Goal: Task Accomplishment & Management: Use online tool/utility

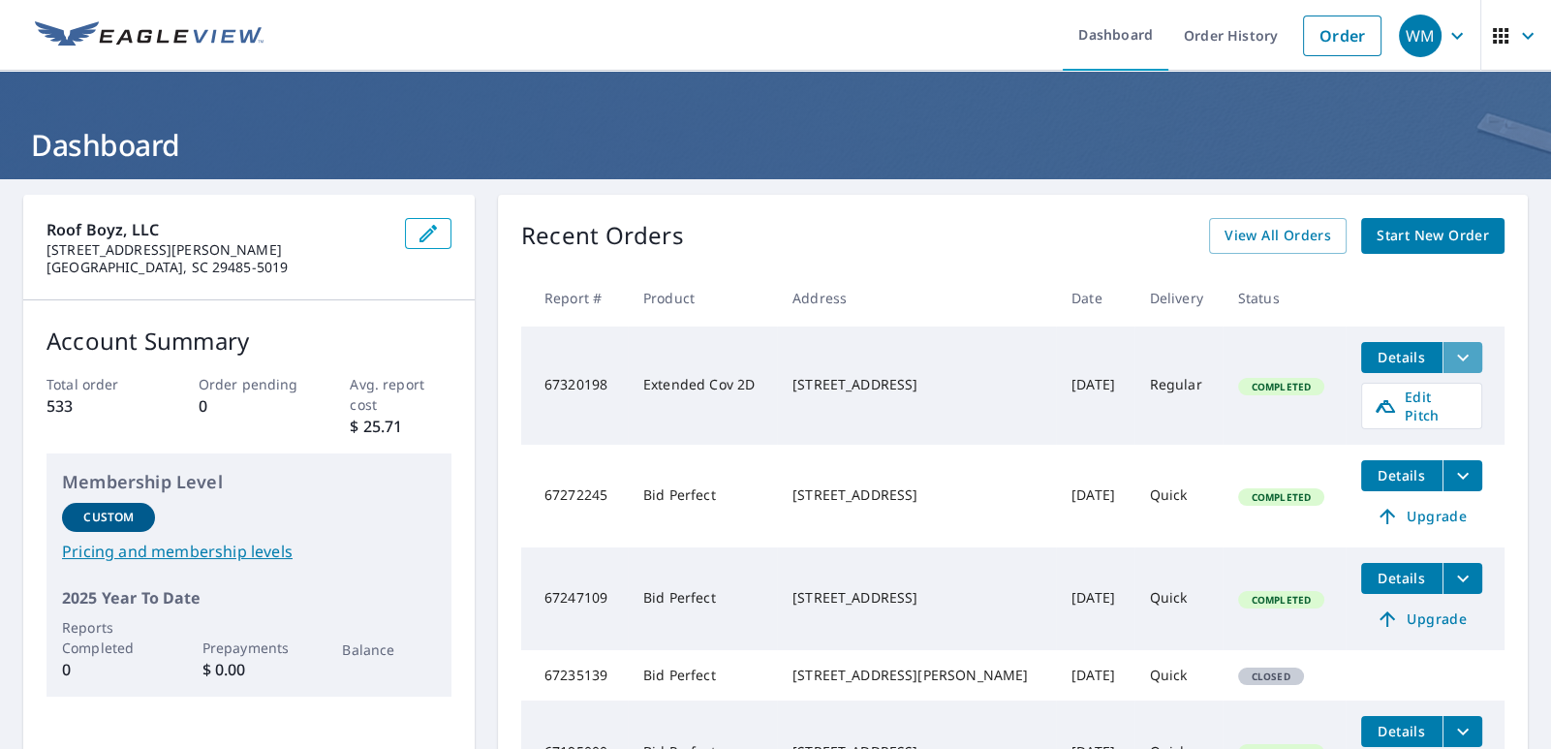
click at [1457, 356] on icon "filesDropdownBtn-67320198" at bounding box center [1463, 357] width 12 height 7
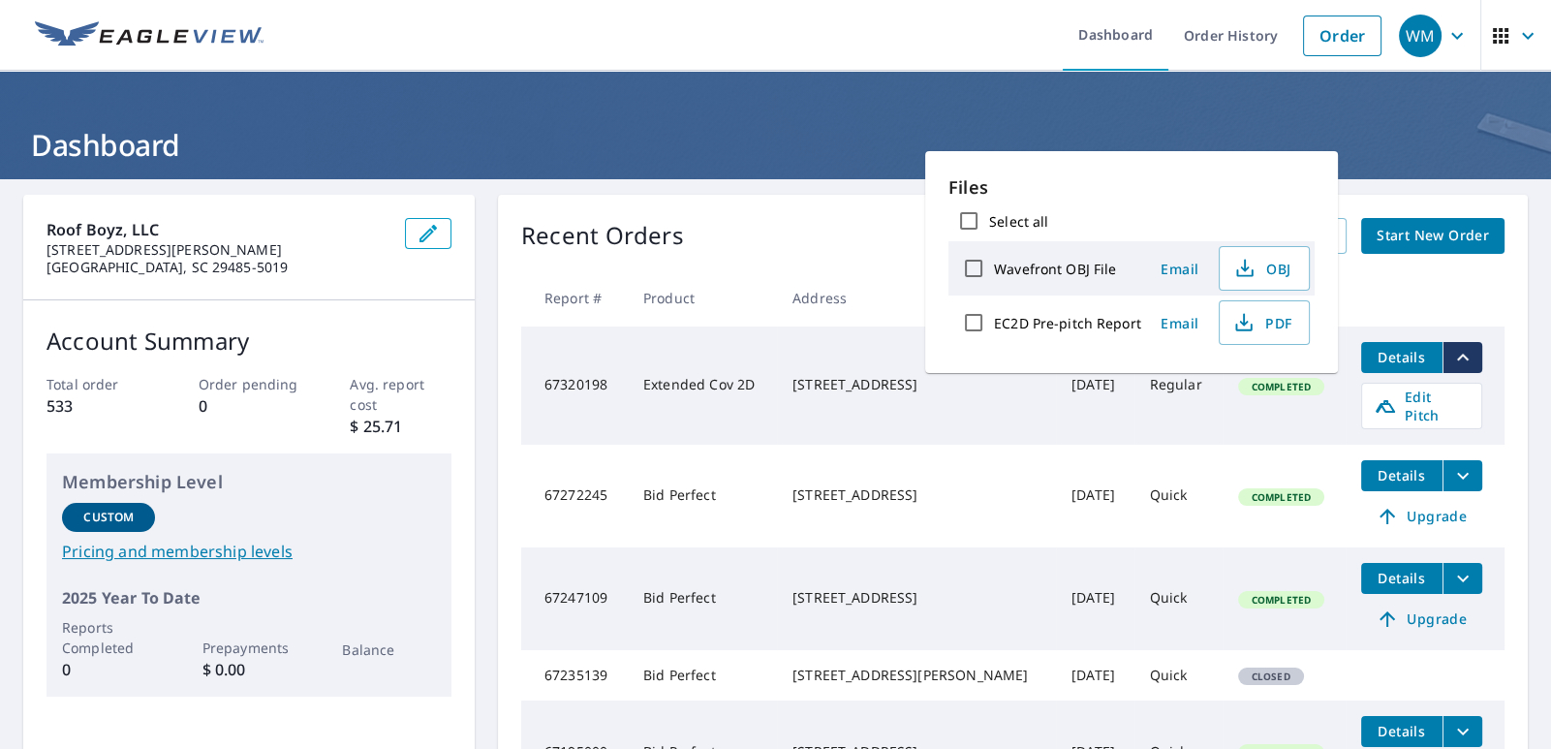
click at [968, 220] on input "Select all" at bounding box center [968, 221] width 41 height 41
checkbox input "true"
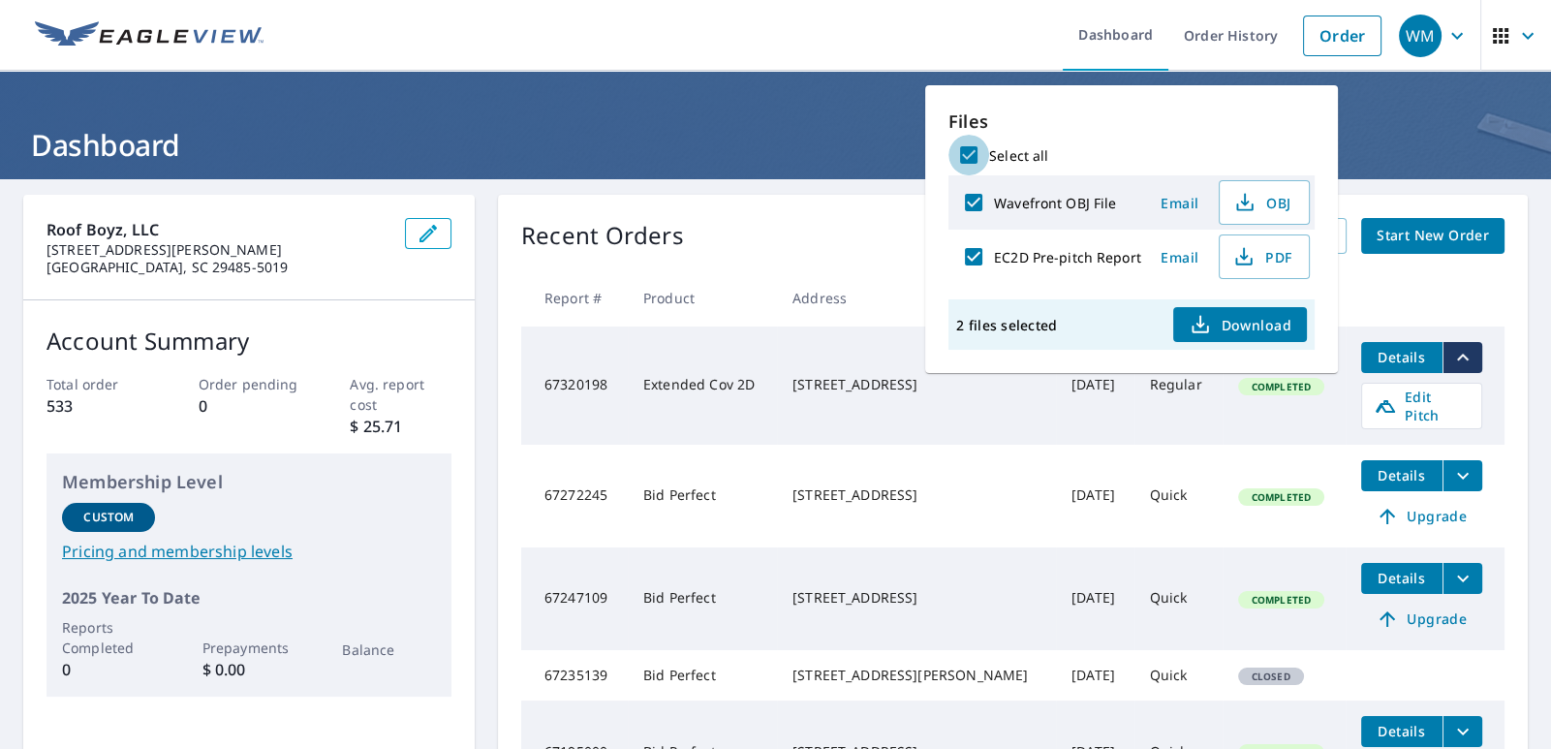
click at [971, 153] on input "Select all" at bounding box center [968, 155] width 41 height 41
checkbox input "false"
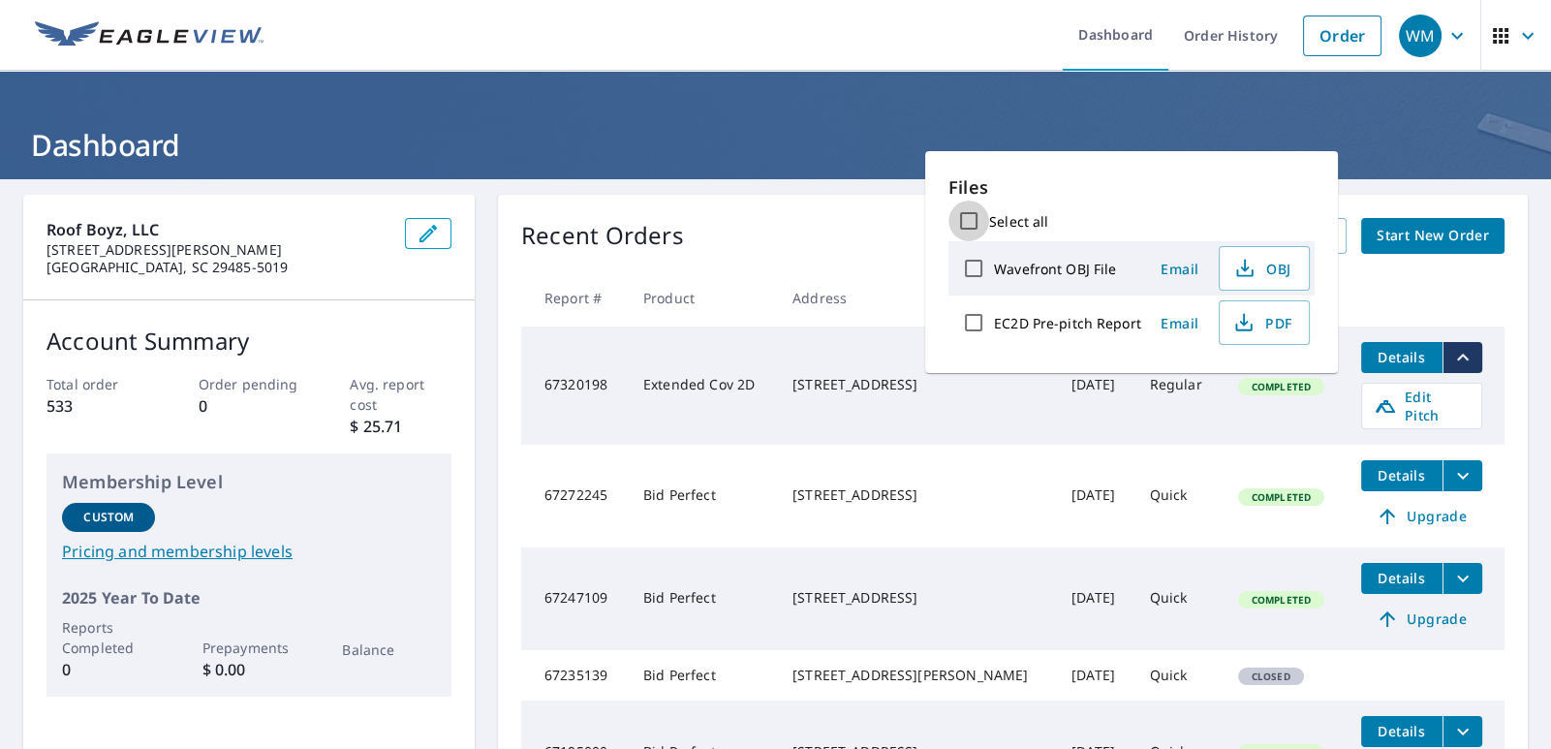
click at [969, 216] on input "Select all" at bounding box center [968, 221] width 41 height 41
checkbox input "true"
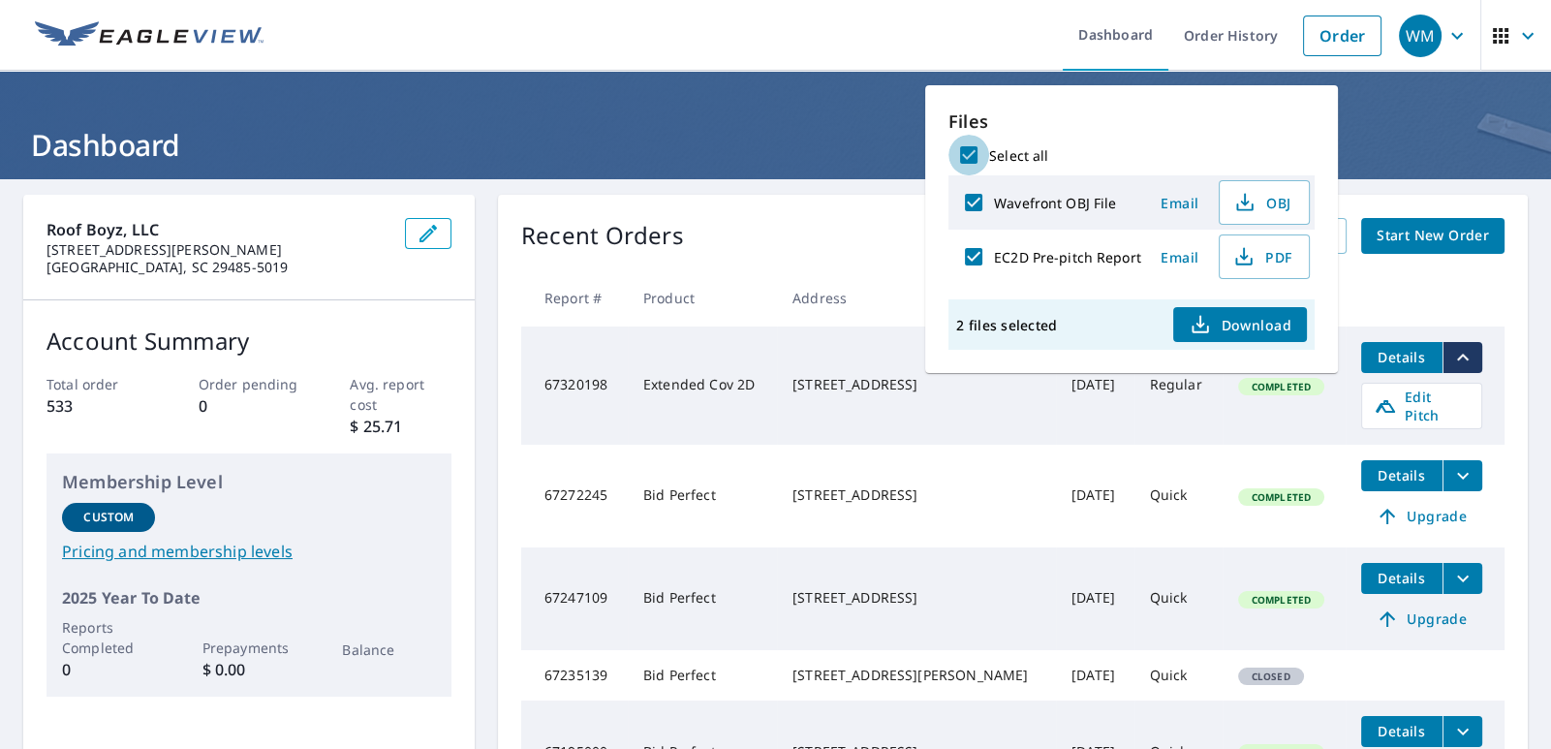
click at [970, 153] on input "Select all" at bounding box center [968, 155] width 41 height 41
checkbox input "false"
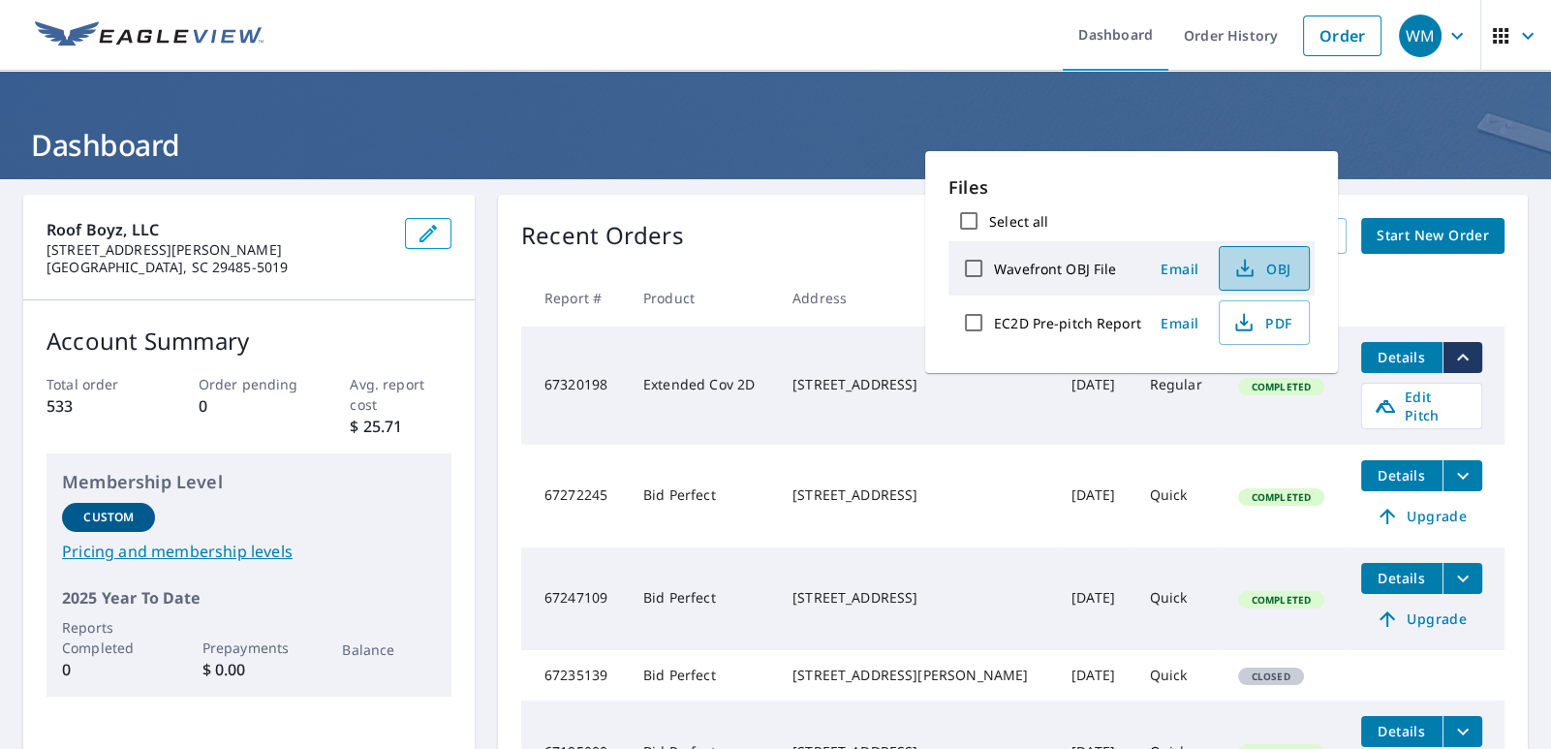
click at [1300, 259] on button "OBJ" at bounding box center [1264, 268] width 91 height 45
click at [1445, 28] on icon "button" at bounding box center [1456, 35] width 23 height 23
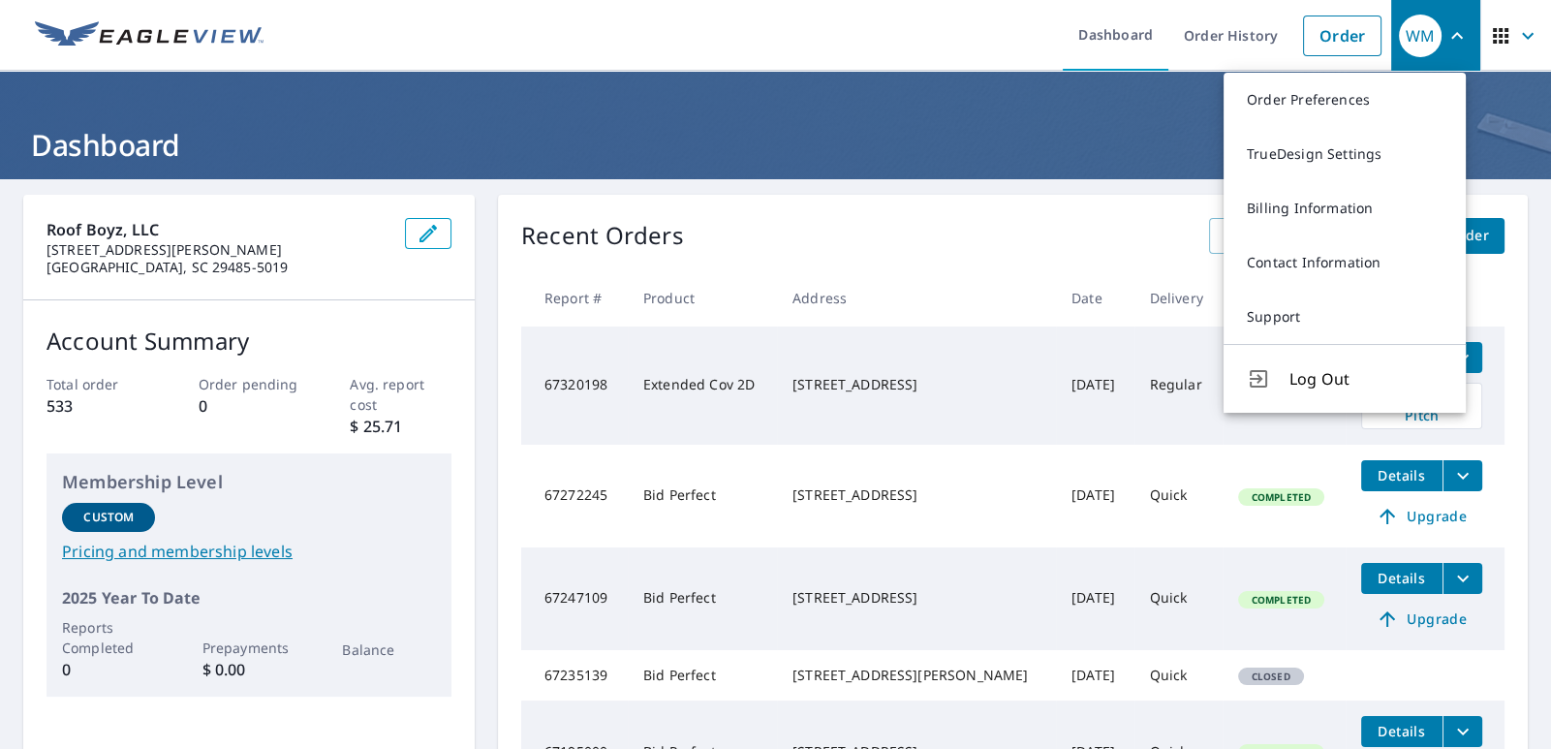
click at [1109, 211] on div "Recent Orders View All Orders Start New Order Report # Product Address Date Del…" at bounding box center [1013, 511] width 1030 height 632
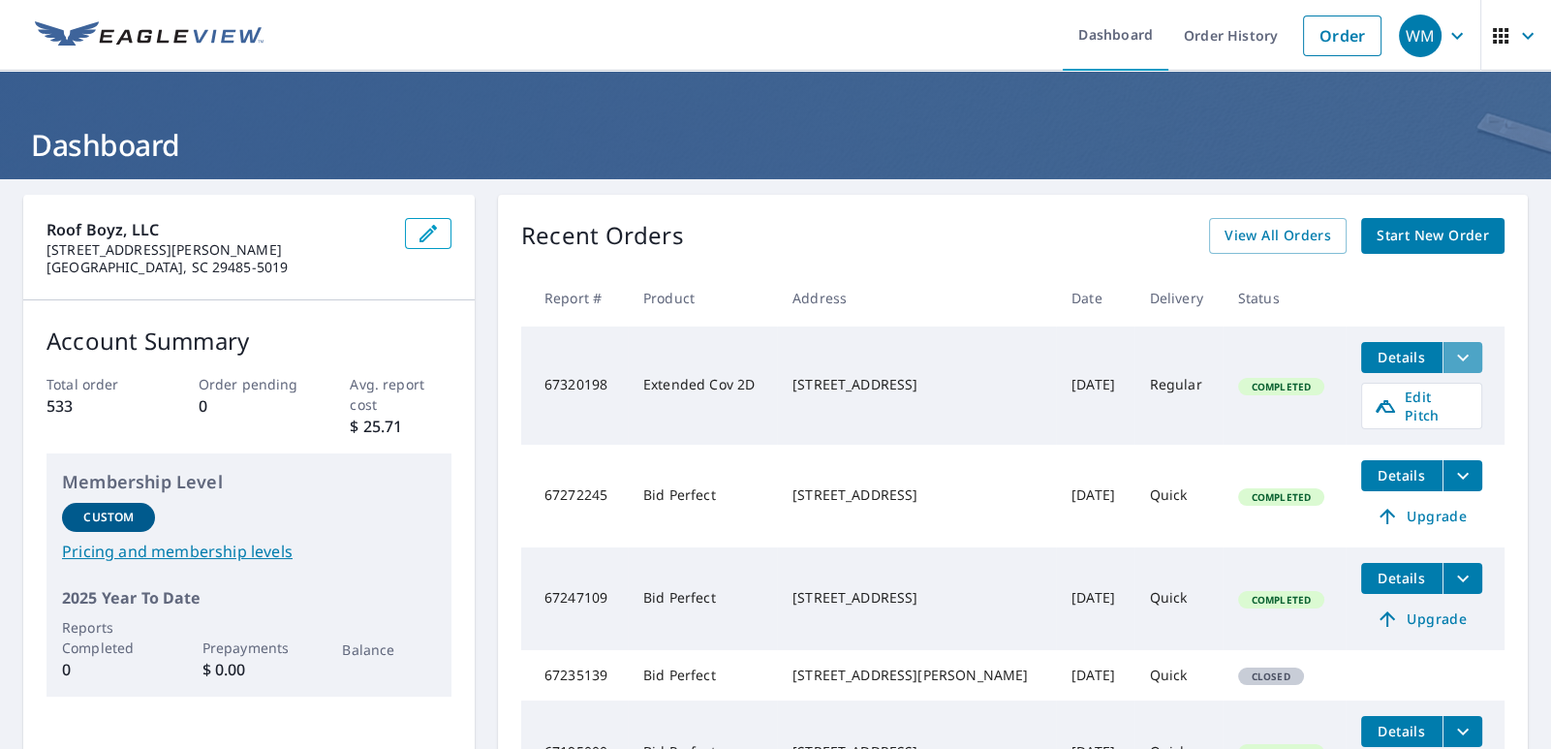
click at [1451, 356] on icon "filesDropdownBtn-67320198" at bounding box center [1462, 357] width 23 height 23
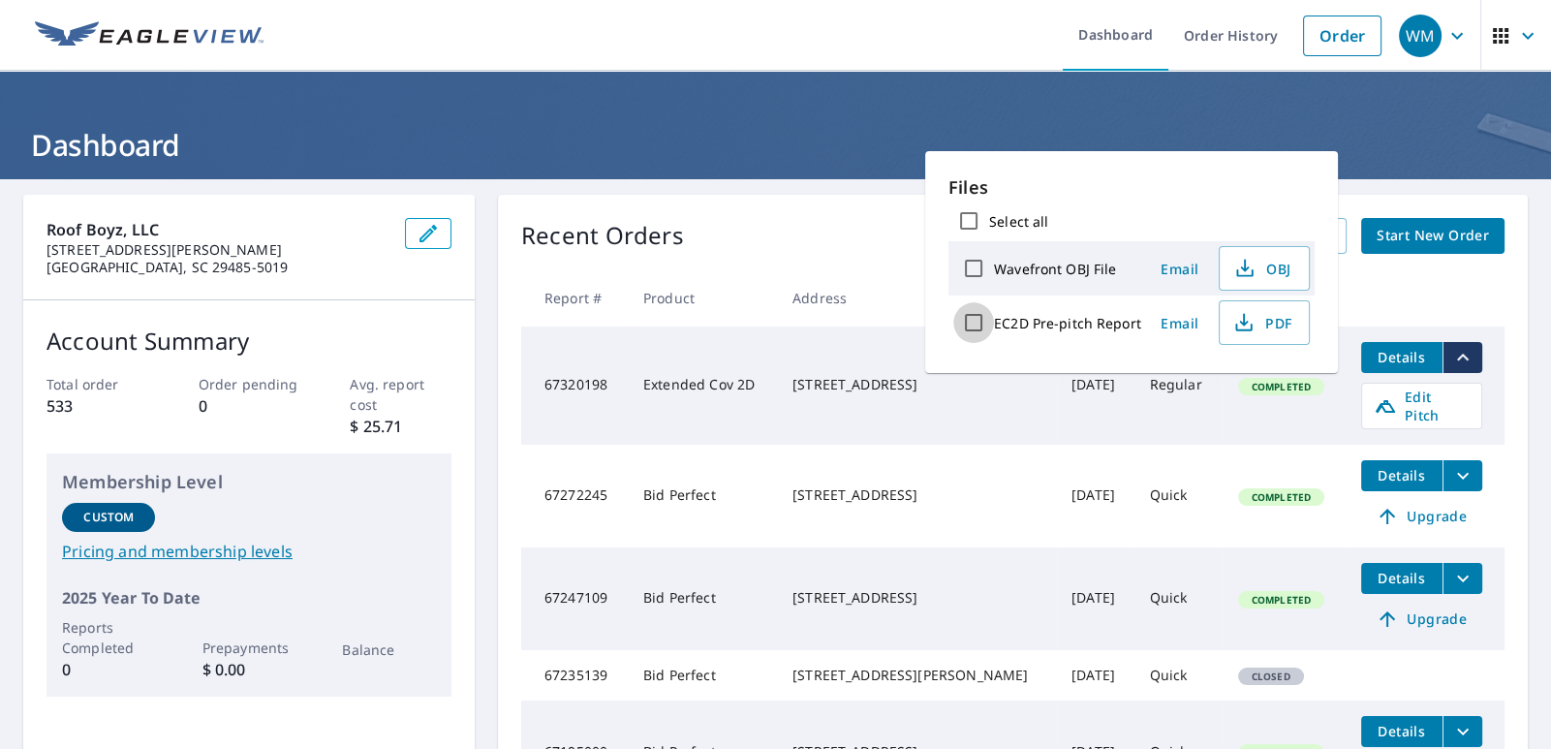
click at [970, 322] on input "EC2D Pre-pitch Report" at bounding box center [973, 322] width 41 height 41
checkbox input "true"
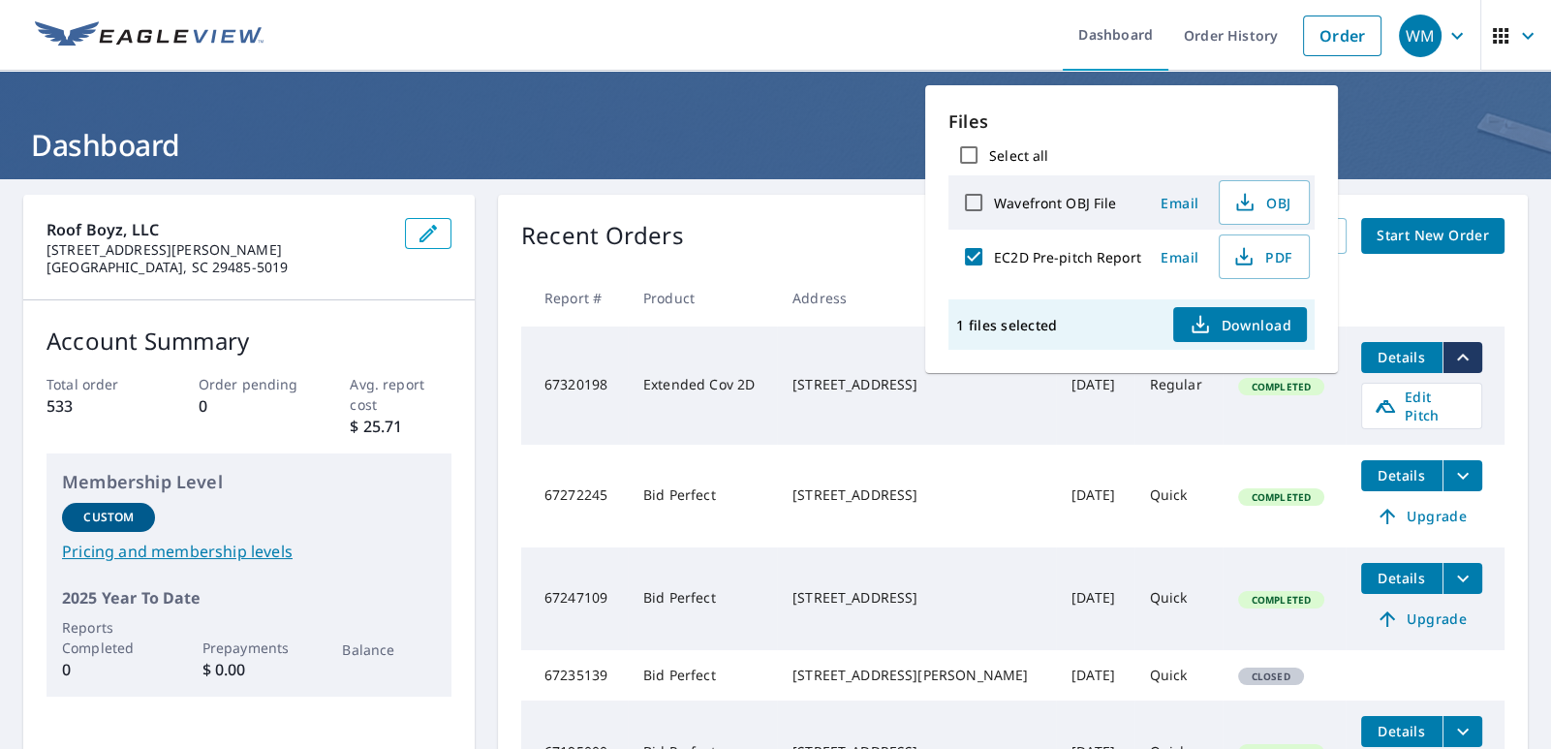
click at [1513, 288] on div "Roof Boyz, LLC [STREET_ADDRESS][PERSON_NAME] Account Summary Total order 533 Or…" at bounding box center [775, 588] width 1551 height 819
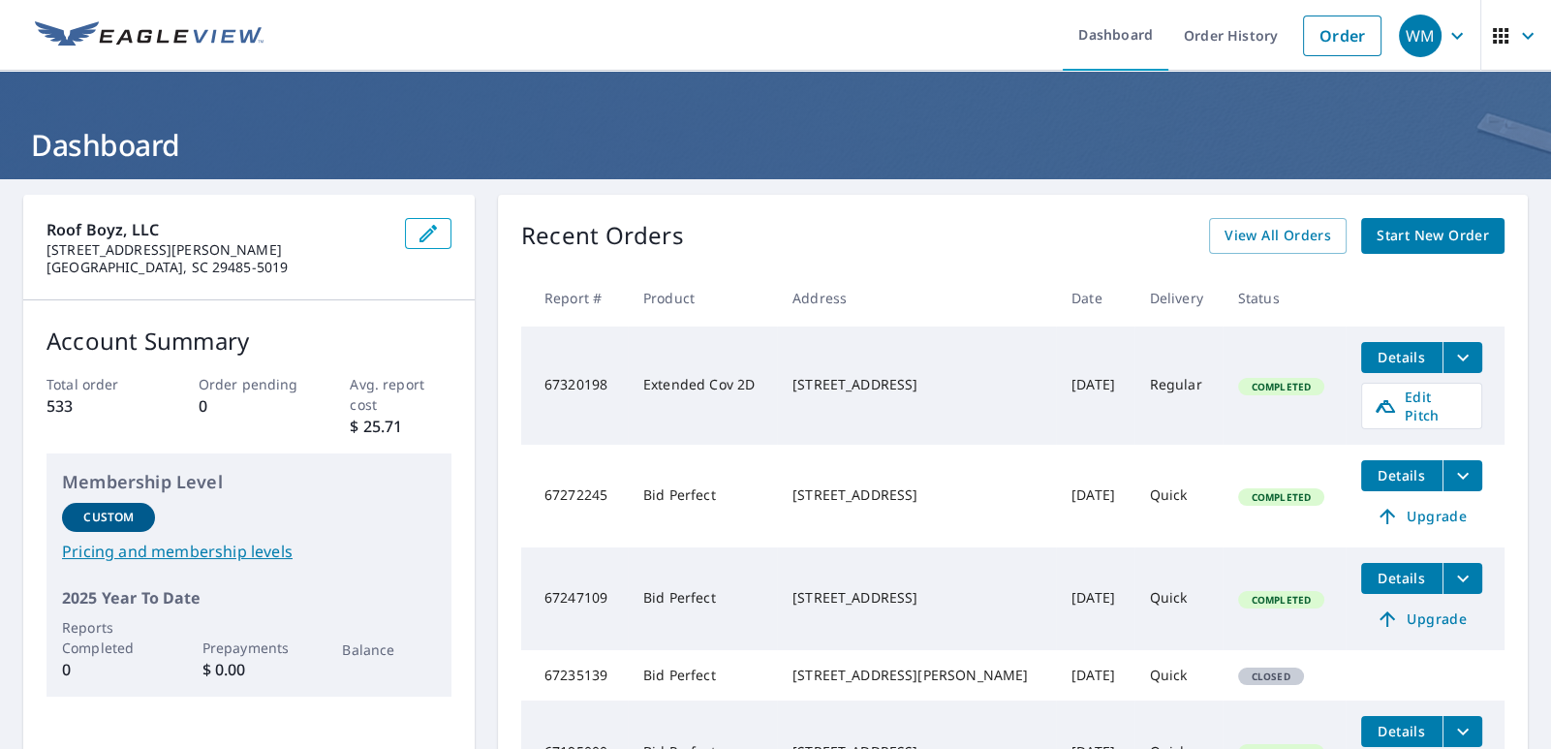
click at [1380, 356] on span "Details" at bounding box center [1402, 357] width 58 height 18
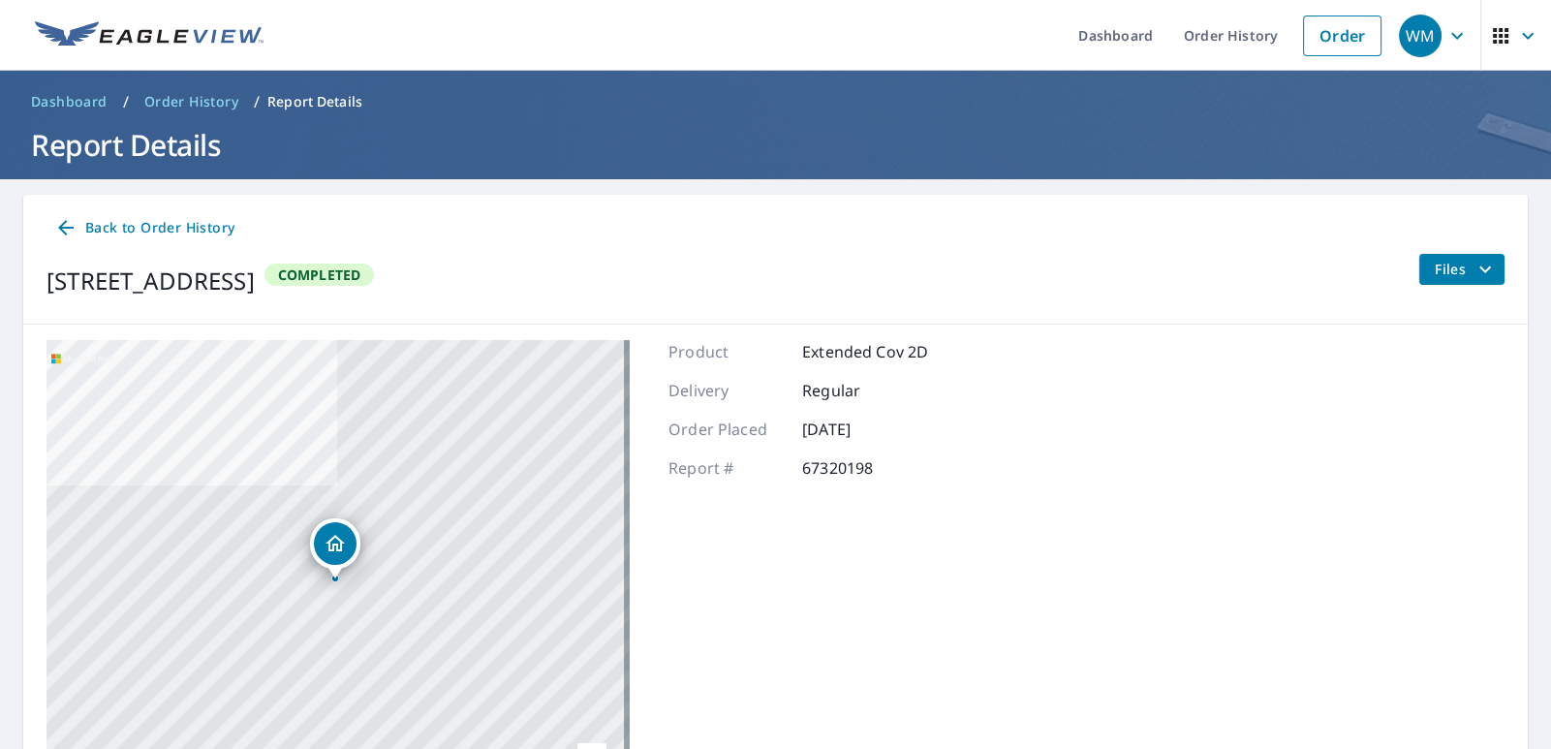
click at [1473, 267] on icon "filesDropdownBtn-67320198" at bounding box center [1484, 269] width 23 height 23
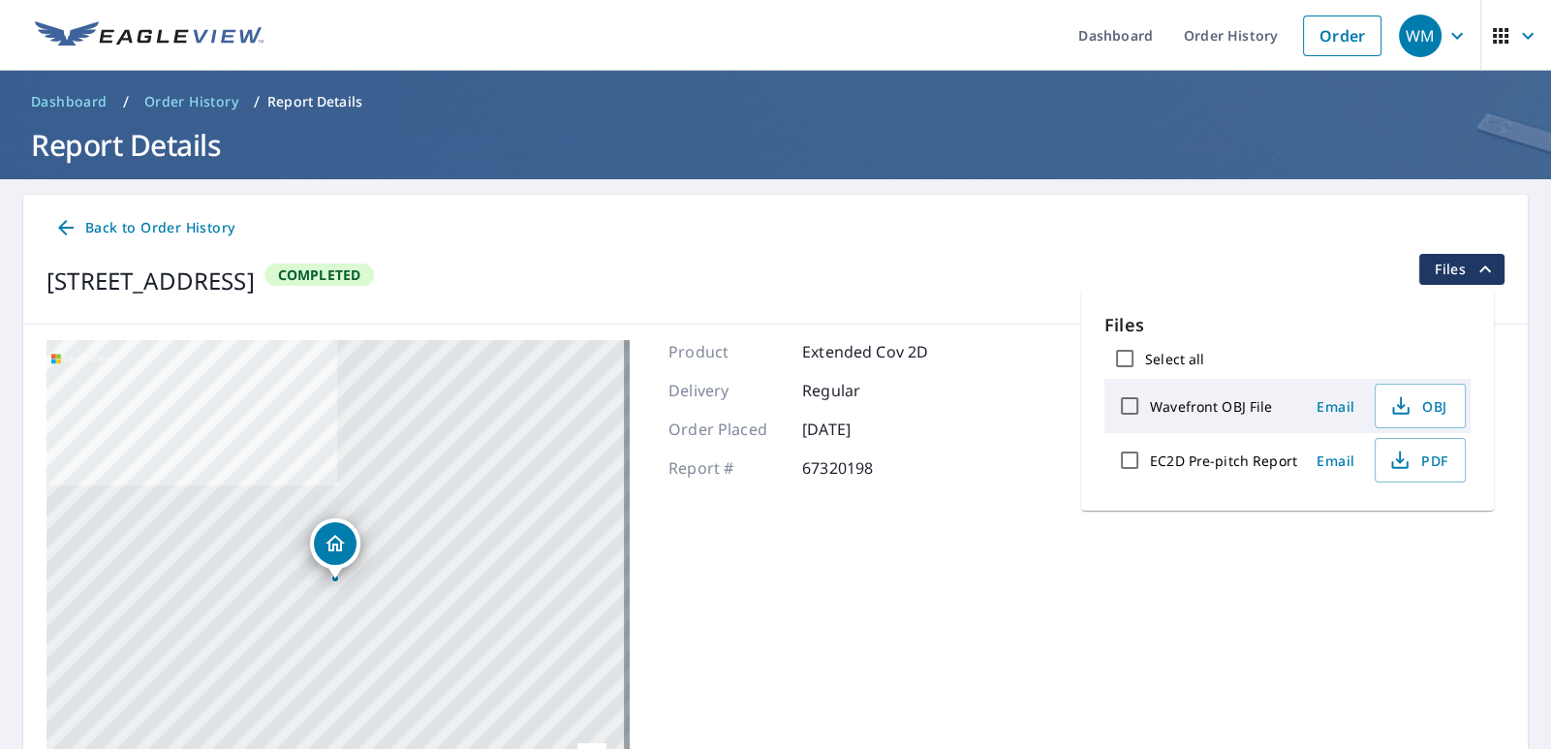
click at [1258, 275] on div "[STREET_ADDRESS] Completed Files" at bounding box center [775, 281] width 1458 height 54
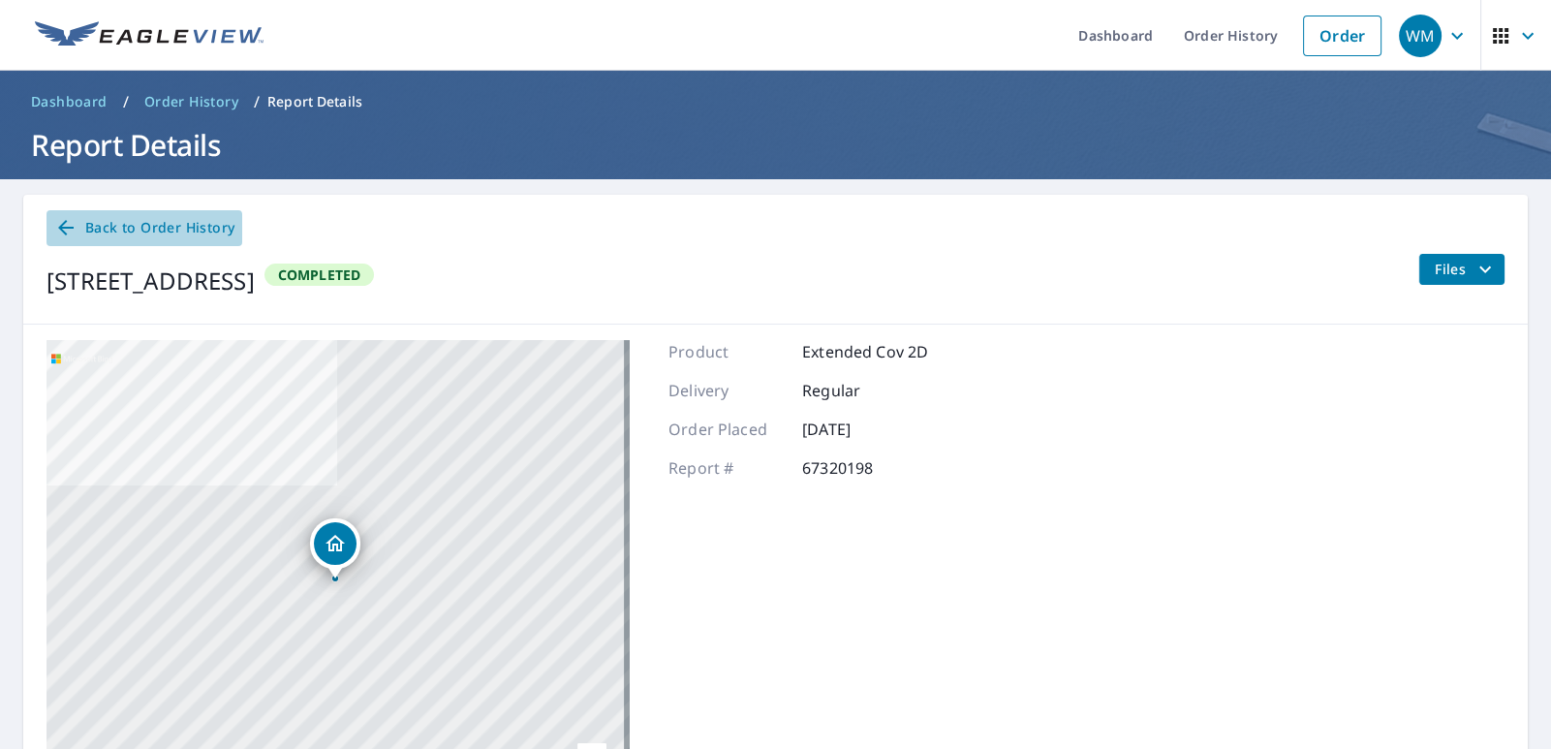
click at [80, 231] on span "Back to Order History" at bounding box center [144, 228] width 180 height 24
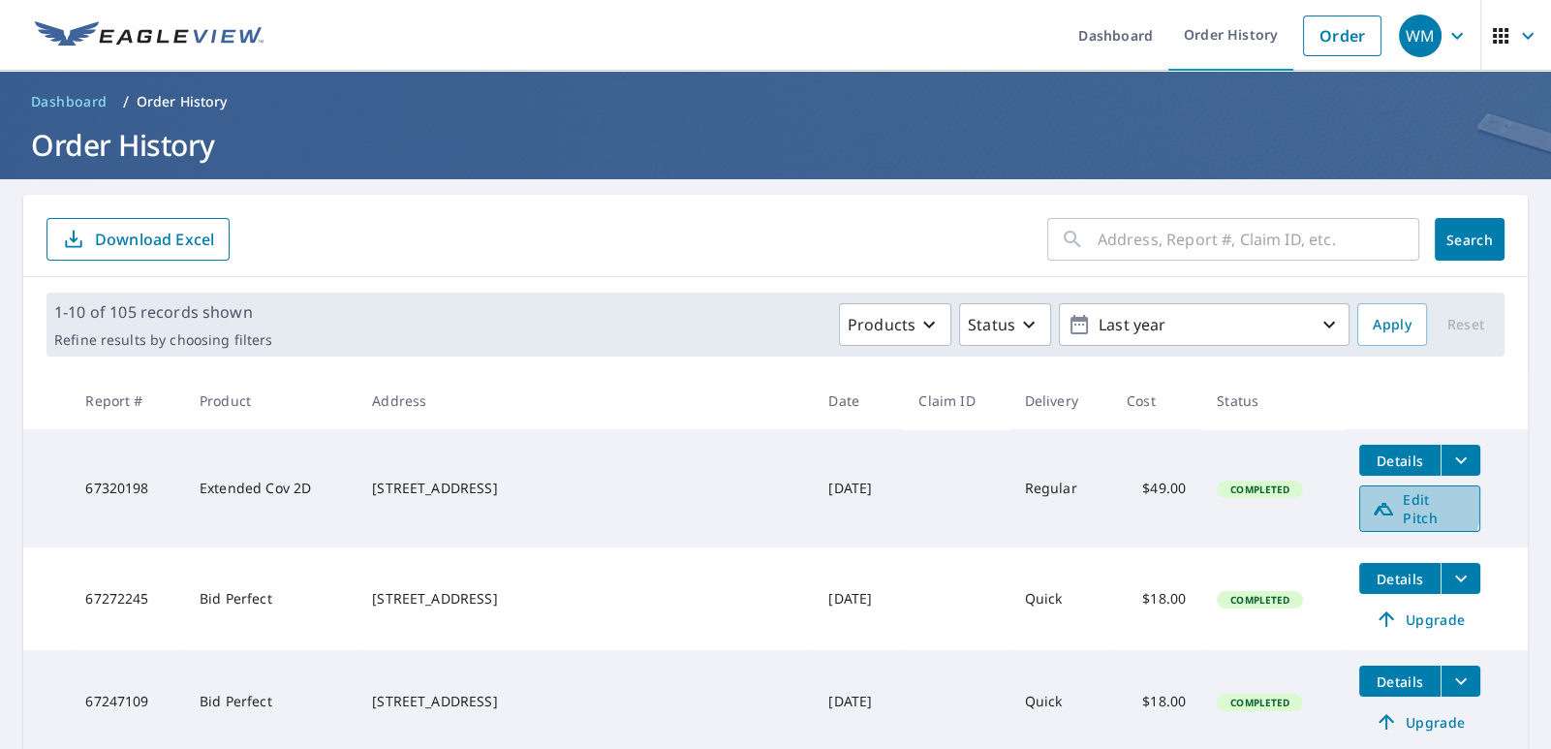
click at [1374, 503] on icon at bounding box center [1383, 509] width 19 height 13
click at [923, 325] on icon "button" at bounding box center [929, 325] width 12 height 7
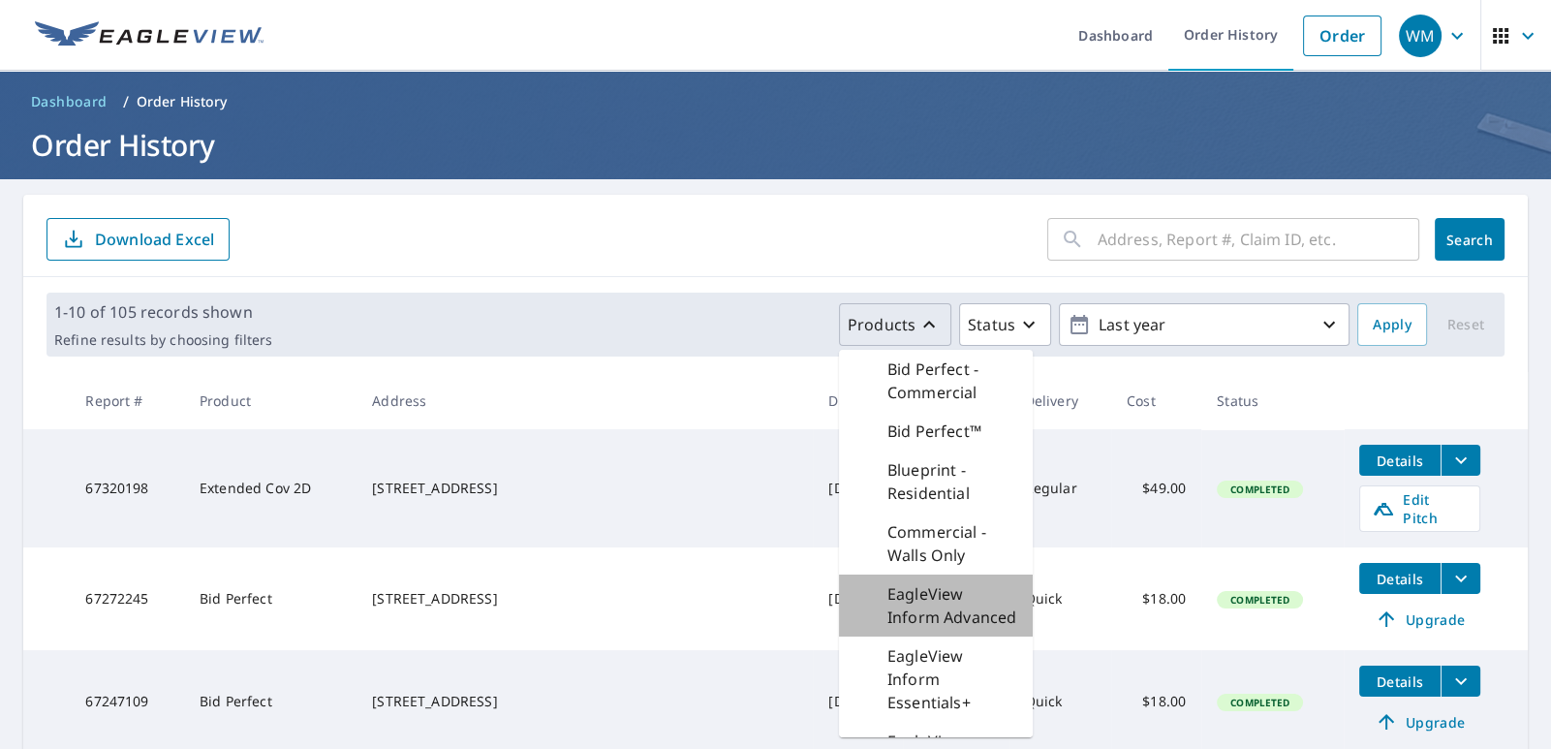
click at [964, 623] on p "EagleView Inform Advanced" at bounding box center [952, 605] width 130 height 46
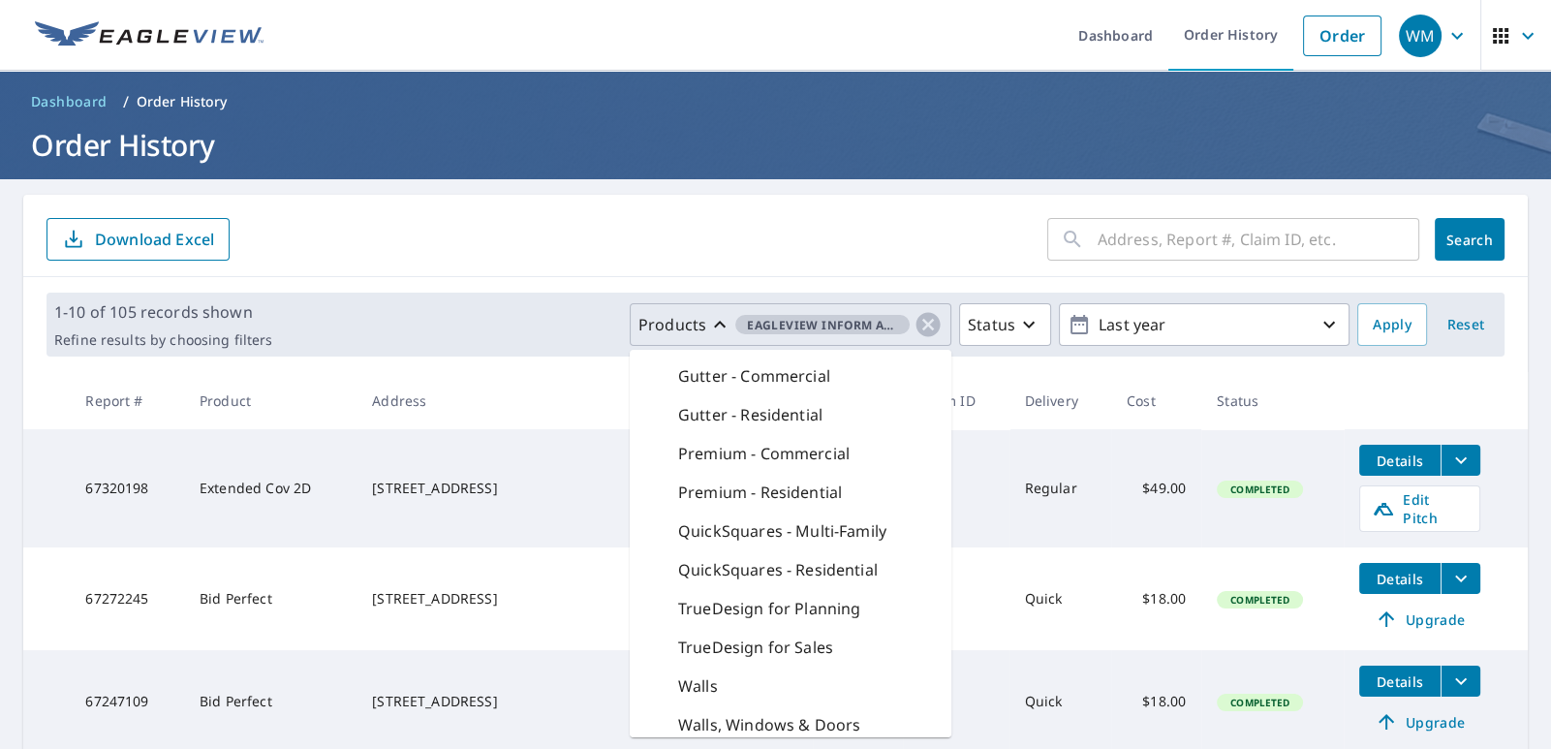
scroll to position [332, 0]
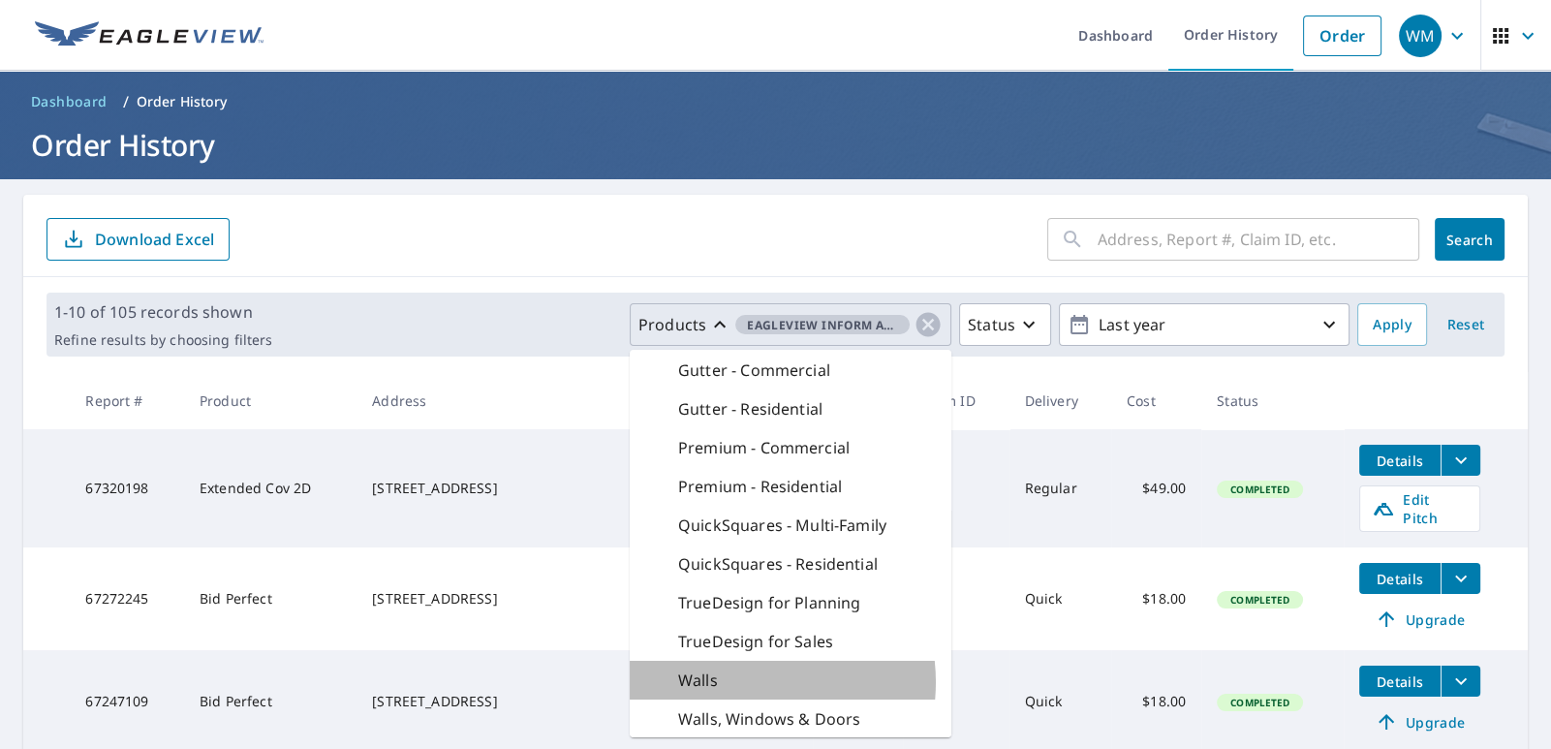
click at [729, 681] on div "Walls" at bounding box center [791, 680] width 322 height 39
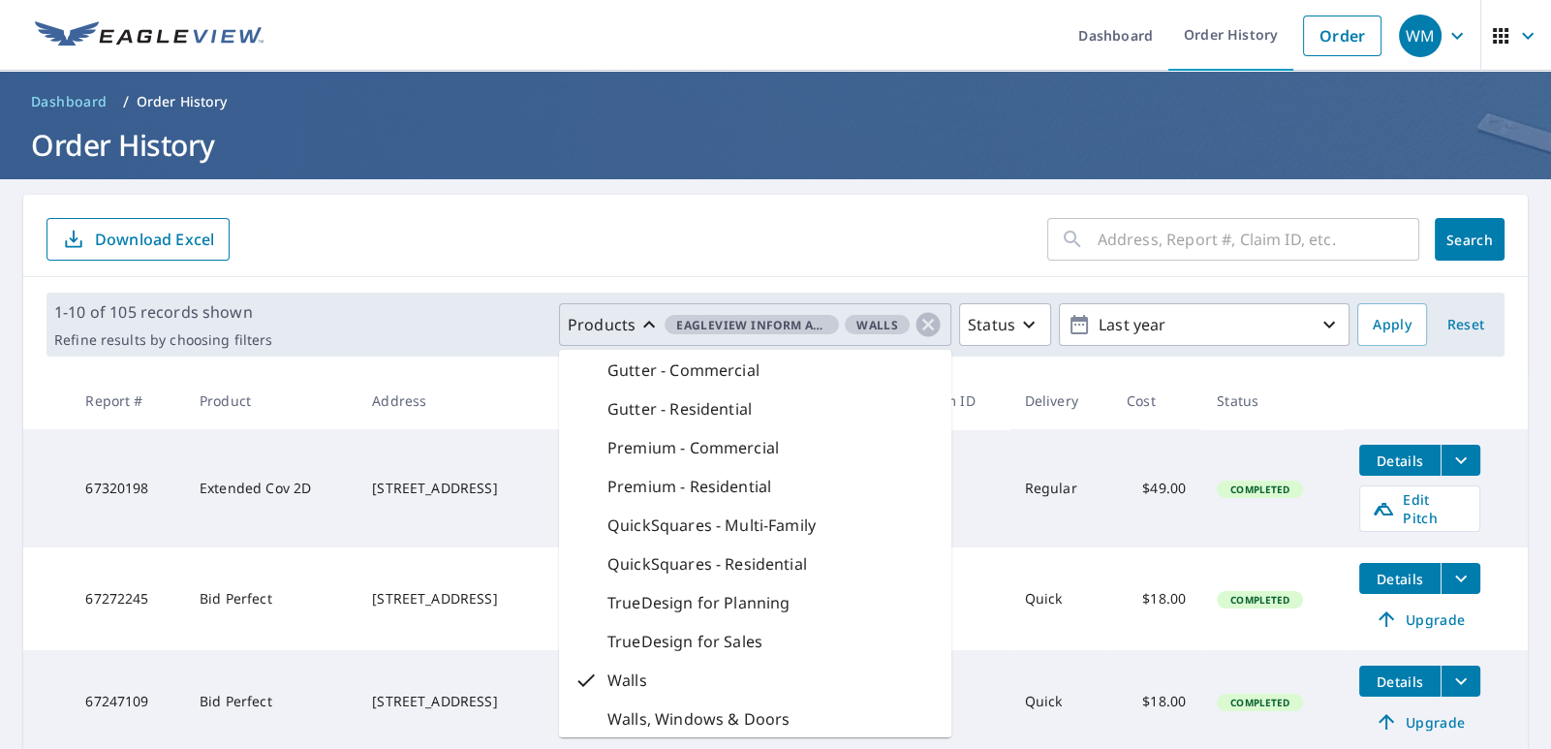
click at [1295, 389] on th "Status" at bounding box center [1272, 400] width 142 height 57
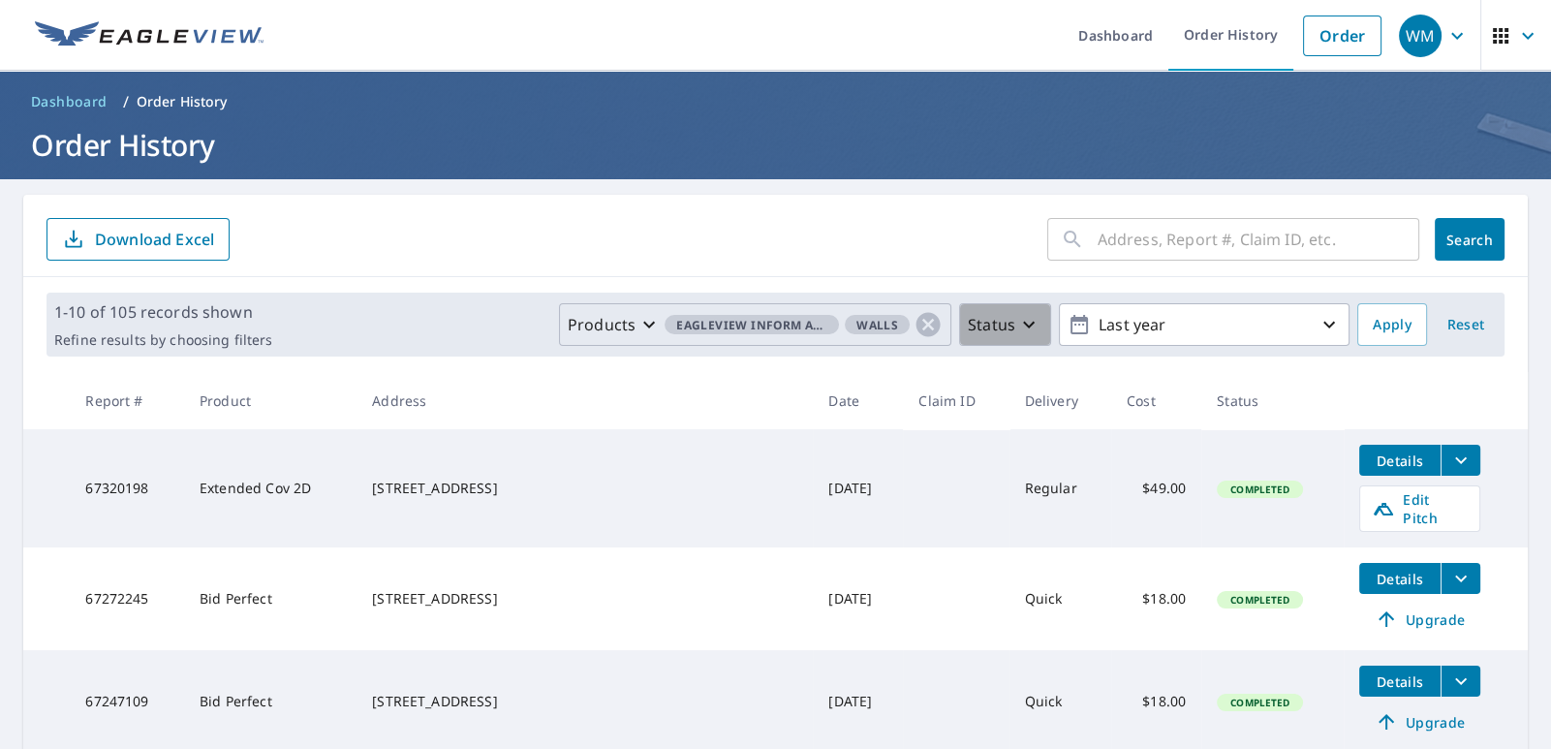
click at [1022, 325] on icon "button" at bounding box center [1028, 324] width 23 height 23
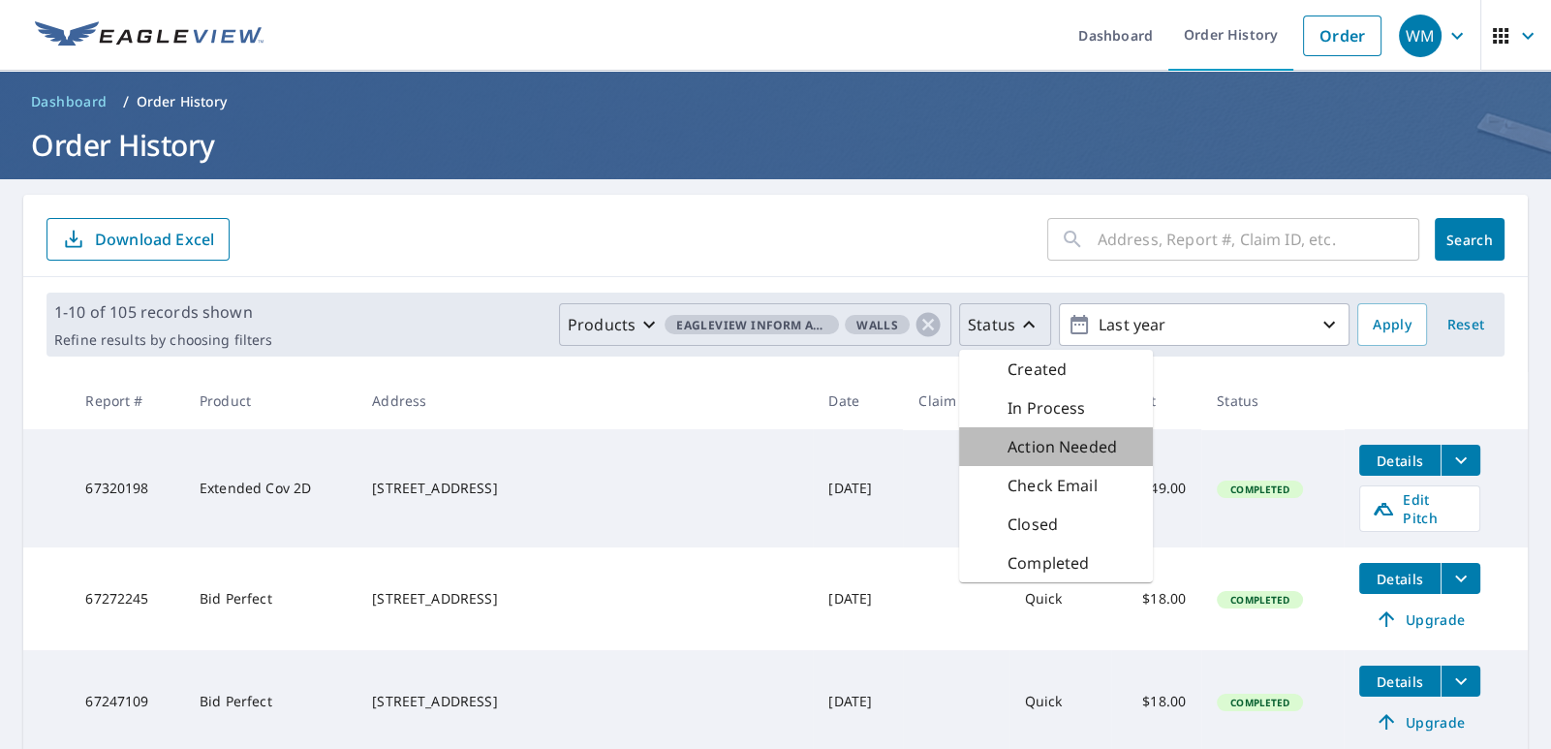
click at [1079, 447] on p "Action Needed" at bounding box center [1061, 446] width 109 height 23
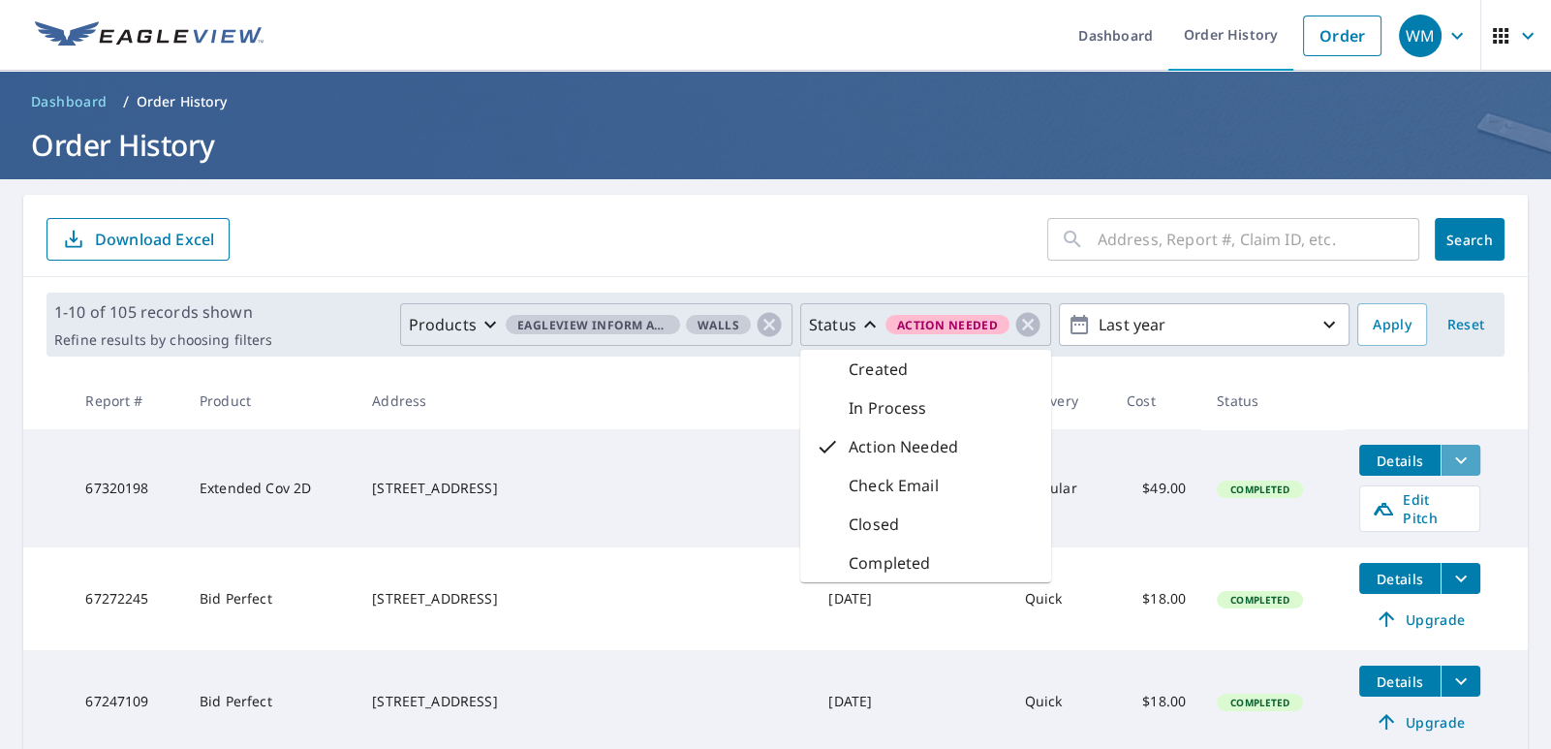
click at [1449, 463] on icon "filesDropdownBtn-67320198" at bounding box center [1460, 460] width 23 height 23
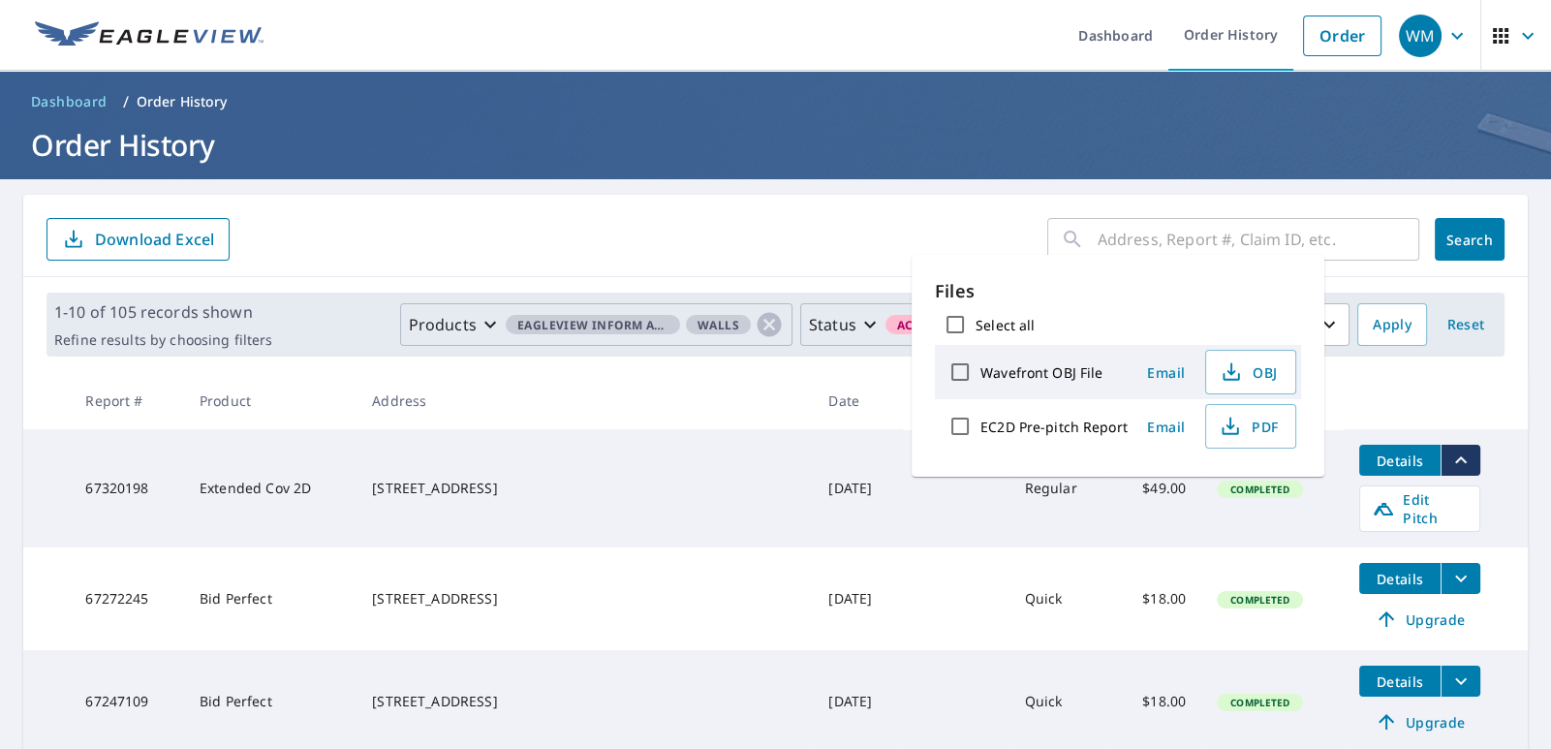
click at [1348, 398] on th at bounding box center [1436, 400] width 184 height 57
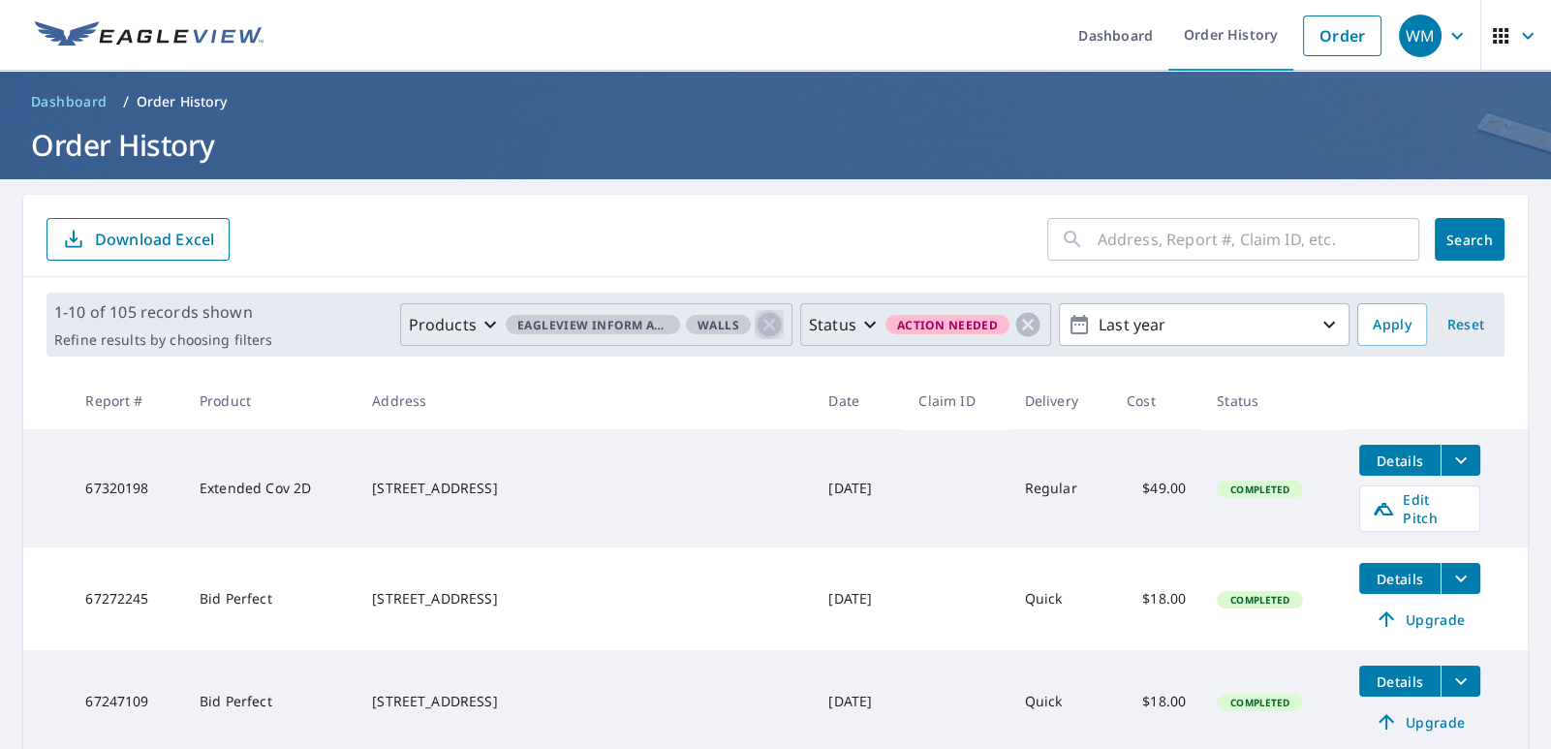
click at [758, 325] on icon "button" at bounding box center [769, 324] width 29 height 29
click at [1023, 319] on icon "button" at bounding box center [1028, 325] width 24 height 24
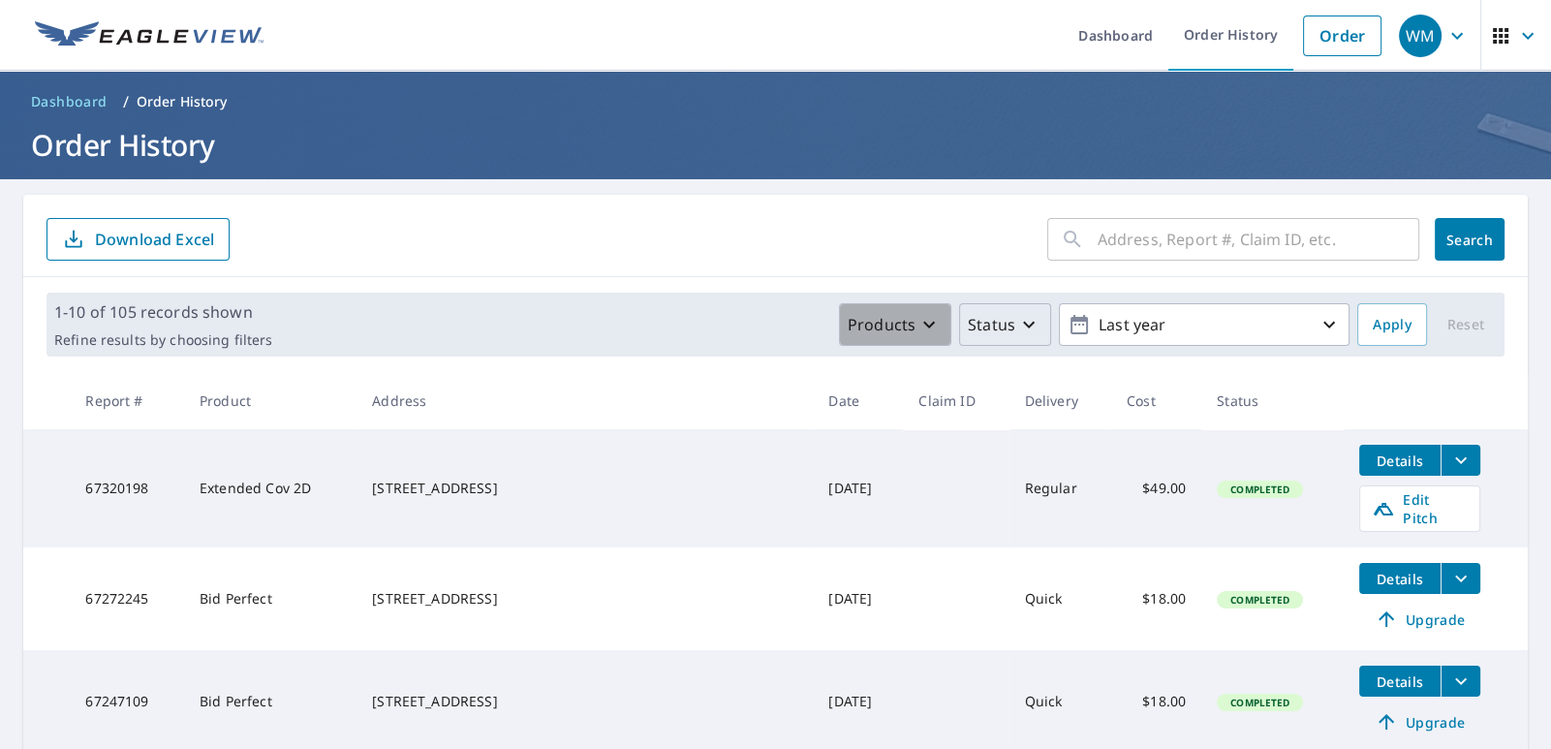
click at [923, 325] on icon "button" at bounding box center [929, 325] width 12 height 7
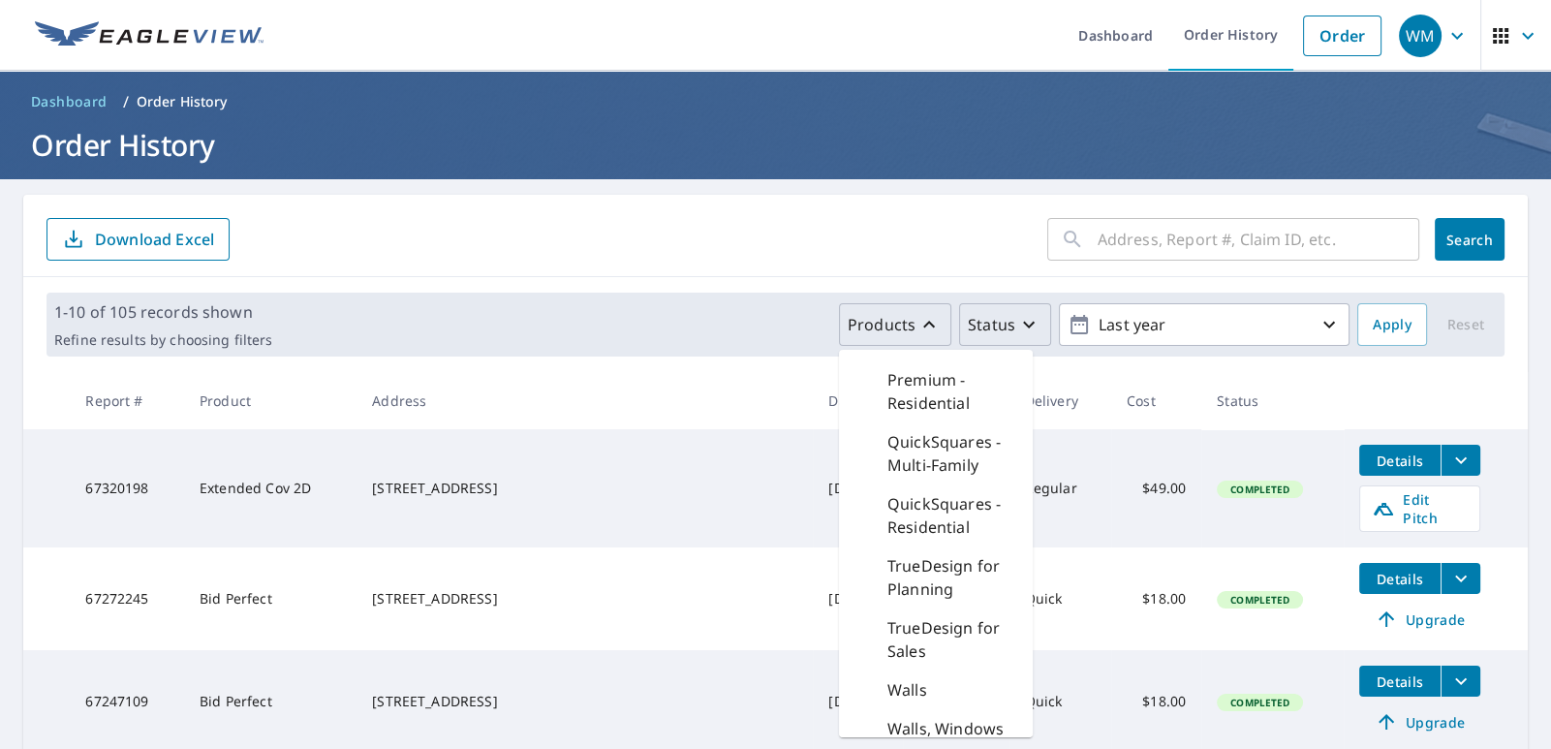
scroll to position [751, 0]
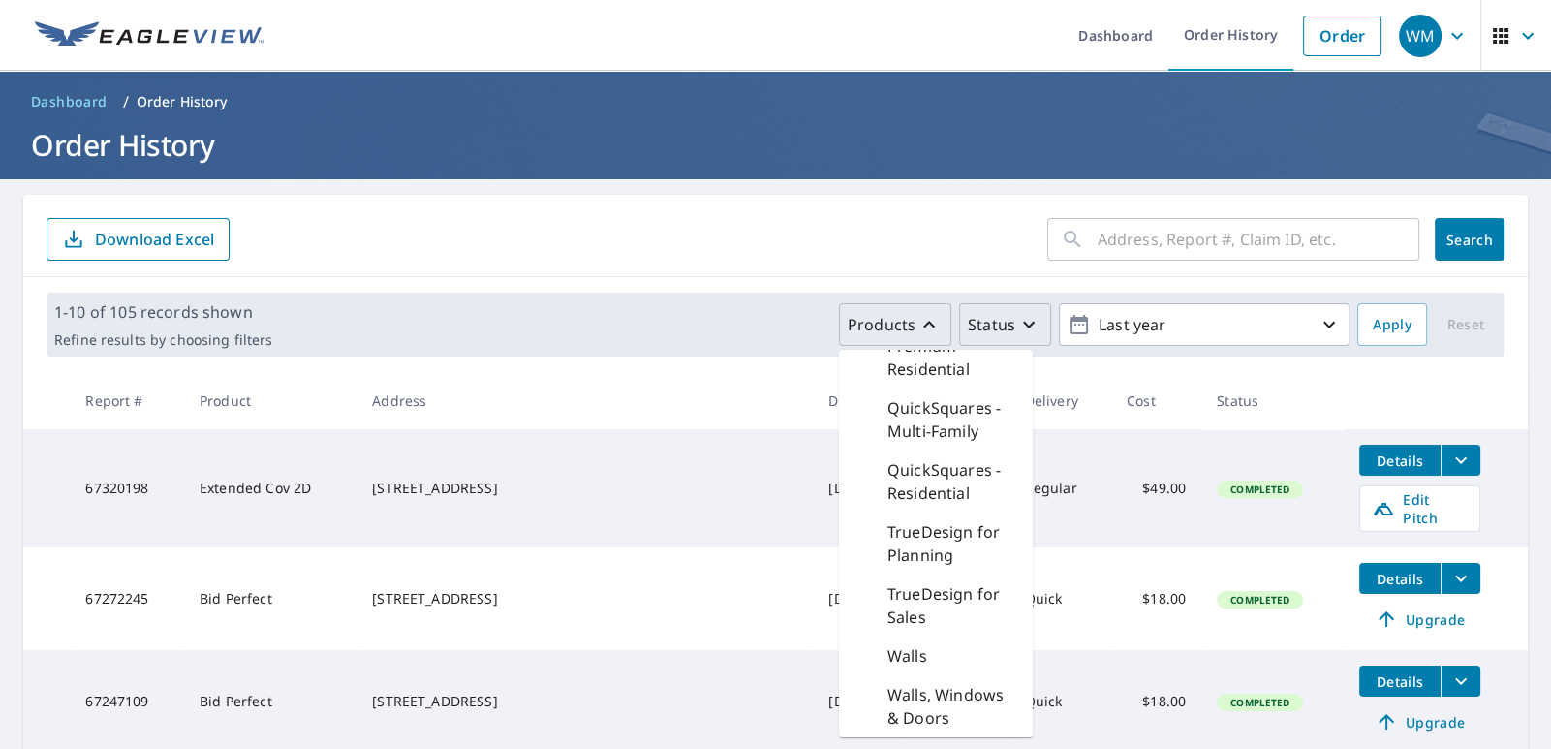
click at [1506, 373] on th at bounding box center [1436, 400] width 184 height 57
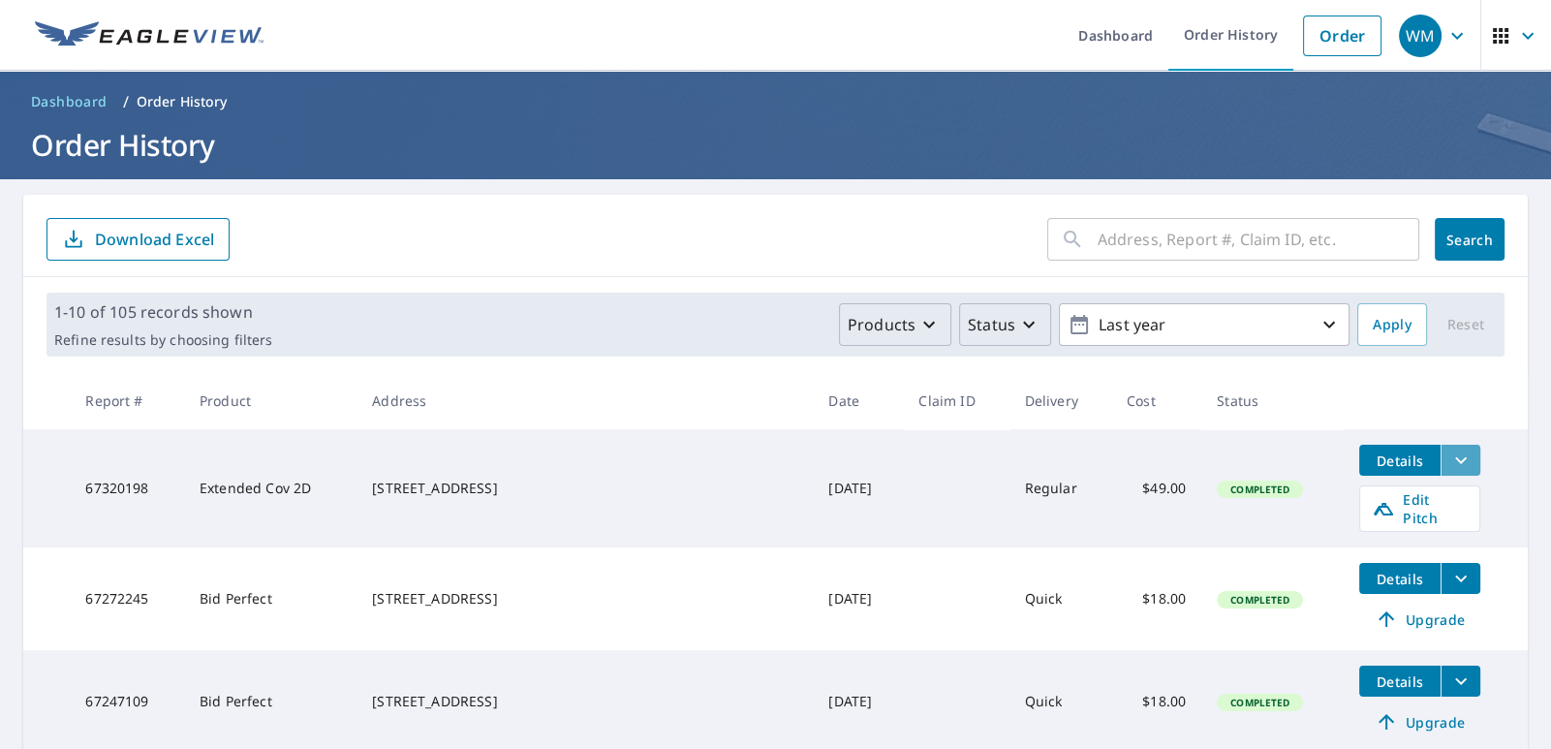
click at [1449, 454] on icon "filesDropdownBtn-67320198" at bounding box center [1460, 460] width 23 height 23
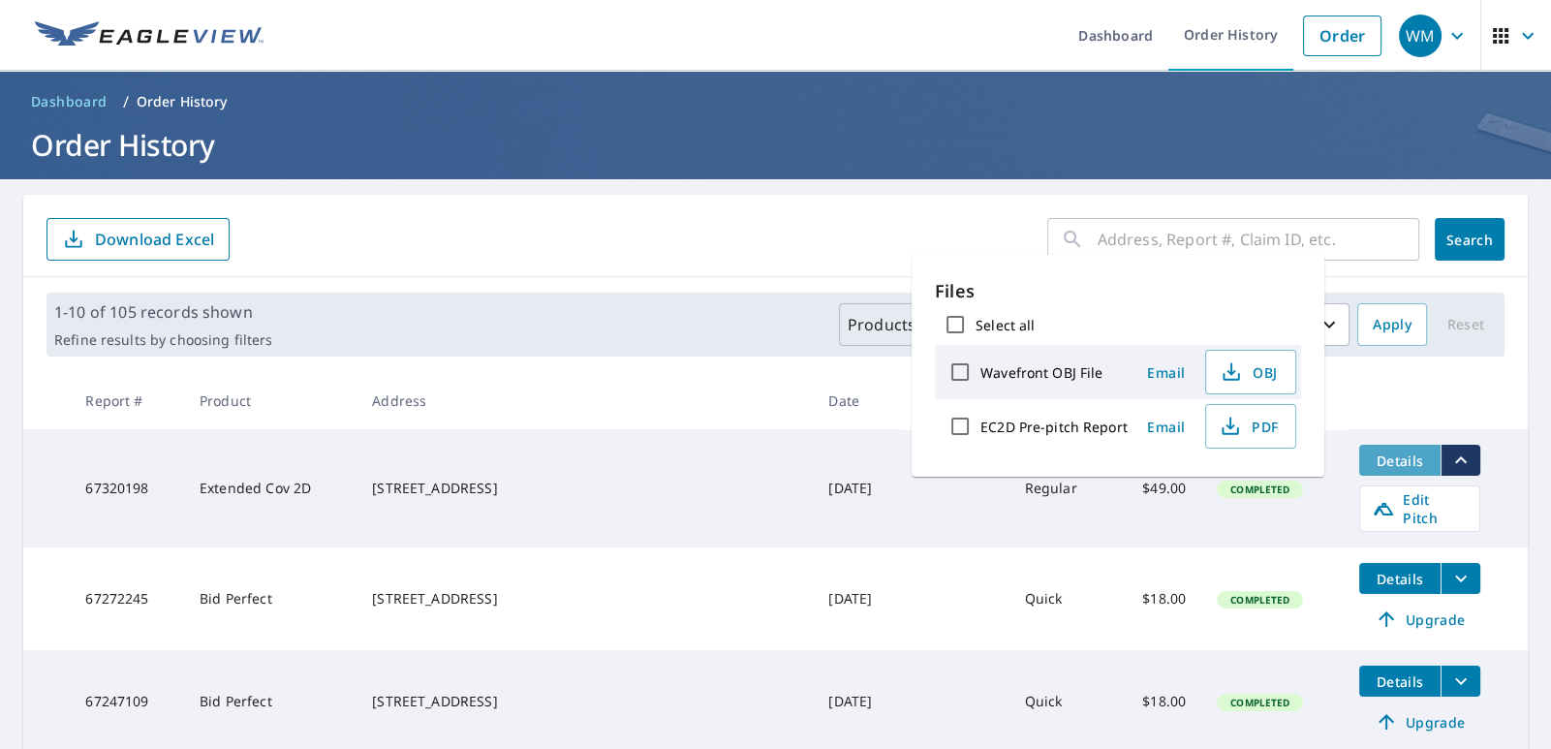
click at [1371, 451] on span "Details" at bounding box center [1400, 460] width 58 height 18
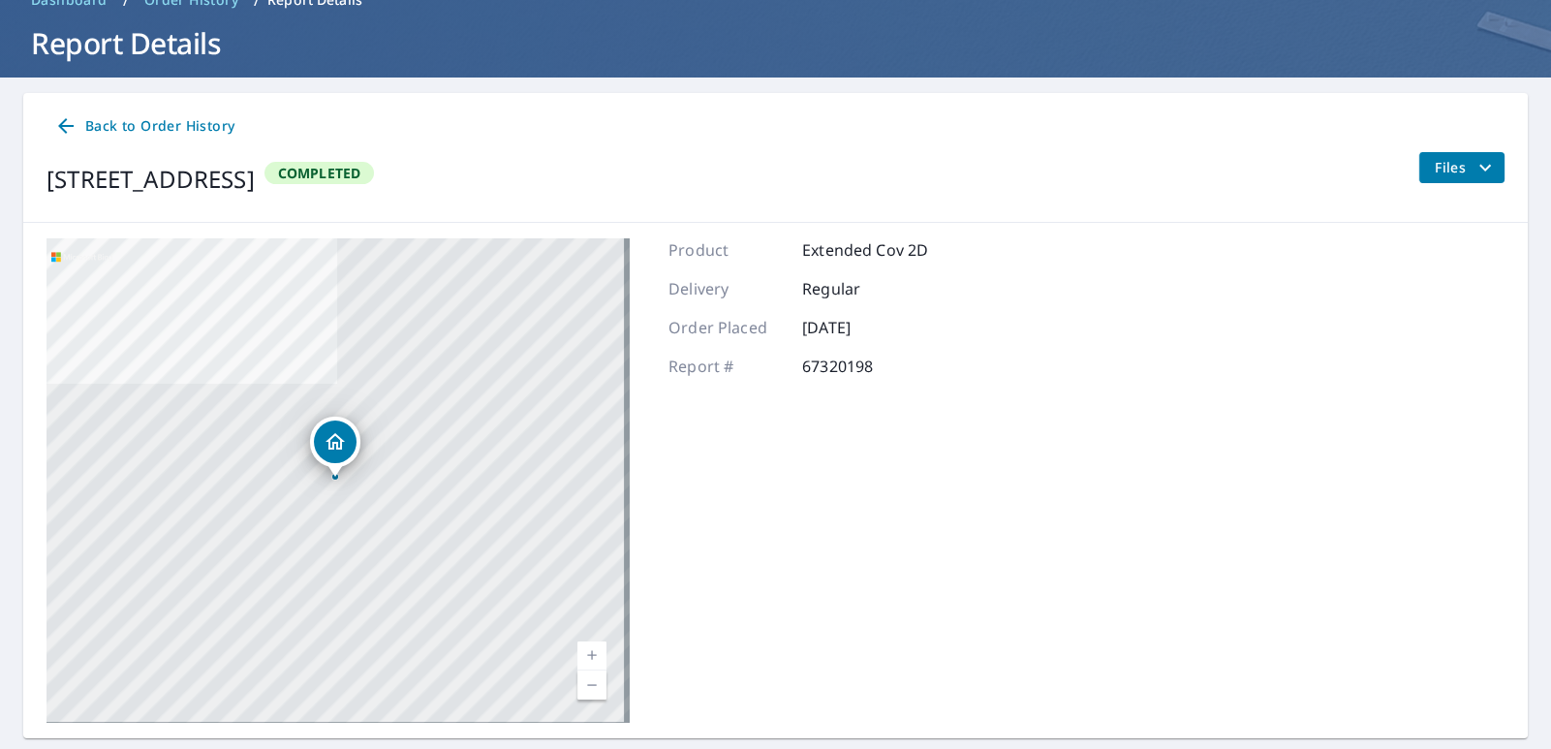
scroll to position [106, 0]
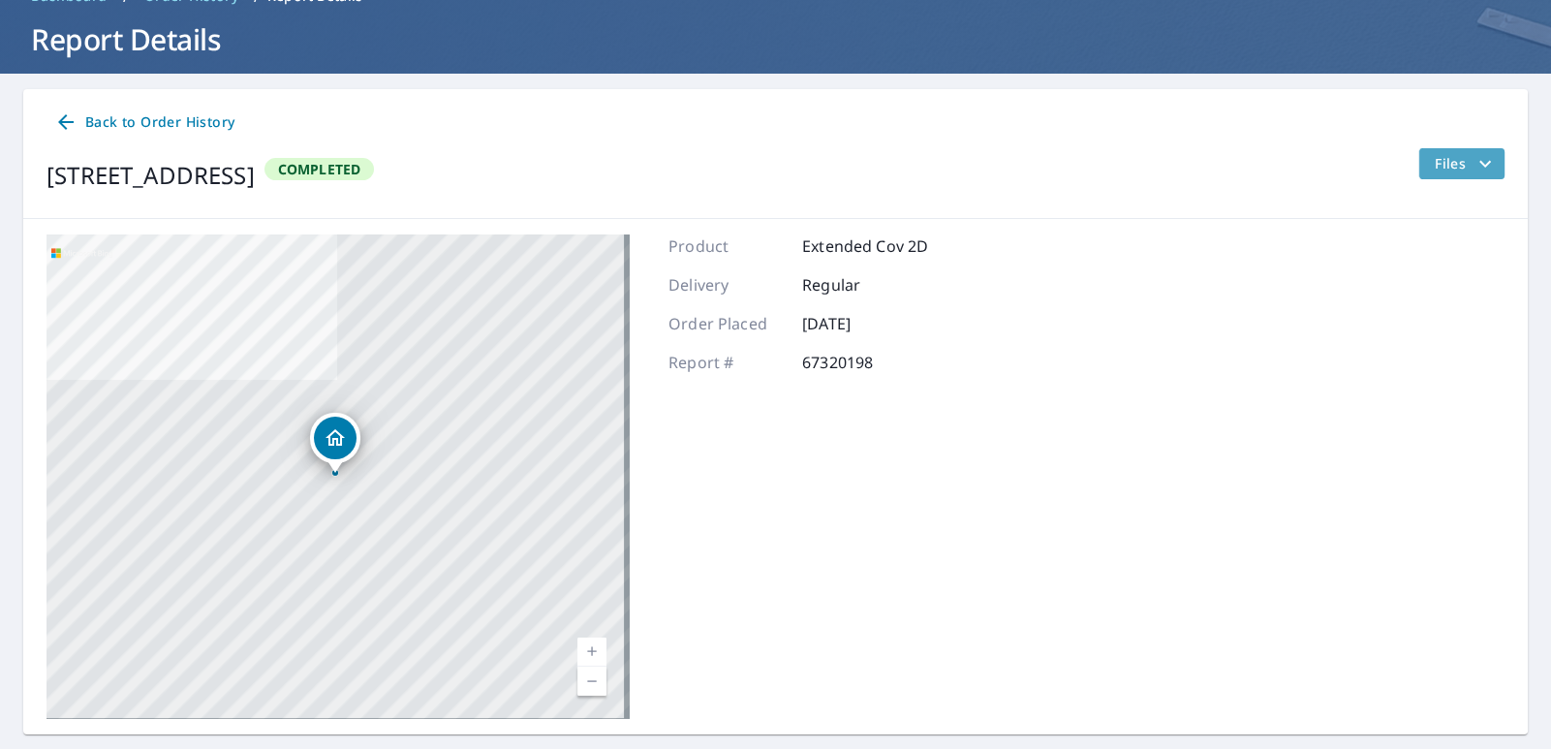
click at [1481, 165] on icon "filesDropdownBtn-67320198" at bounding box center [1484, 163] width 23 height 23
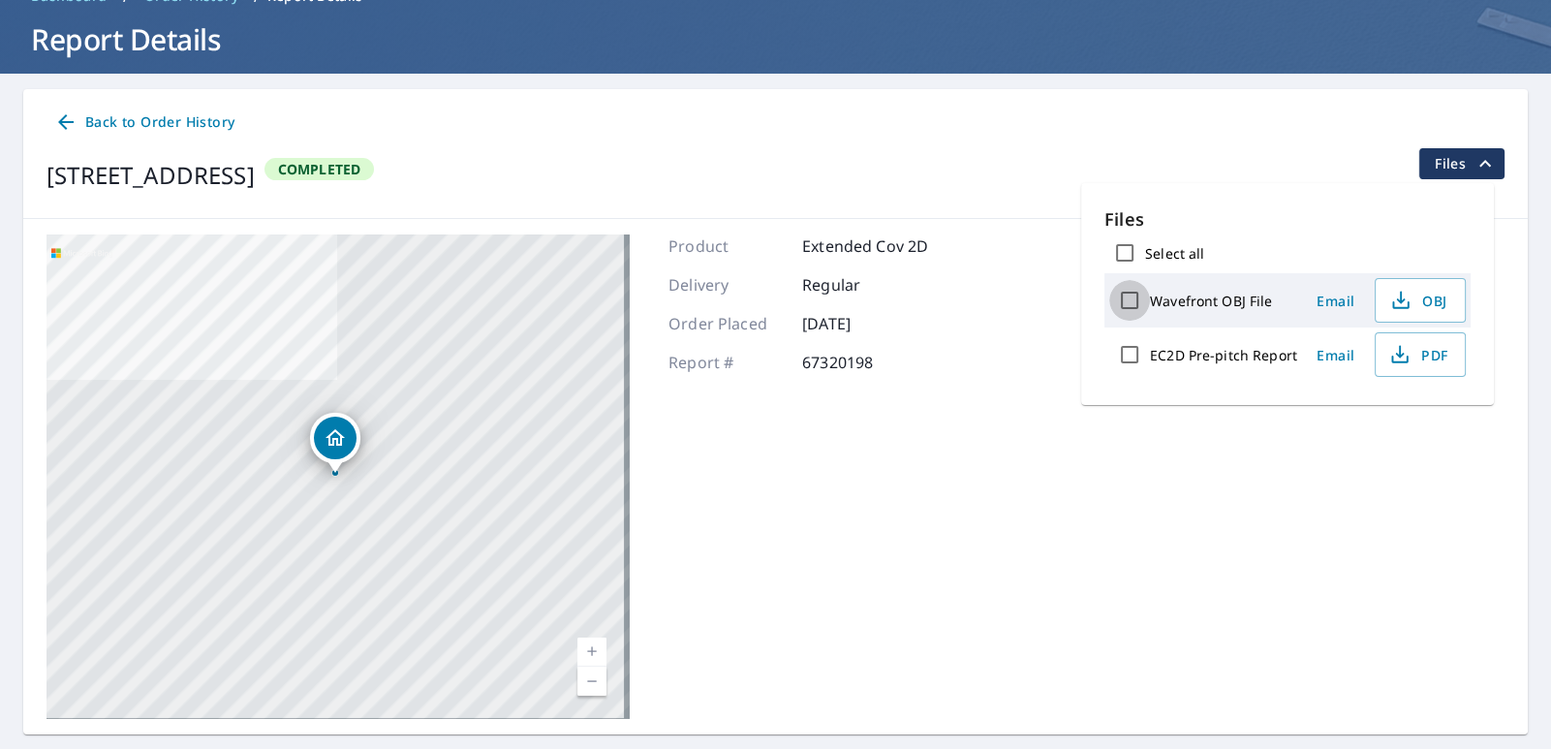
click at [1134, 301] on input "Wavefront OBJ File" at bounding box center [1129, 300] width 41 height 41
checkbox input "true"
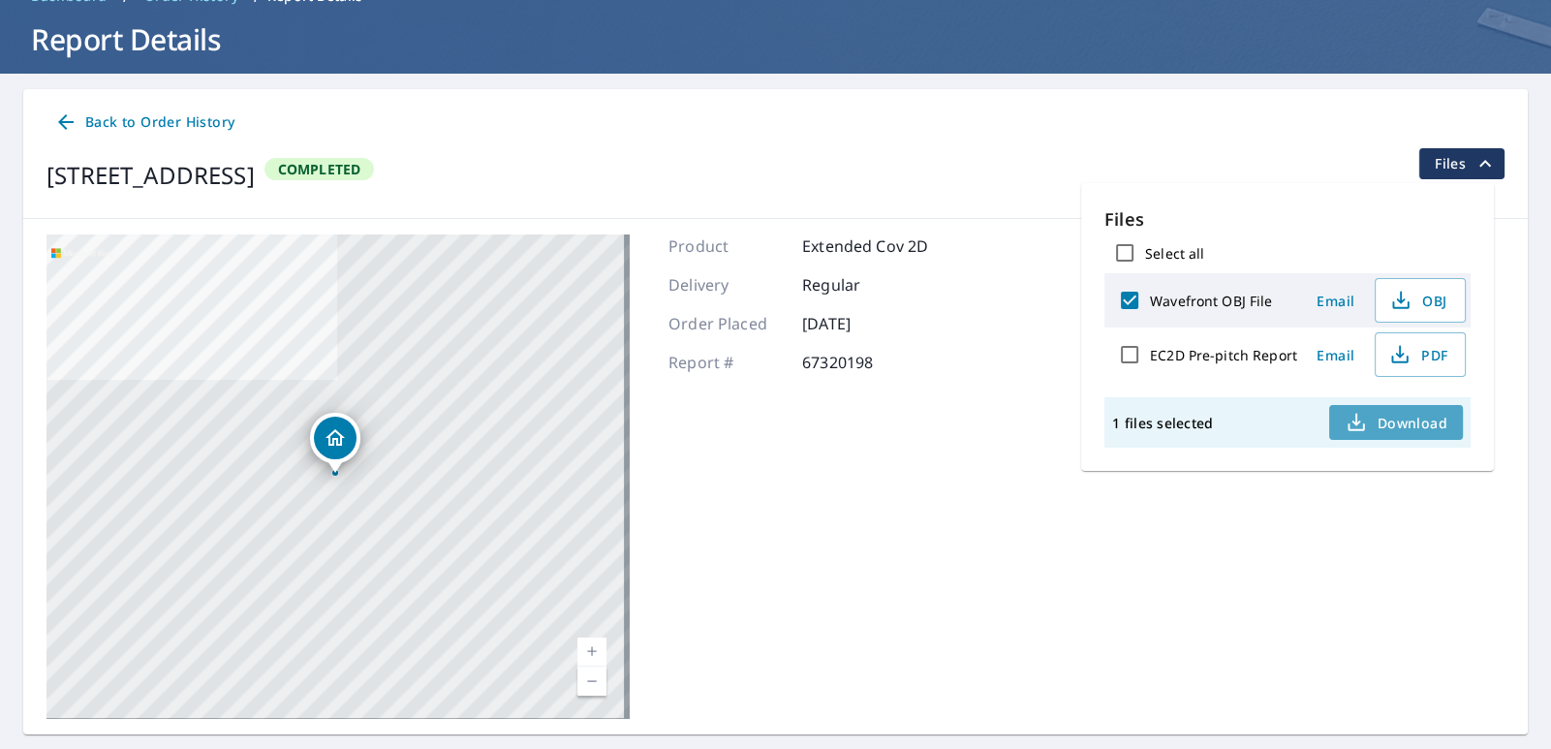
click at [1430, 416] on span "Download" at bounding box center [1396, 422] width 103 height 23
drag, startPoint x: 54, startPoint y: 168, endPoint x: 82, endPoint y: 169, distance: 28.1
click at [82, 169] on div "[STREET_ADDRESS]" at bounding box center [150, 175] width 208 height 35
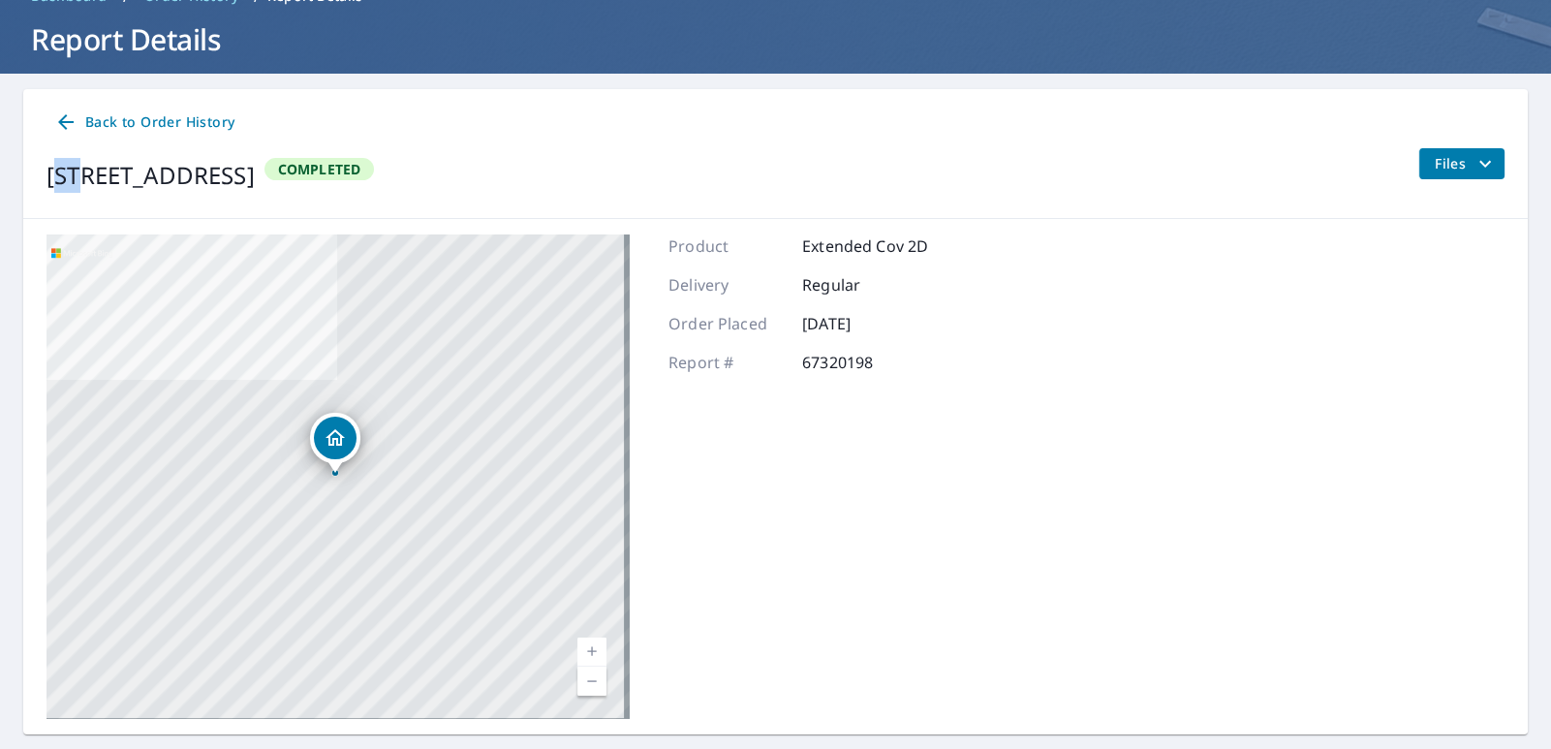
drag, startPoint x: 48, startPoint y: 169, endPoint x: 552, endPoint y: 188, distance: 504.1
click at [374, 188] on div "[STREET_ADDRESS] Completed" at bounding box center [209, 175] width 327 height 54
copy div "[STREET_ADDRESS]"
click at [70, 118] on icon at bounding box center [65, 121] width 23 height 23
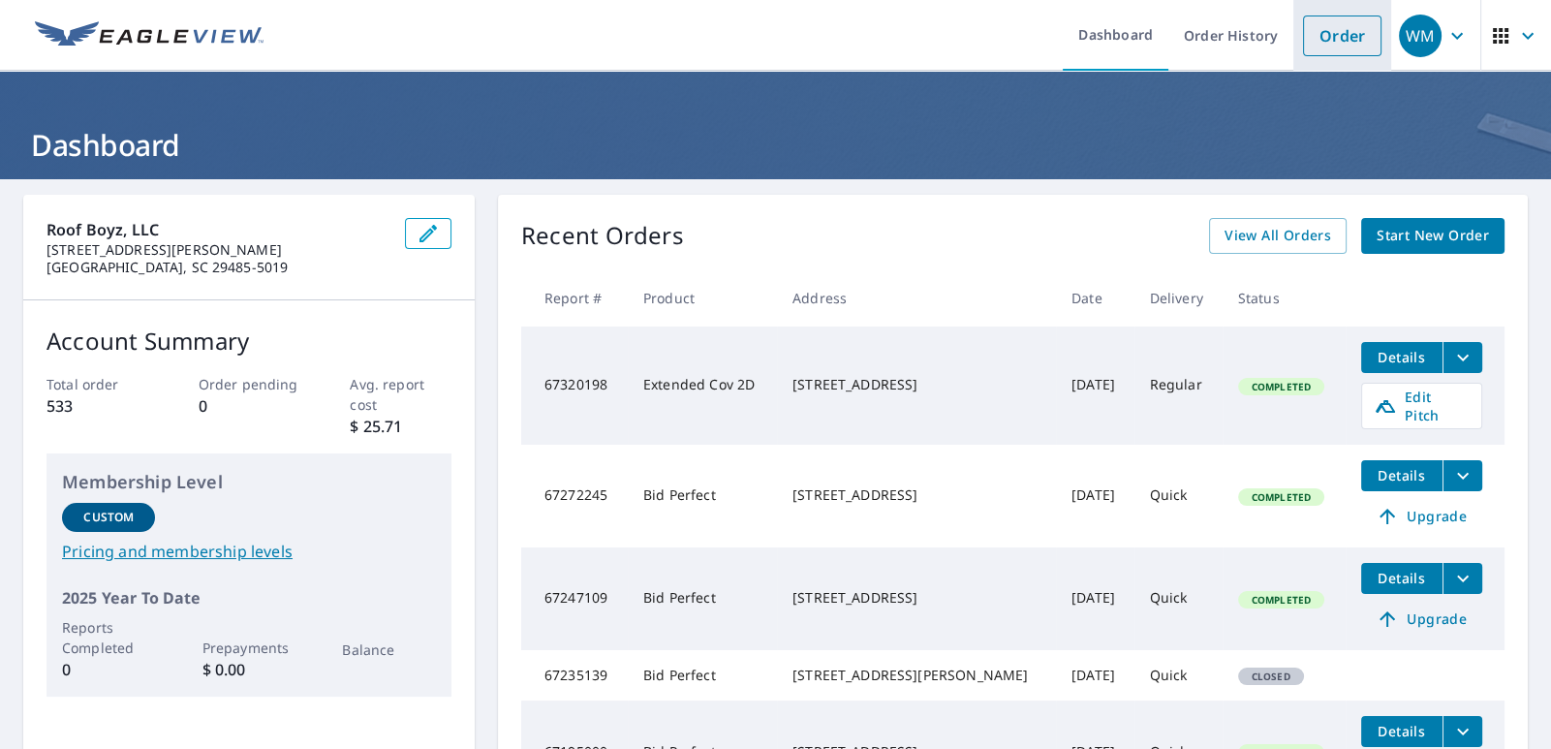
click at [1330, 40] on link "Order" at bounding box center [1342, 35] width 78 height 41
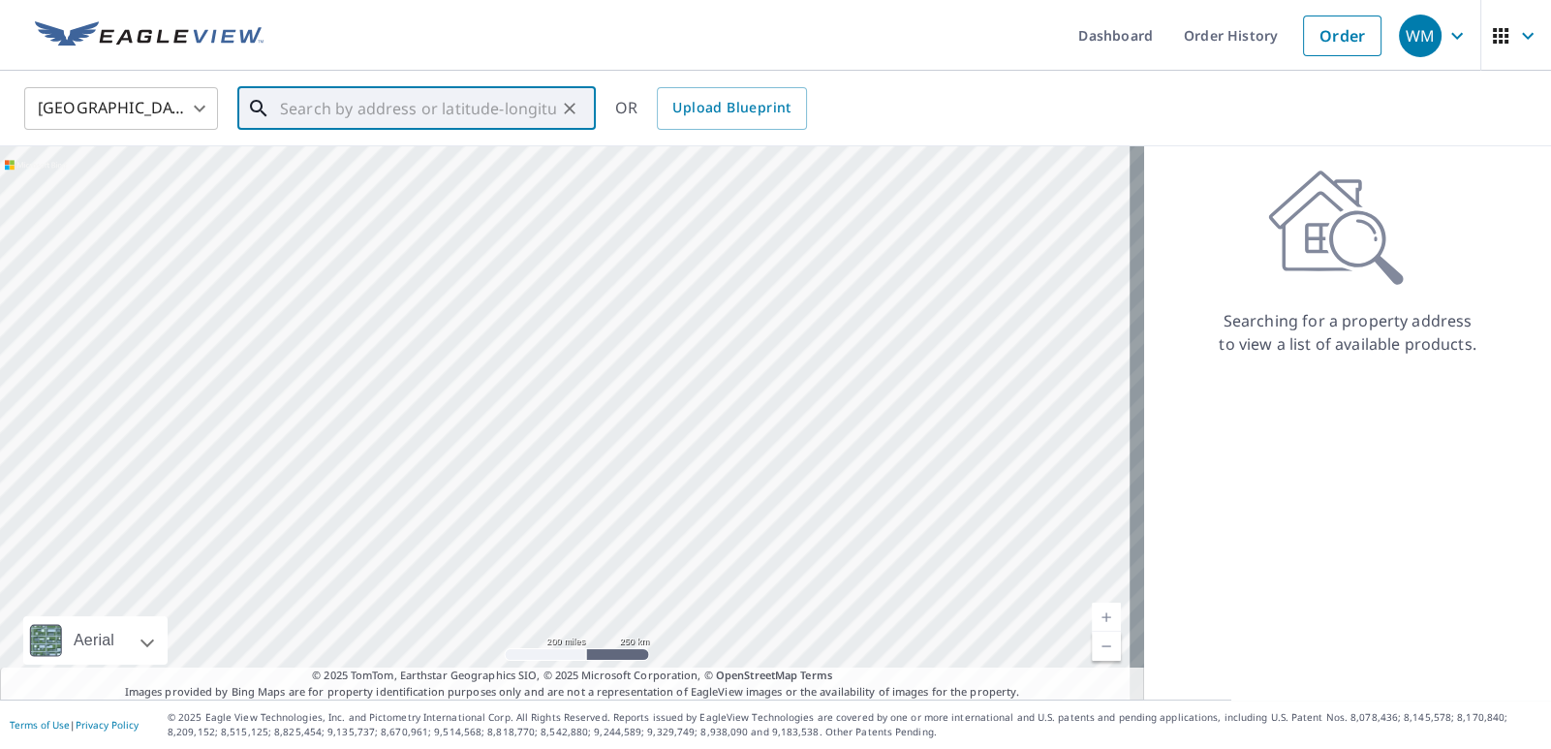
click at [452, 103] on input "text" at bounding box center [418, 108] width 276 height 54
click at [460, 123] on input "text" at bounding box center [418, 108] width 276 height 54
click at [440, 117] on input "text" at bounding box center [418, 108] width 276 height 54
click at [376, 119] on input "text" at bounding box center [418, 108] width 276 height 54
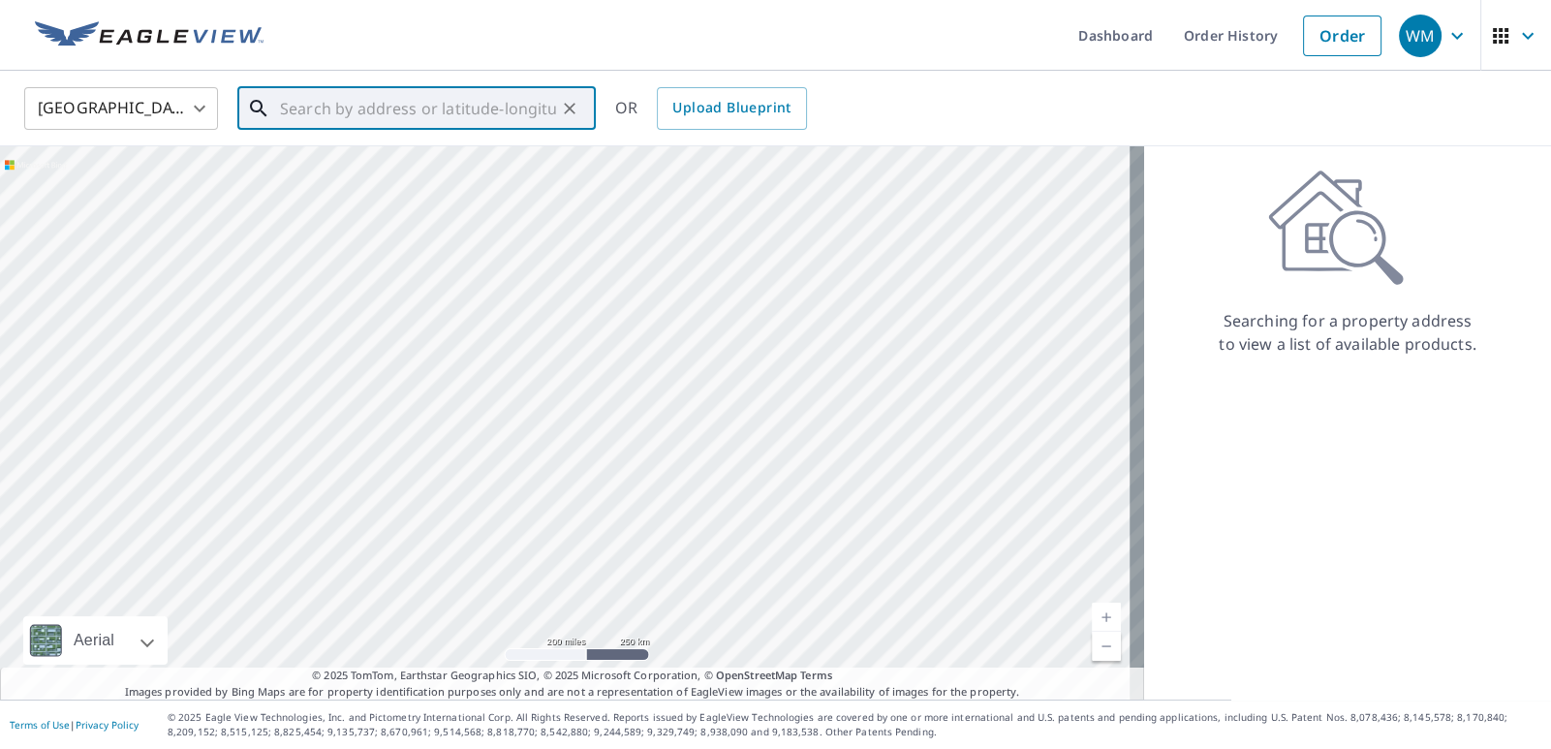
click at [376, 119] on input "text" at bounding box center [418, 108] width 276 height 54
click at [366, 108] on input "text" at bounding box center [418, 108] width 276 height 54
paste input "[STREET_ADDRESS]"
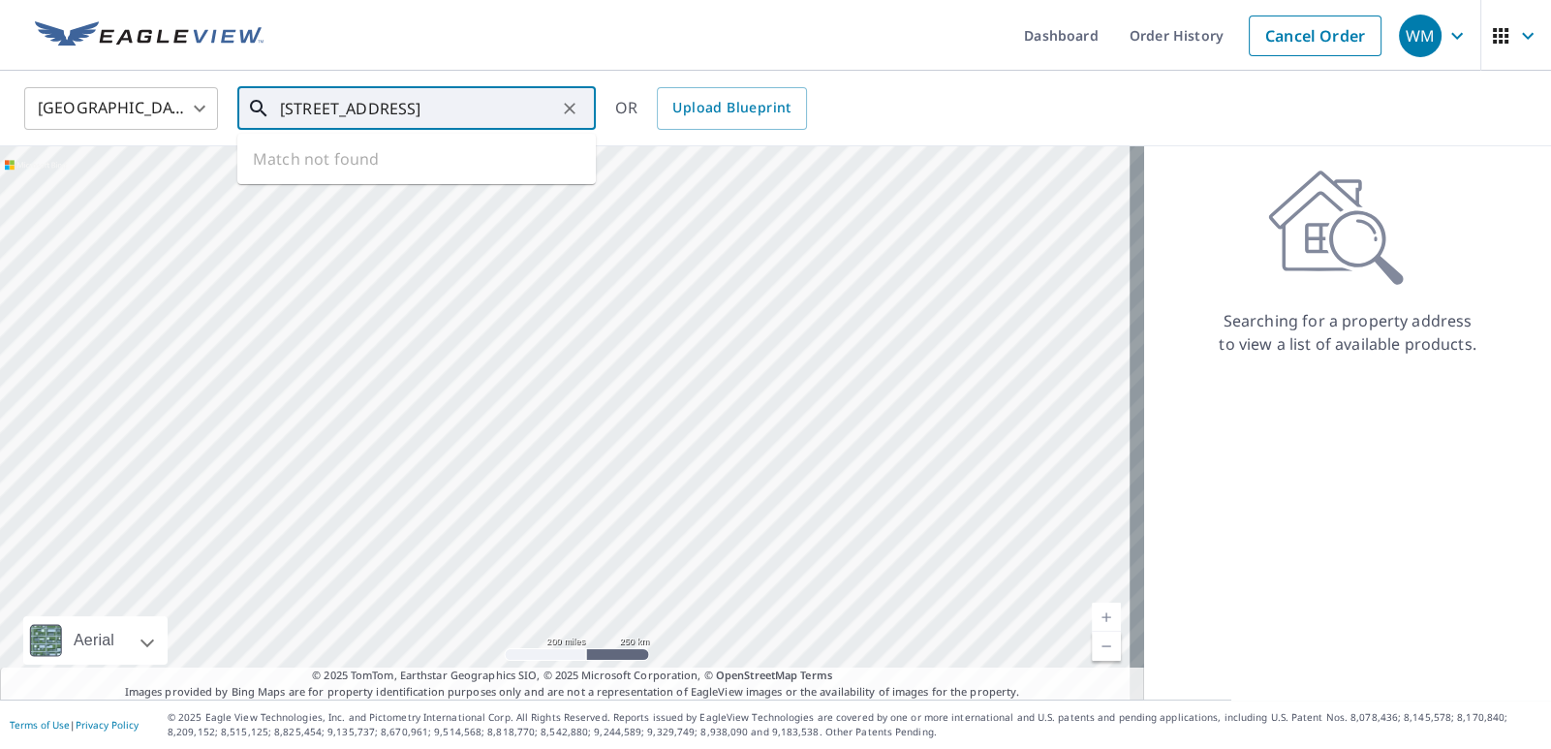
scroll to position [0, 58]
click at [406, 187] on p "[GEOGRAPHIC_DATA], SC 29483" at bounding box center [428, 185] width 304 height 19
type input "[STREET_ADDRESS]"
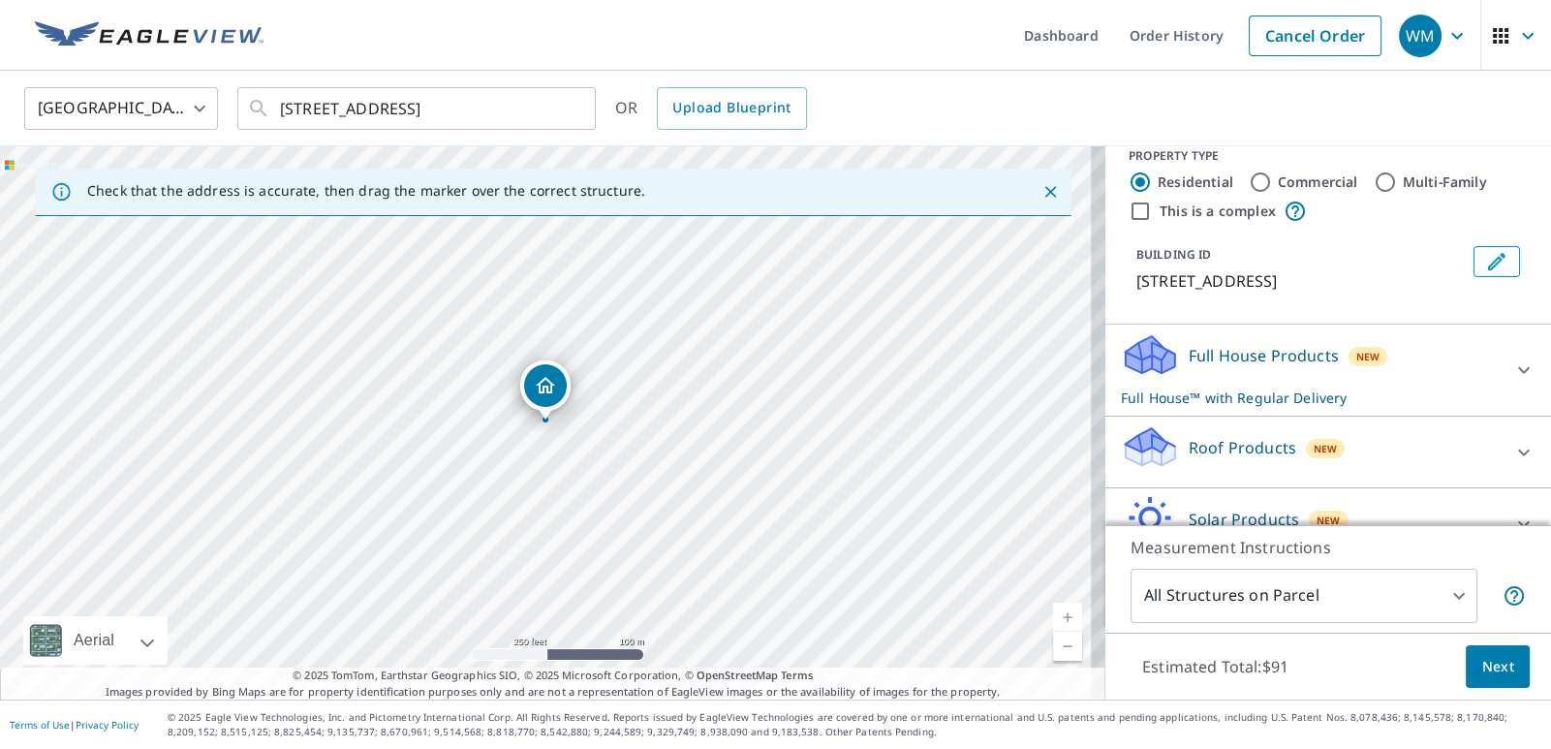
scroll to position [23, 0]
click at [1512, 381] on icon at bounding box center [1523, 368] width 23 height 23
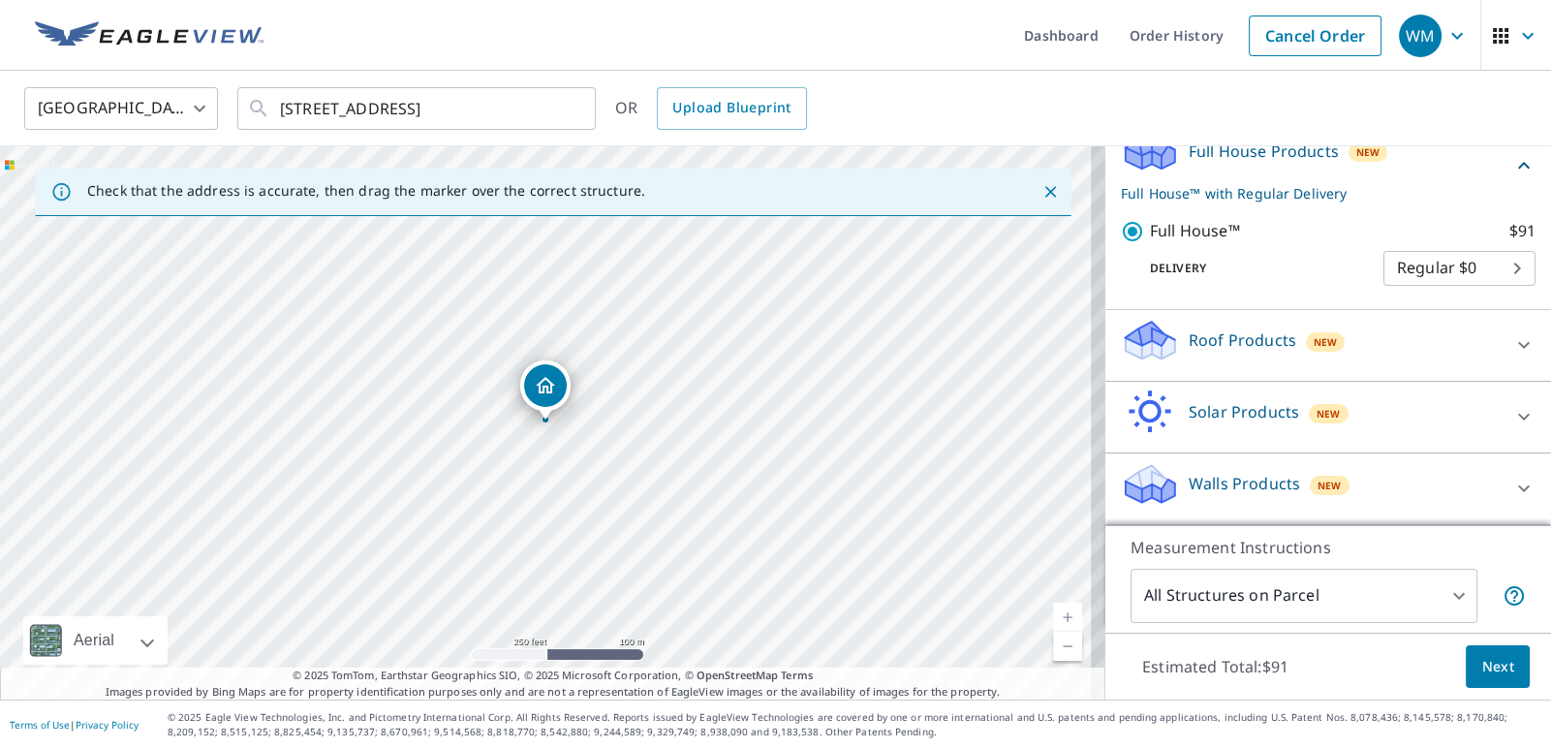
scroll to position [248, 0]
click at [1512, 356] on icon at bounding box center [1523, 344] width 23 height 23
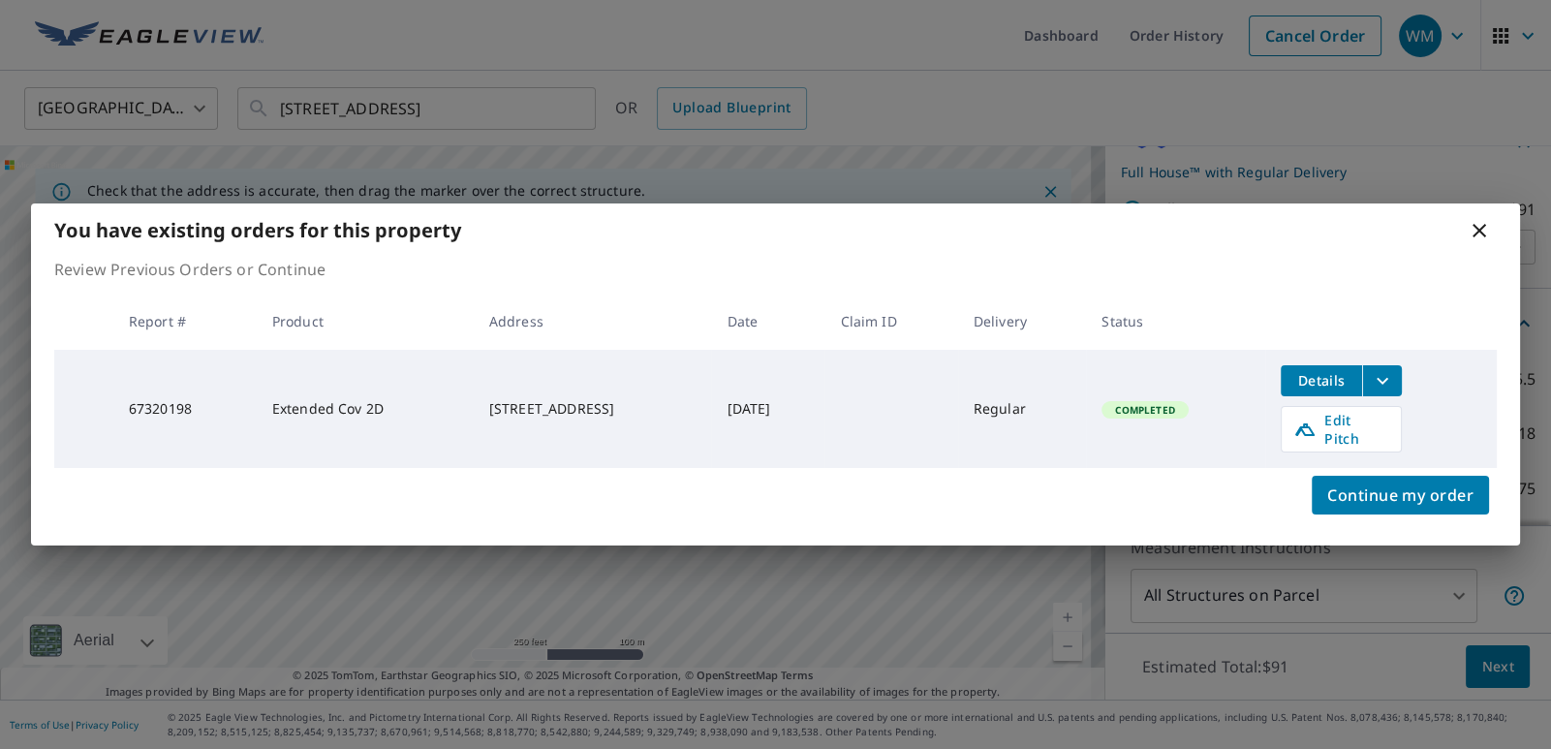
click at [1477, 232] on icon at bounding box center [1479, 230] width 23 height 23
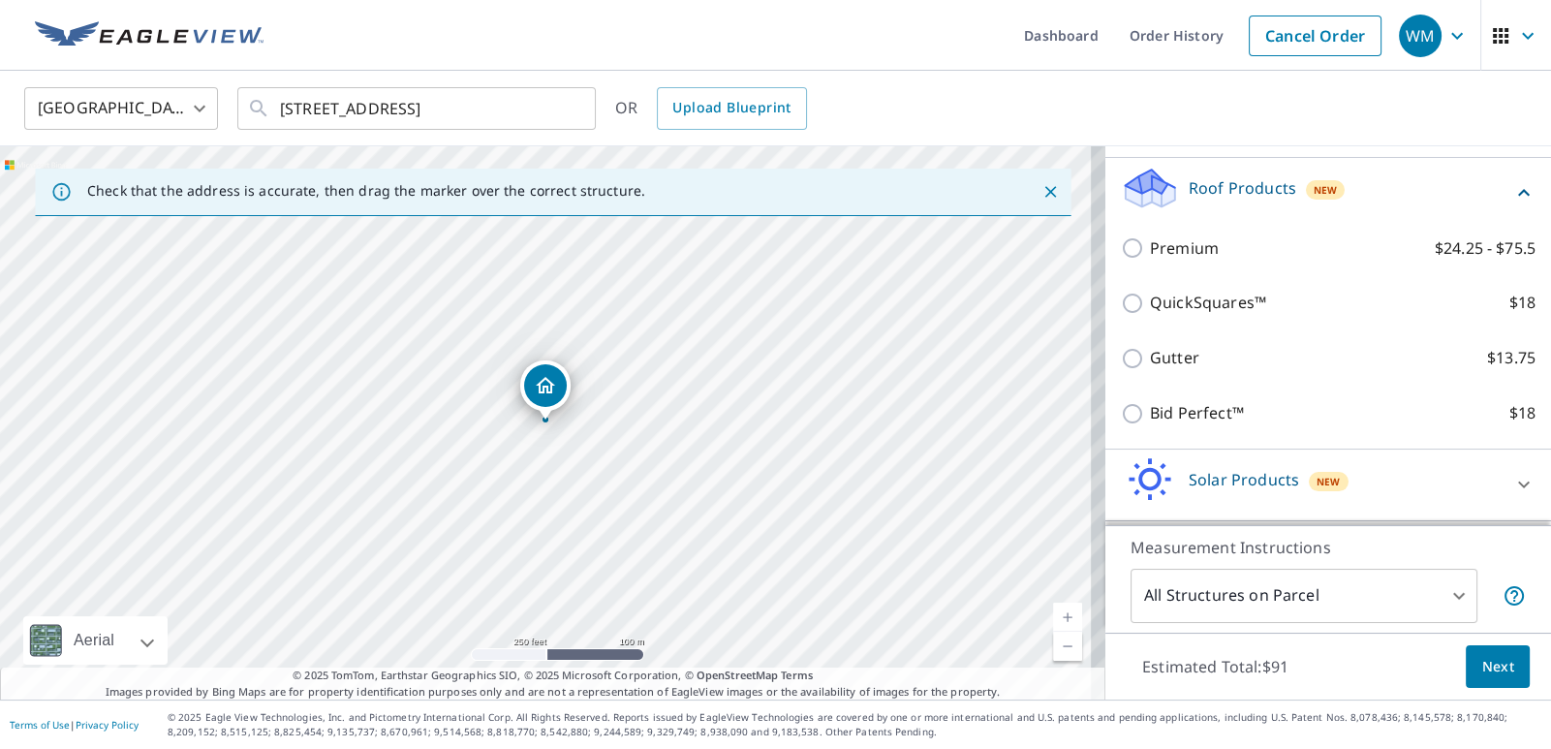
scroll to position [469, 0]
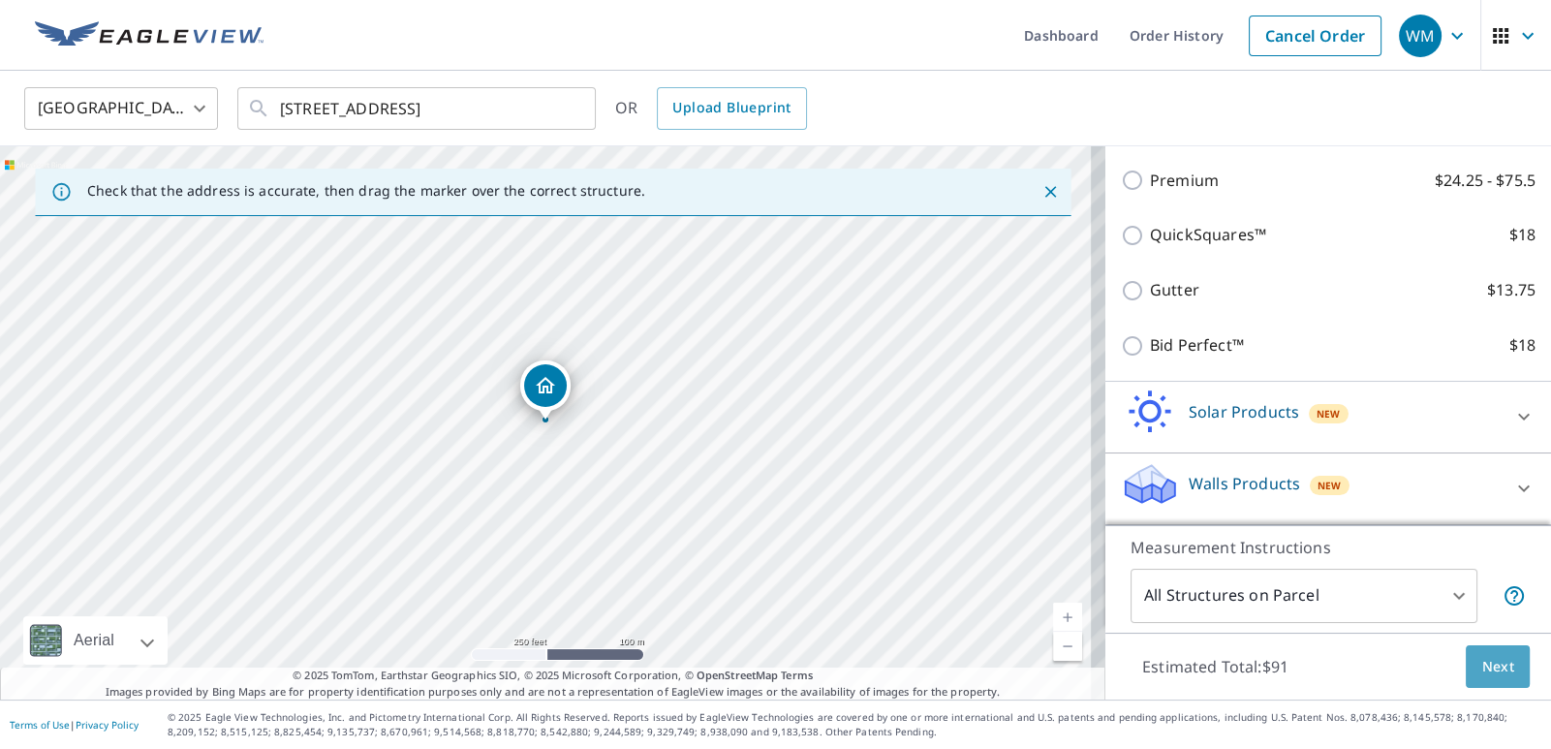
click at [1501, 665] on button "Next" at bounding box center [1498, 667] width 64 height 44
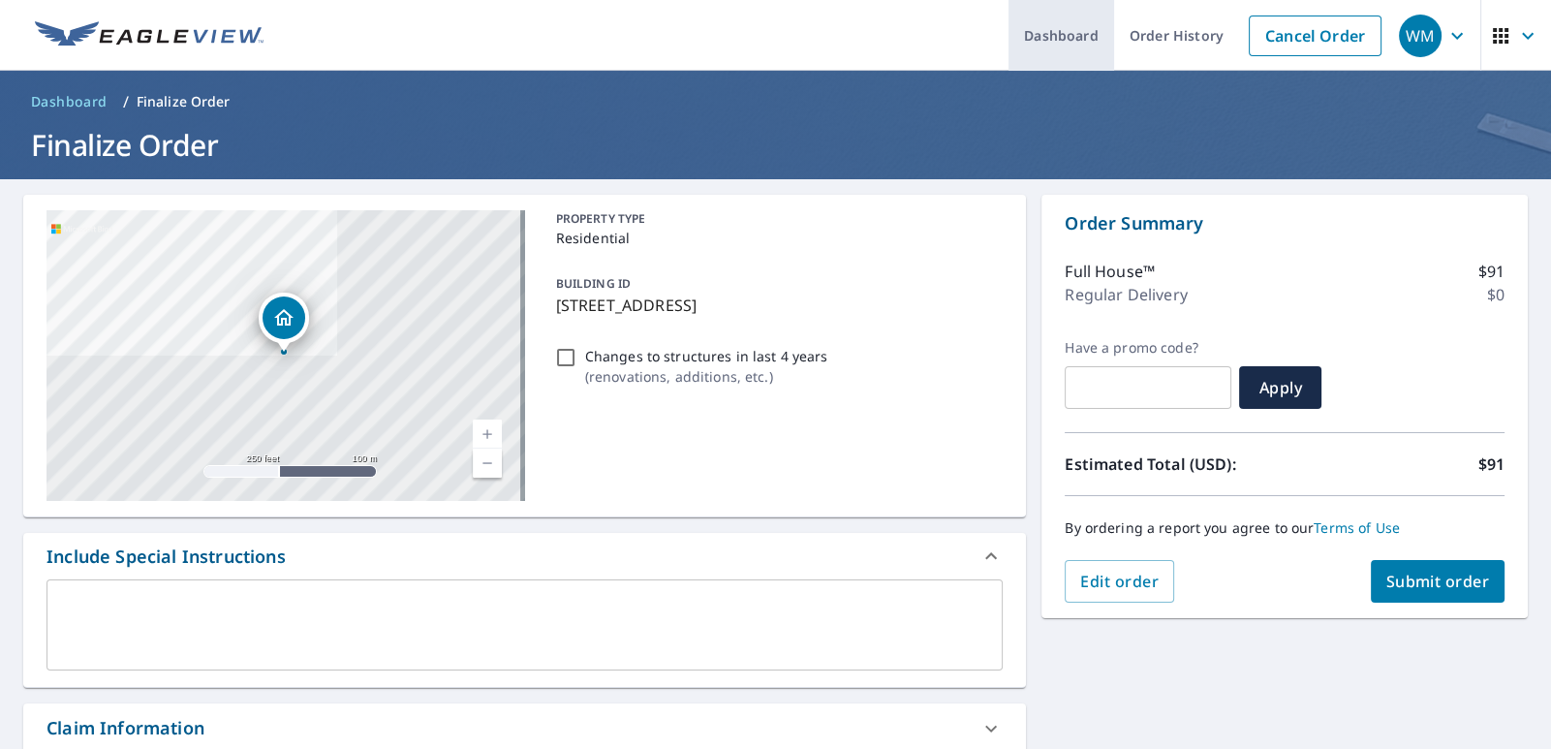
click at [1045, 35] on link "Dashboard" at bounding box center [1061, 35] width 106 height 71
checkbox input "true"
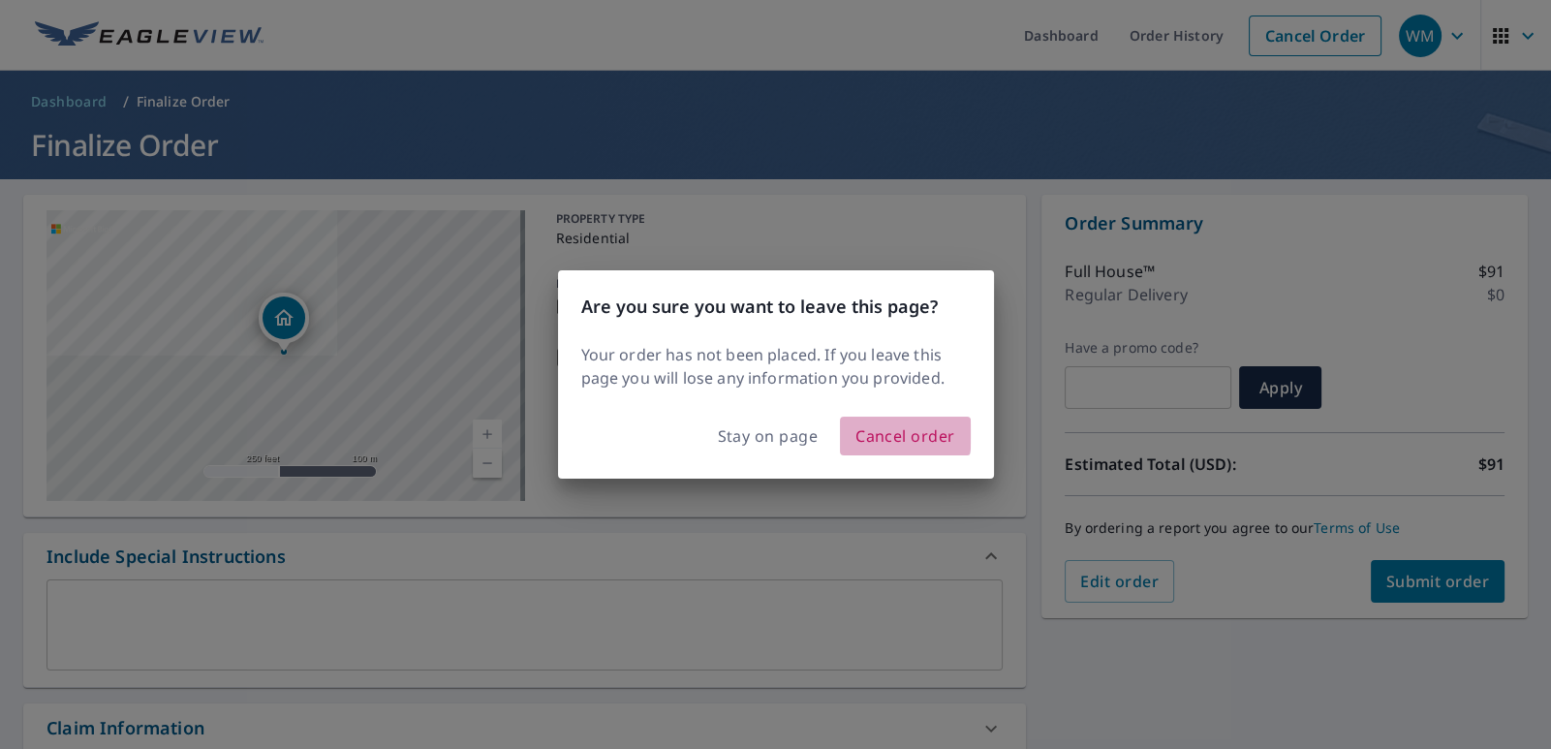
click at [857, 434] on span "Cancel order" at bounding box center [905, 435] width 100 height 27
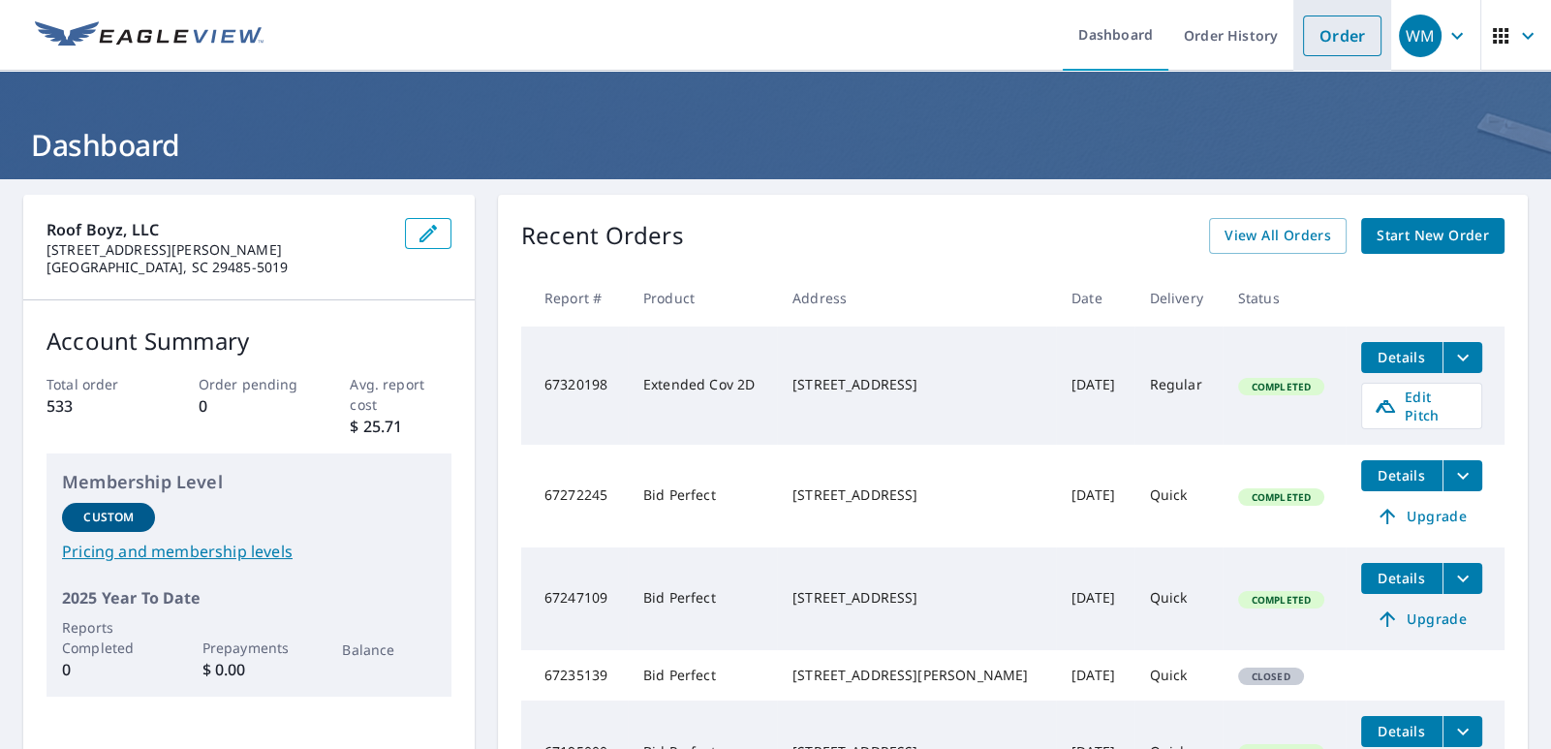
click at [1303, 46] on link "Order" at bounding box center [1342, 35] width 78 height 41
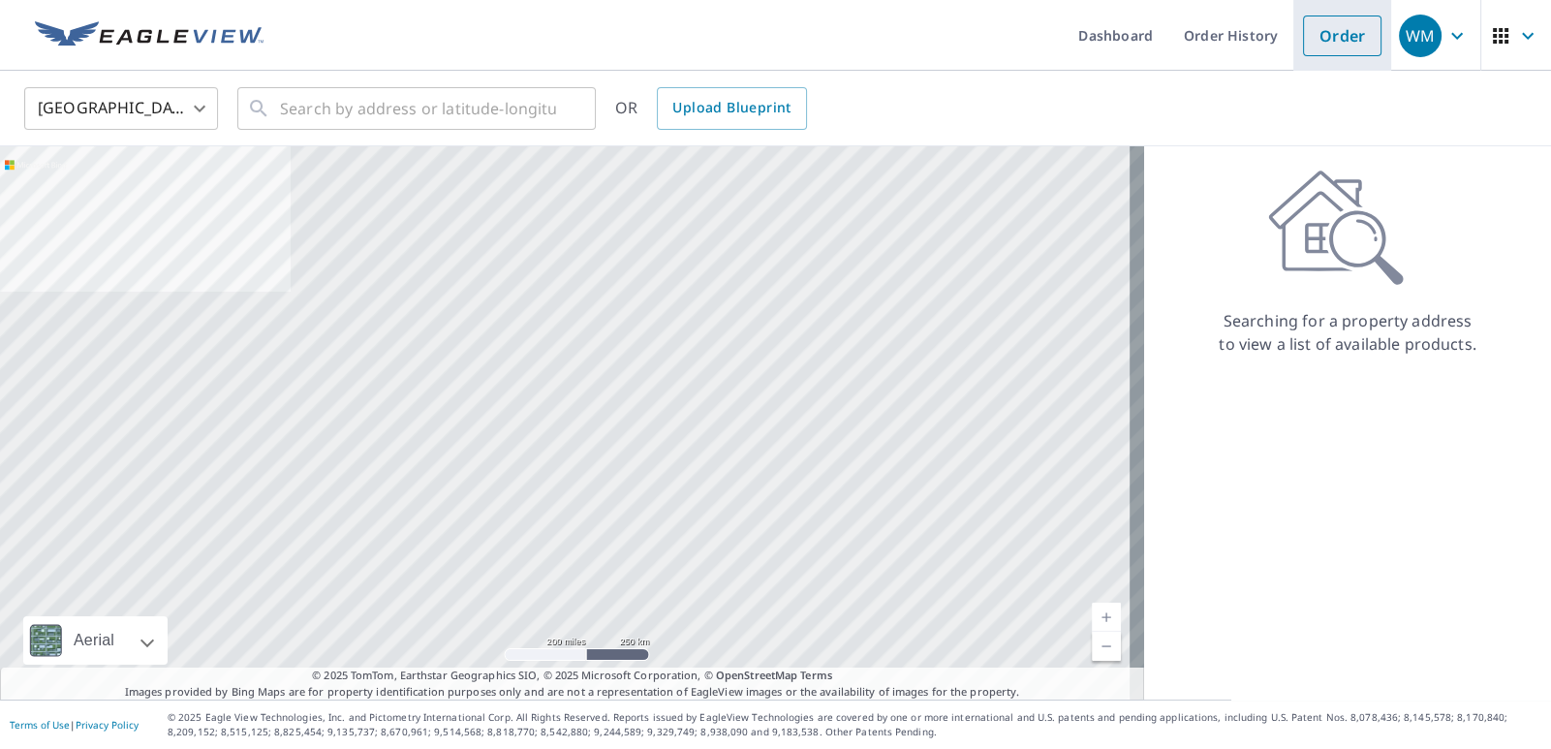
click at [1318, 35] on link "Order" at bounding box center [1342, 35] width 78 height 41
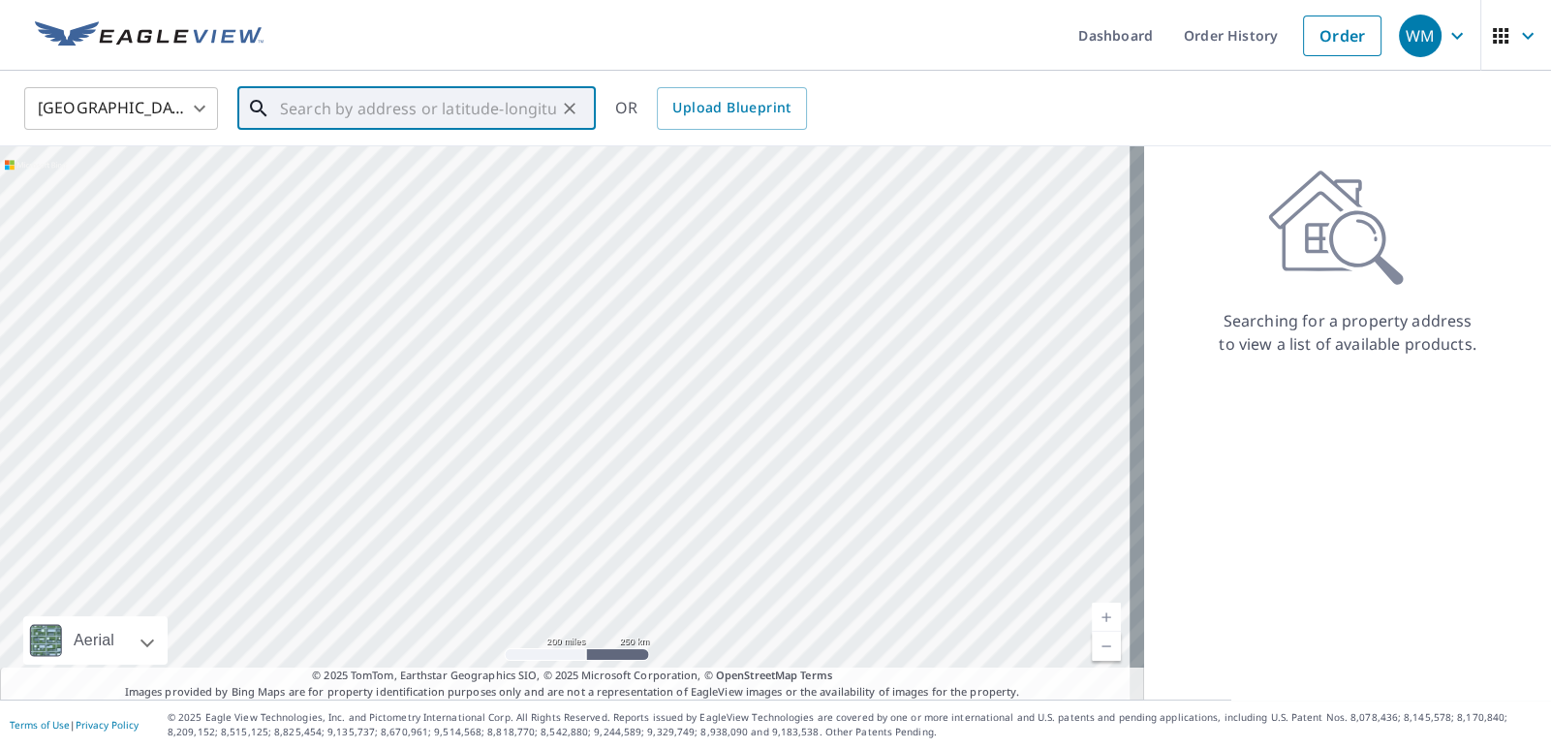
click at [457, 100] on input "text" at bounding box center [418, 108] width 276 height 54
click at [442, 128] on input "text" at bounding box center [418, 108] width 276 height 54
click at [440, 107] on input "text" at bounding box center [418, 108] width 276 height 54
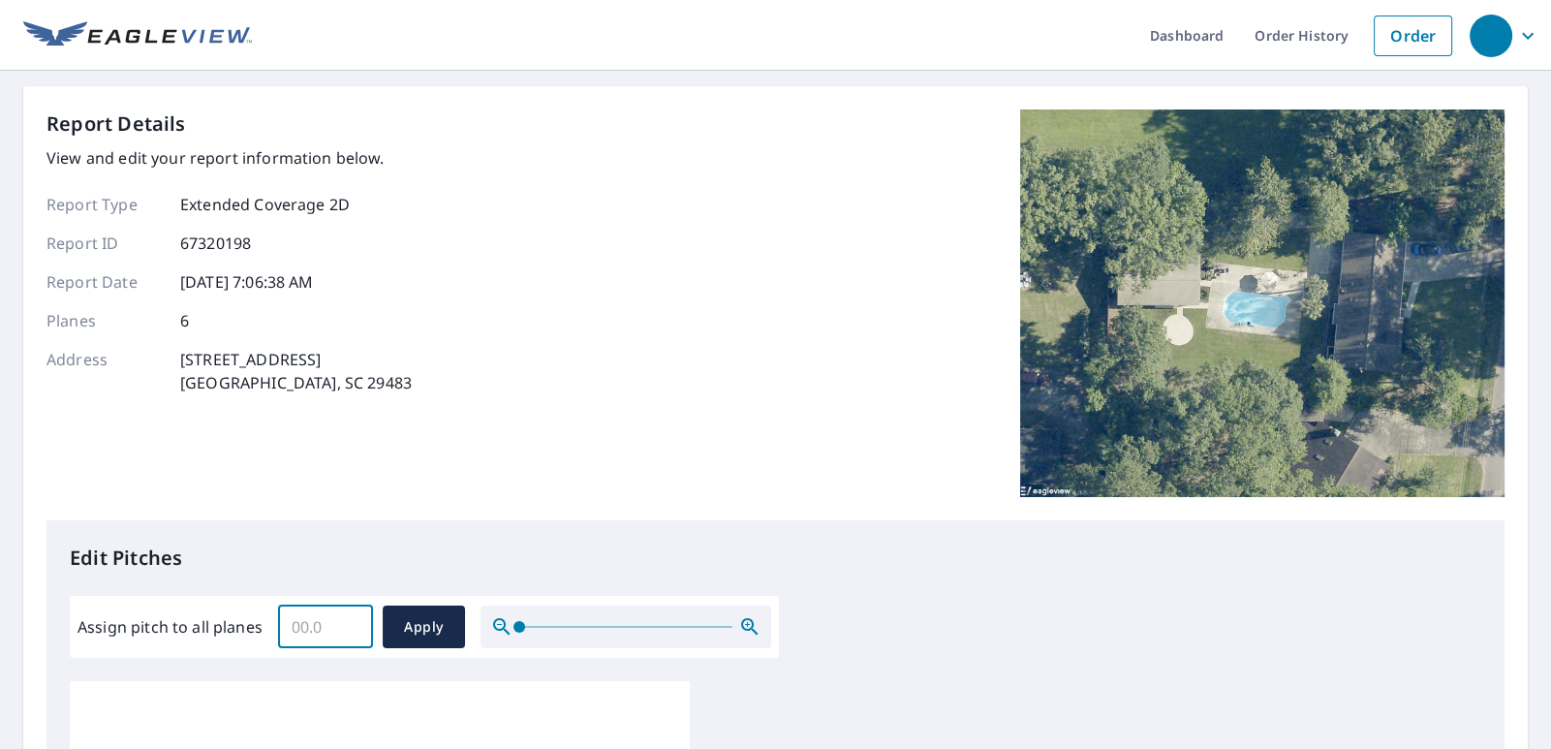
click at [329, 638] on input "Assign pitch to all planes" at bounding box center [325, 627] width 95 height 54
click at [351, 620] on input "0.1" at bounding box center [325, 627] width 95 height 54
click at [351, 620] on input "0.2" at bounding box center [325, 627] width 95 height 54
click at [351, 620] on input "0.3" at bounding box center [325, 627] width 95 height 54
click at [351, 620] on input "0.4" at bounding box center [325, 627] width 95 height 54
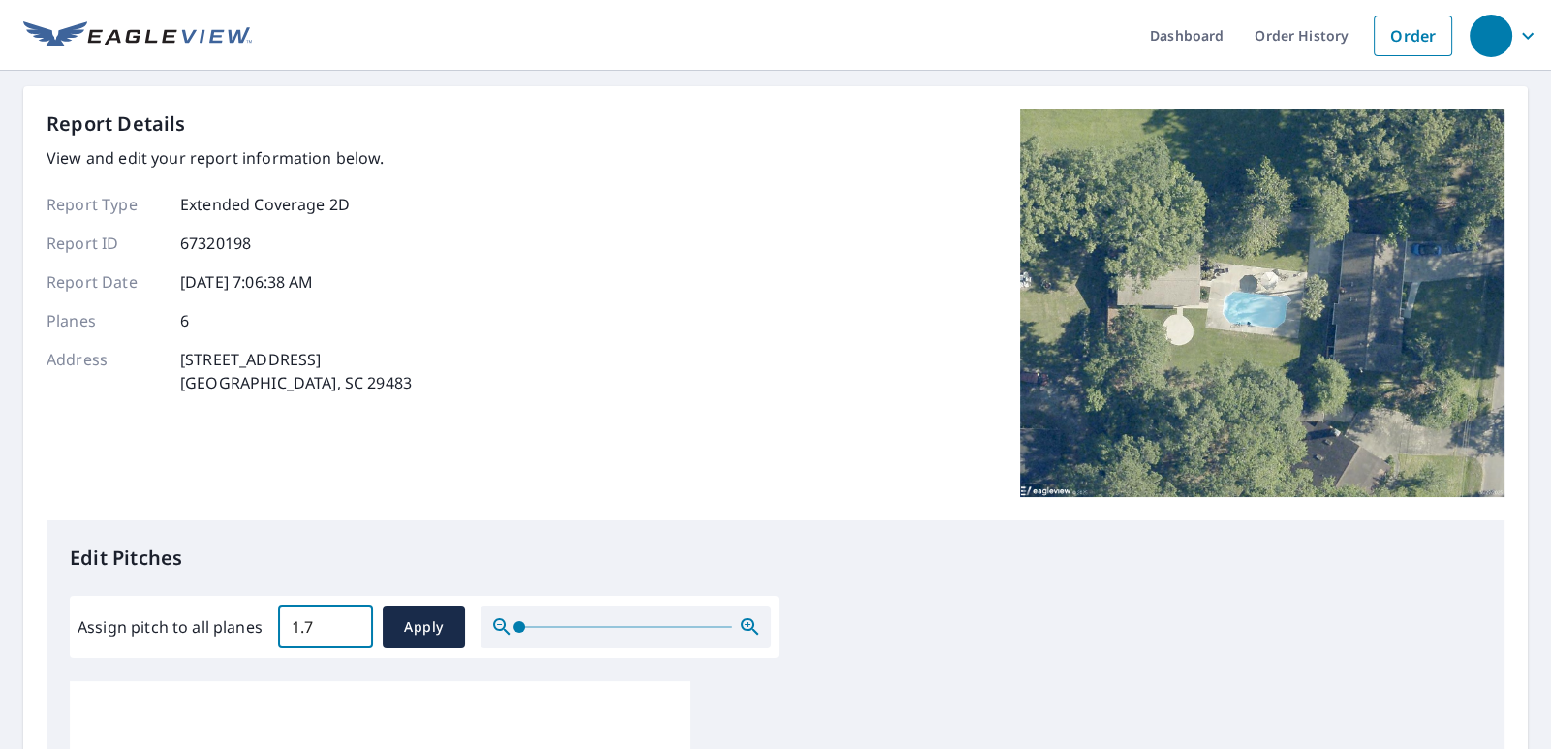
click at [351, 620] on input "1.7" at bounding box center [325, 627] width 95 height 54
click at [351, 620] on input "5.1" at bounding box center [325, 627] width 95 height 54
click at [351, 620] on input "5.3" at bounding box center [325, 627] width 95 height 54
click at [351, 620] on input "5.4" at bounding box center [325, 627] width 95 height 54
click at [351, 620] on input "5.5" at bounding box center [325, 627] width 95 height 54
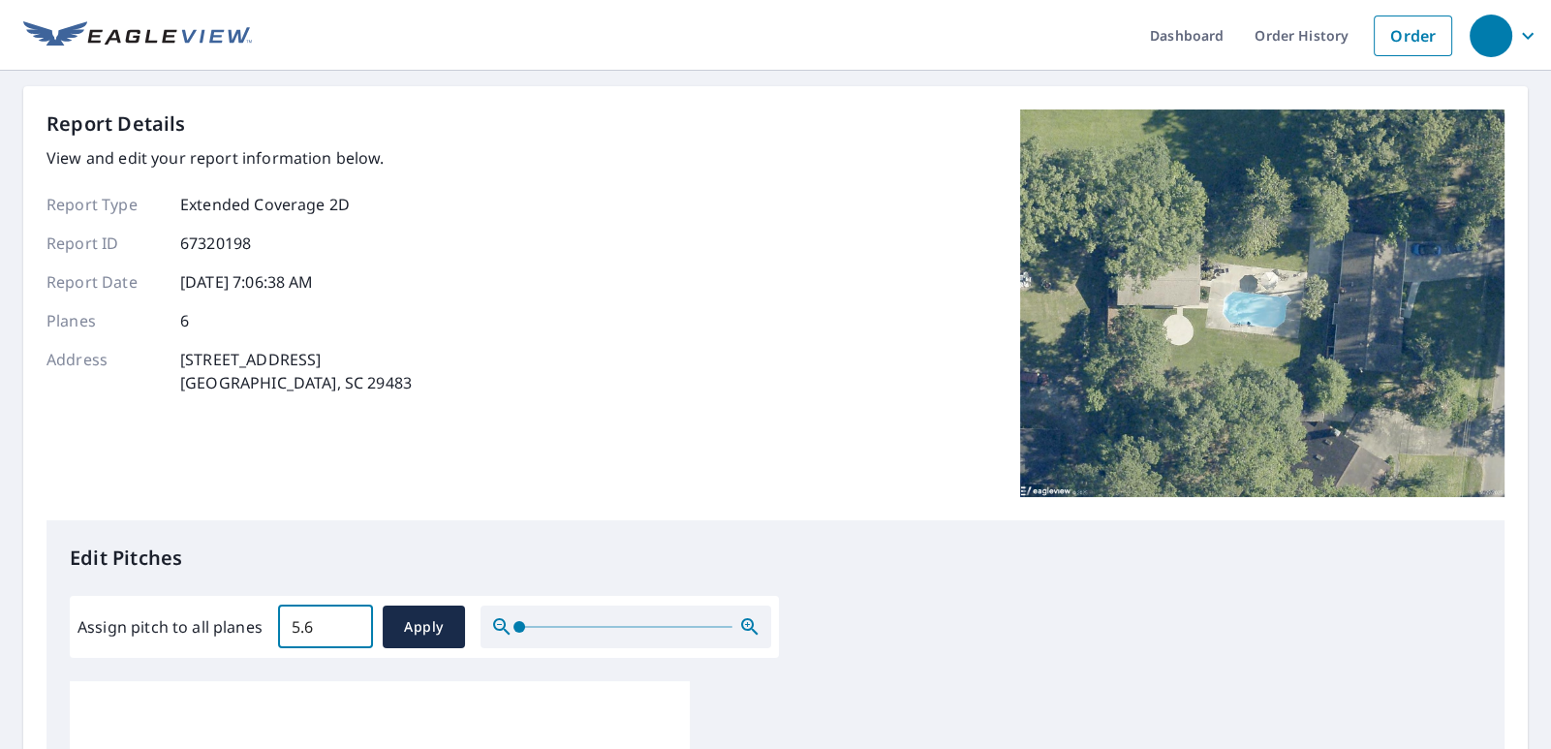
click at [351, 620] on input "5.6" at bounding box center [325, 627] width 95 height 54
click at [351, 620] on input "5.7" at bounding box center [325, 627] width 95 height 54
click at [351, 620] on input "5.8" at bounding box center [325, 627] width 95 height 54
click at [351, 620] on input "5.9" at bounding box center [325, 627] width 95 height 54
type input "6"
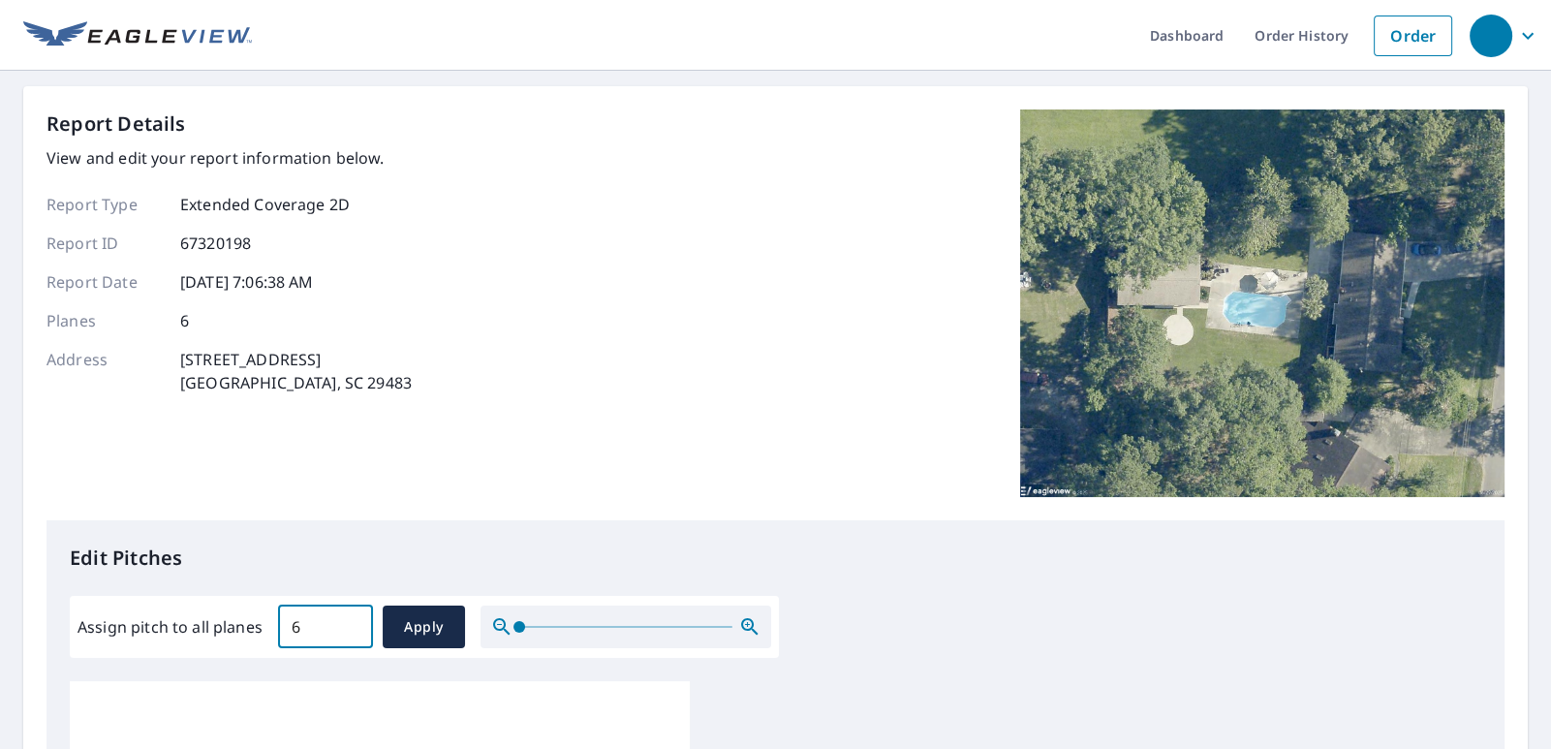
click at [351, 620] on input "6" at bounding box center [325, 627] width 95 height 54
click at [422, 613] on button "Apply" at bounding box center [424, 626] width 82 height 43
type input "6"
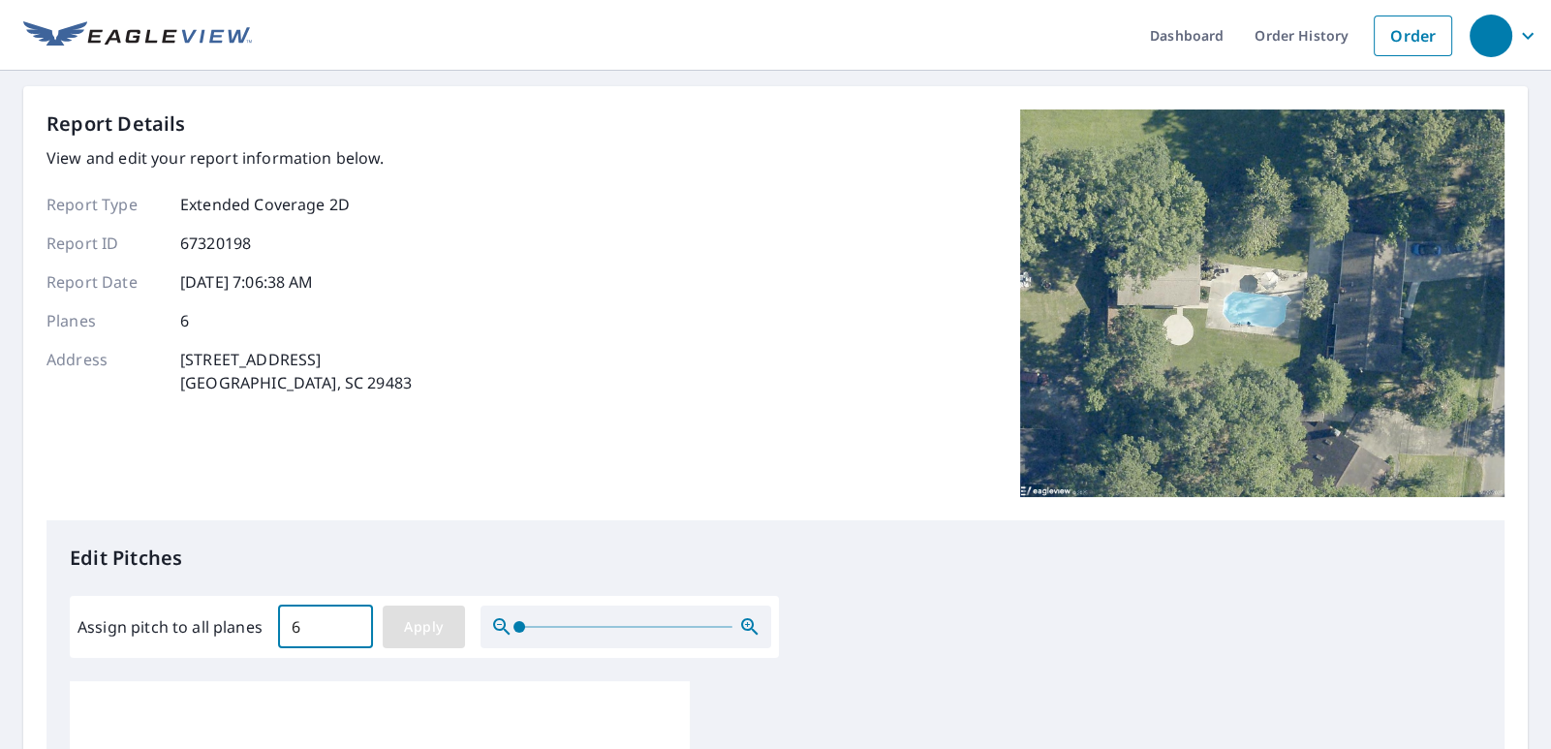
type input "6"
click at [446, 630] on span "Apply" at bounding box center [423, 627] width 51 height 24
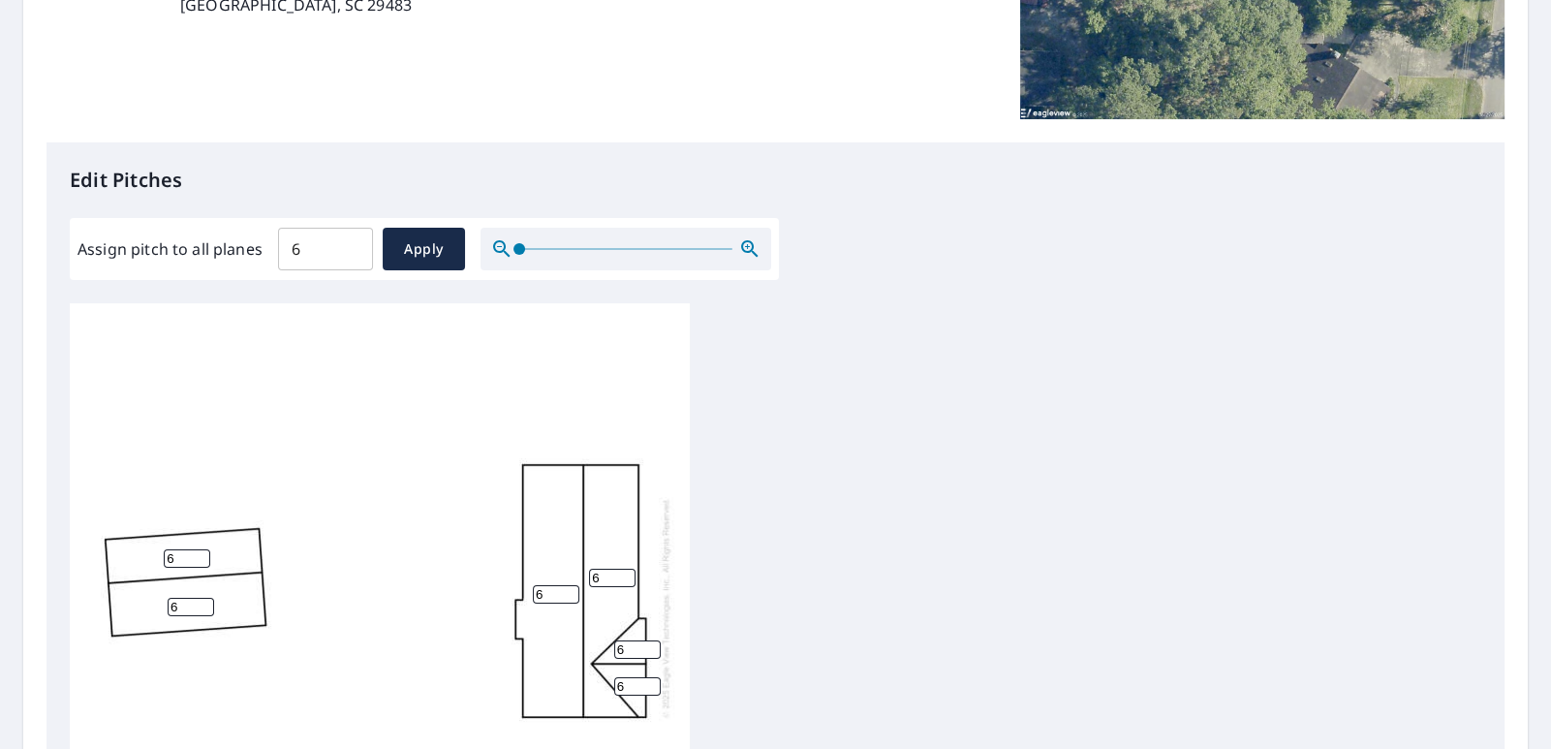
scroll to position [380, 0]
click at [187, 563] on input "6" at bounding box center [187, 556] width 46 height 18
click at [199, 556] on input "5" at bounding box center [187, 556] width 46 height 18
type input "4"
click at [199, 556] on input "4" at bounding box center [187, 556] width 46 height 18
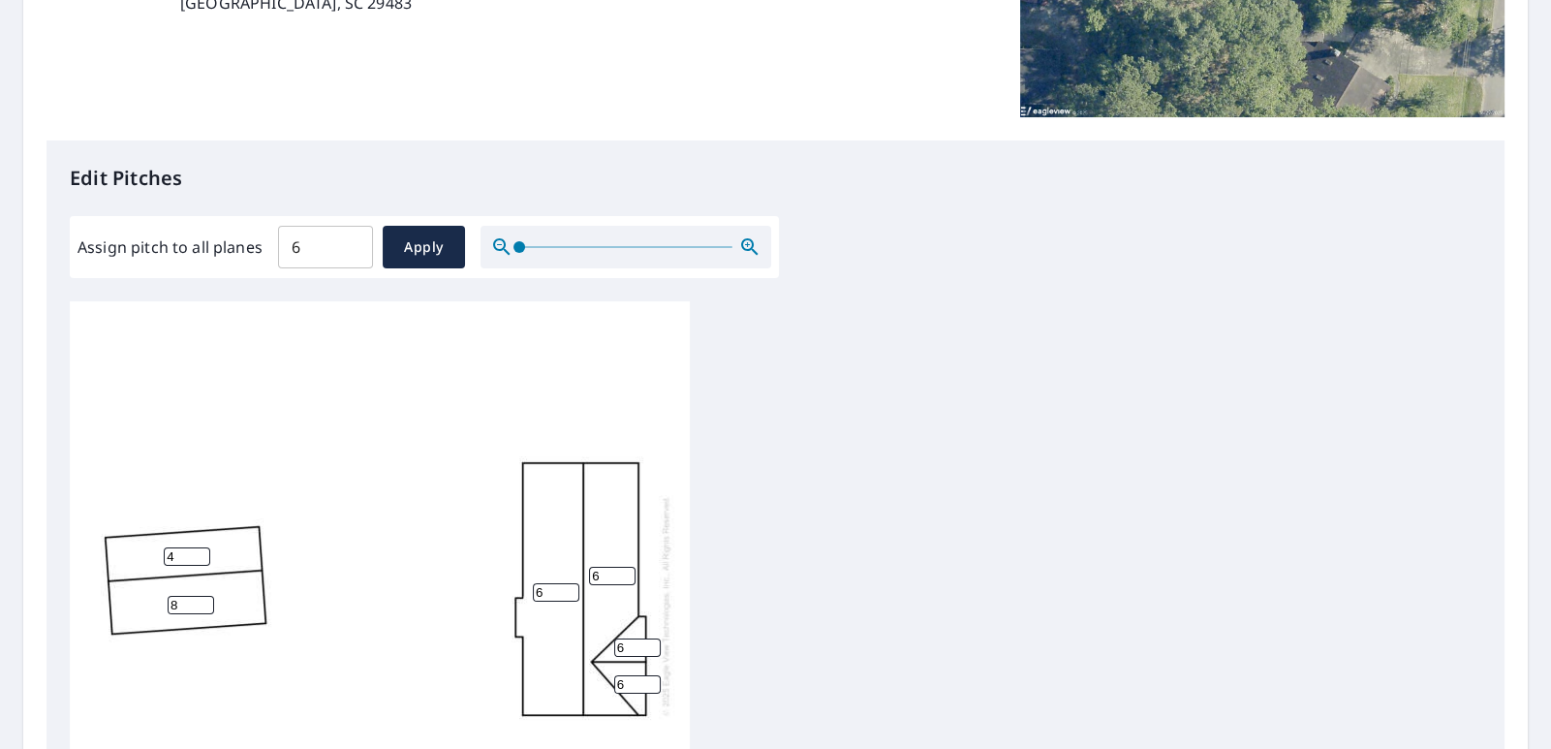
click at [199, 603] on input "8" at bounding box center [191, 605] width 46 height 18
click at [199, 603] on input "9" at bounding box center [191, 605] width 46 height 18
click at [199, 603] on input "10" at bounding box center [191, 605] width 46 height 18
click at [201, 598] on input "11" at bounding box center [191, 605] width 46 height 18
click at [201, 598] on input "12" at bounding box center [191, 605] width 46 height 18
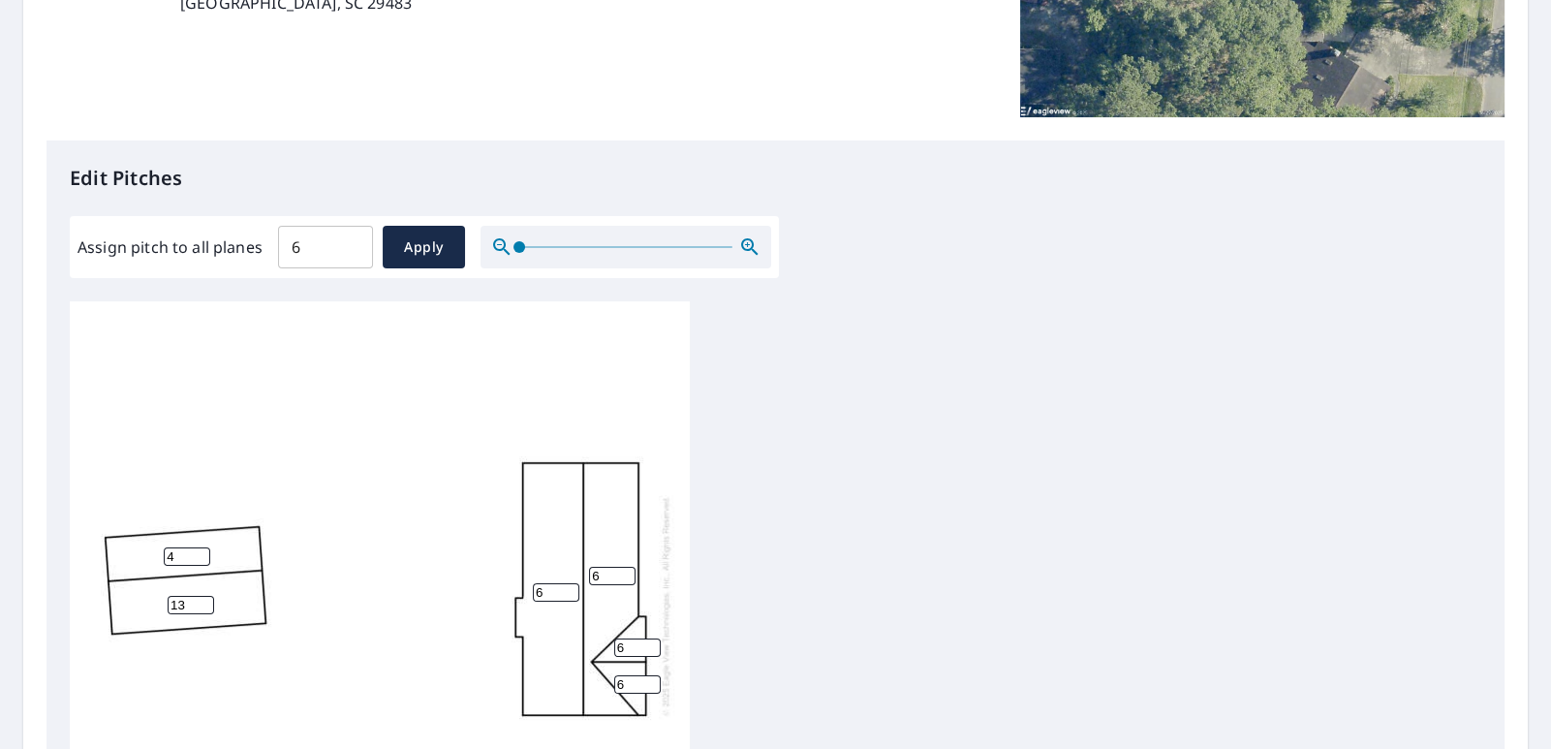
click at [201, 598] on input "13" at bounding box center [191, 605] width 46 height 18
click at [201, 598] on input "14" at bounding box center [191, 605] width 46 height 18
click at [203, 603] on input "16" at bounding box center [191, 605] width 46 height 18
click at [203, 603] on input "22" at bounding box center [191, 605] width 46 height 18
click at [203, 603] on input "23" at bounding box center [191, 605] width 46 height 18
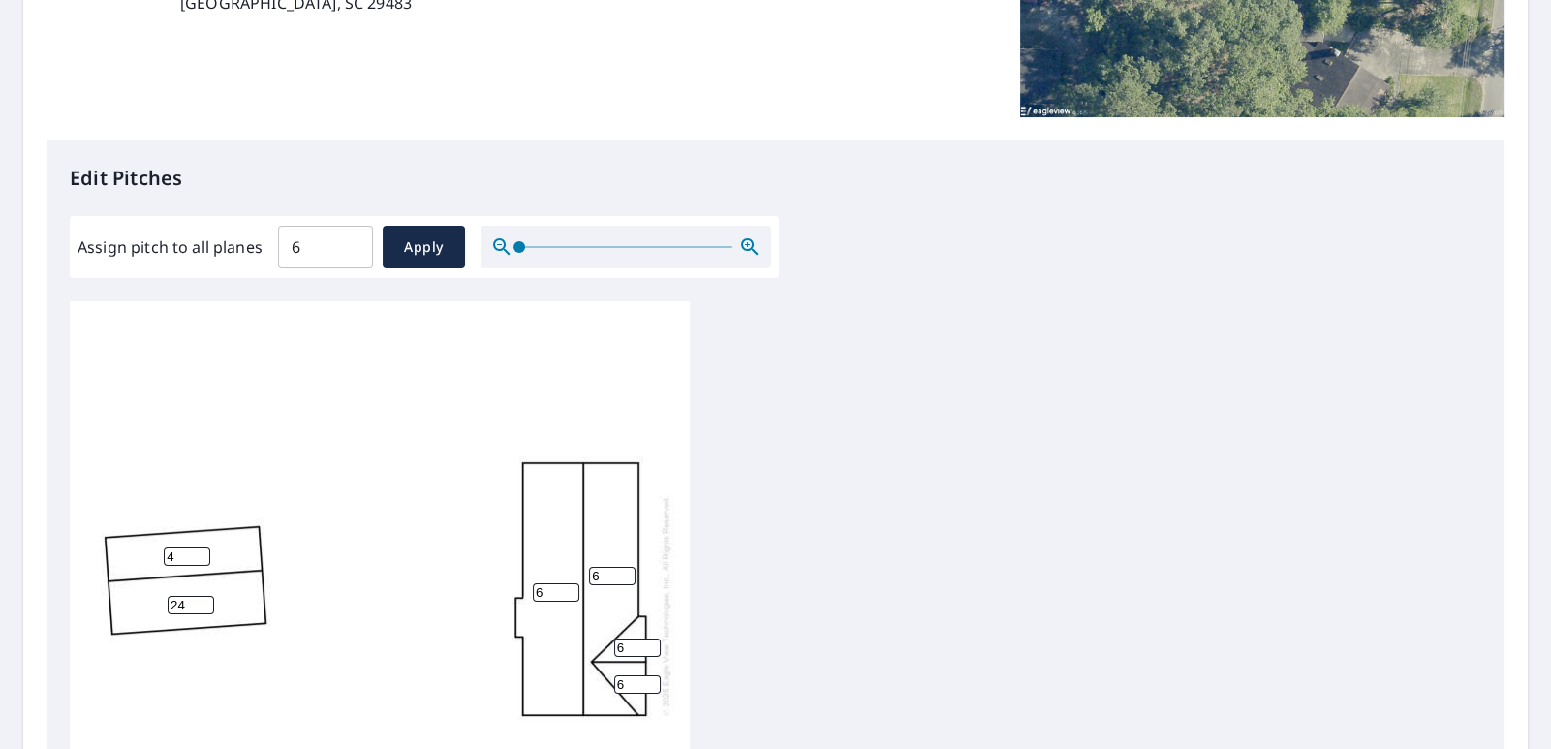
click at [203, 603] on input "24" at bounding box center [191, 605] width 46 height 18
click at [202, 599] on input "26" at bounding box center [191, 600] width 46 height 18
drag, startPoint x: 202, startPoint y: 599, endPoint x: 211, endPoint y: 661, distance: 62.6
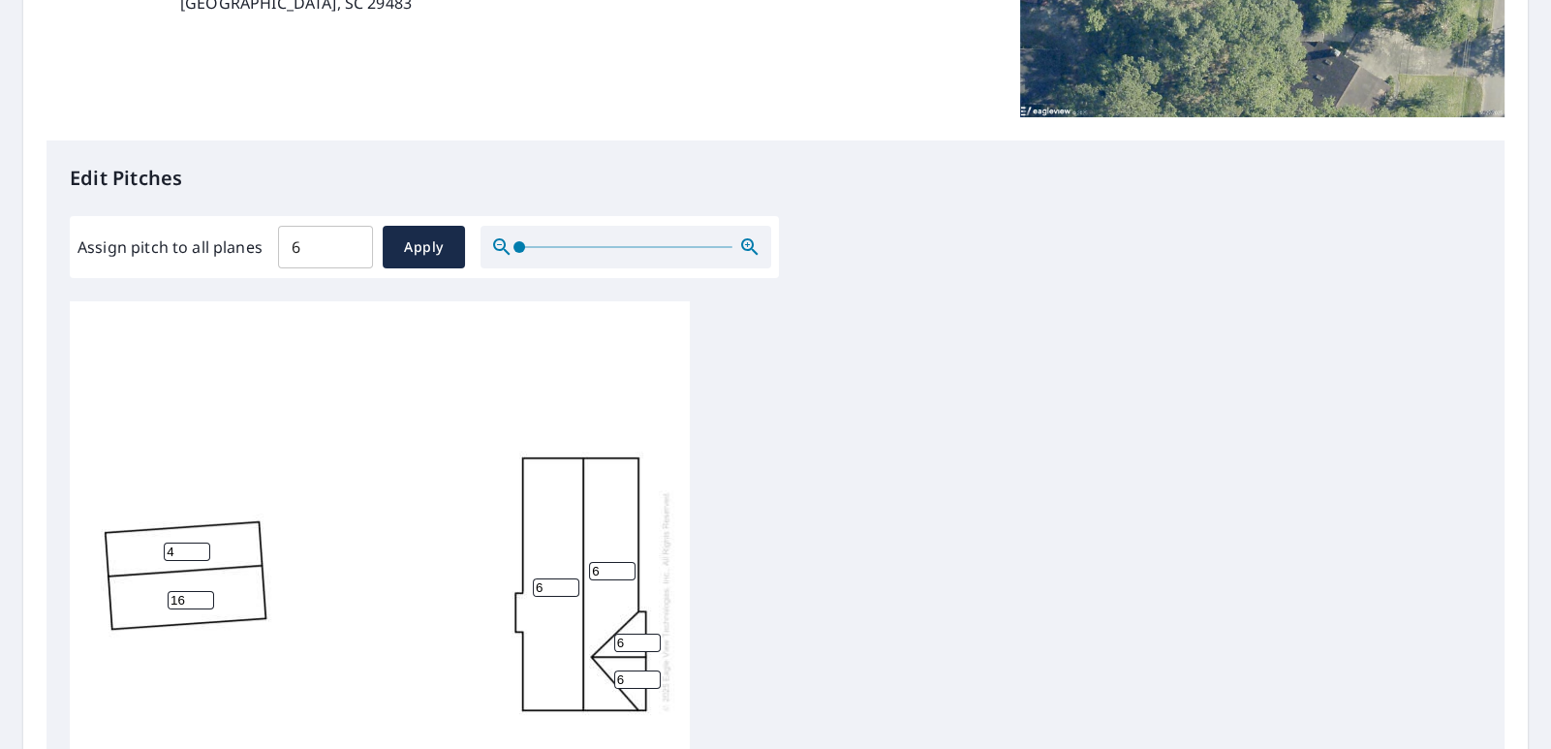
click at [211, 661] on div "6 6 16 4 6 6" at bounding box center [380, 600] width 620 height 608
click at [210, 591] on input "15" at bounding box center [191, 600] width 46 height 18
click at [199, 591] on input "14" at bounding box center [191, 600] width 46 height 18
click at [204, 591] on input "13" at bounding box center [191, 600] width 46 height 18
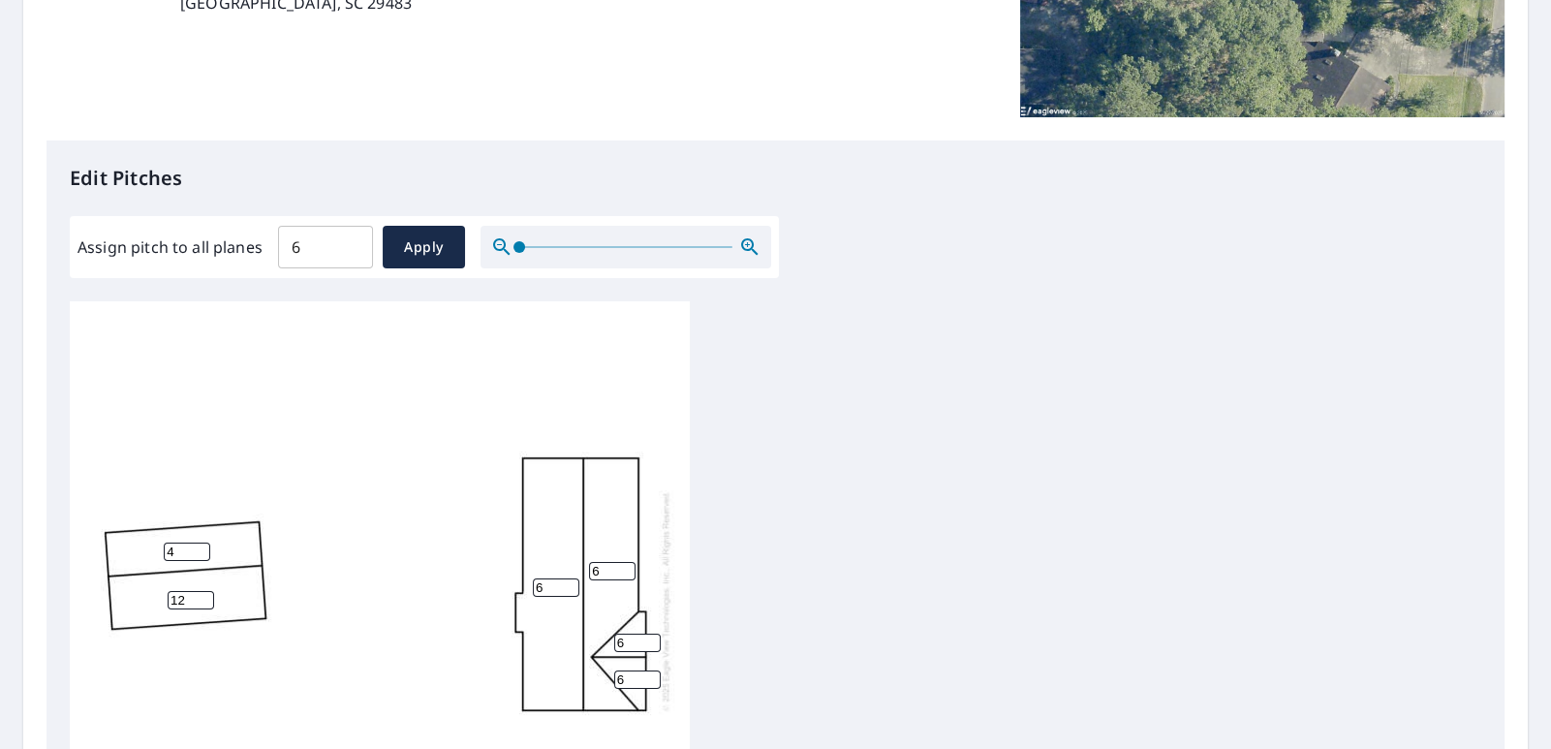
click at [196, 591] on input "12" at bounding box center [191, 600] width 46 height 18
click at [198, 591] on input "11" at bounding box center [191, 600] width 46 height 18
click at [202, 591] on input "10" at bounding box center [191, 600] width 46 height 18
click at [200, 591] on input "9" at bounding box center [191, 600] width 46 height 18
click at [205, 591] on input "8" at bounding box center [191, 600] width 46 height 18
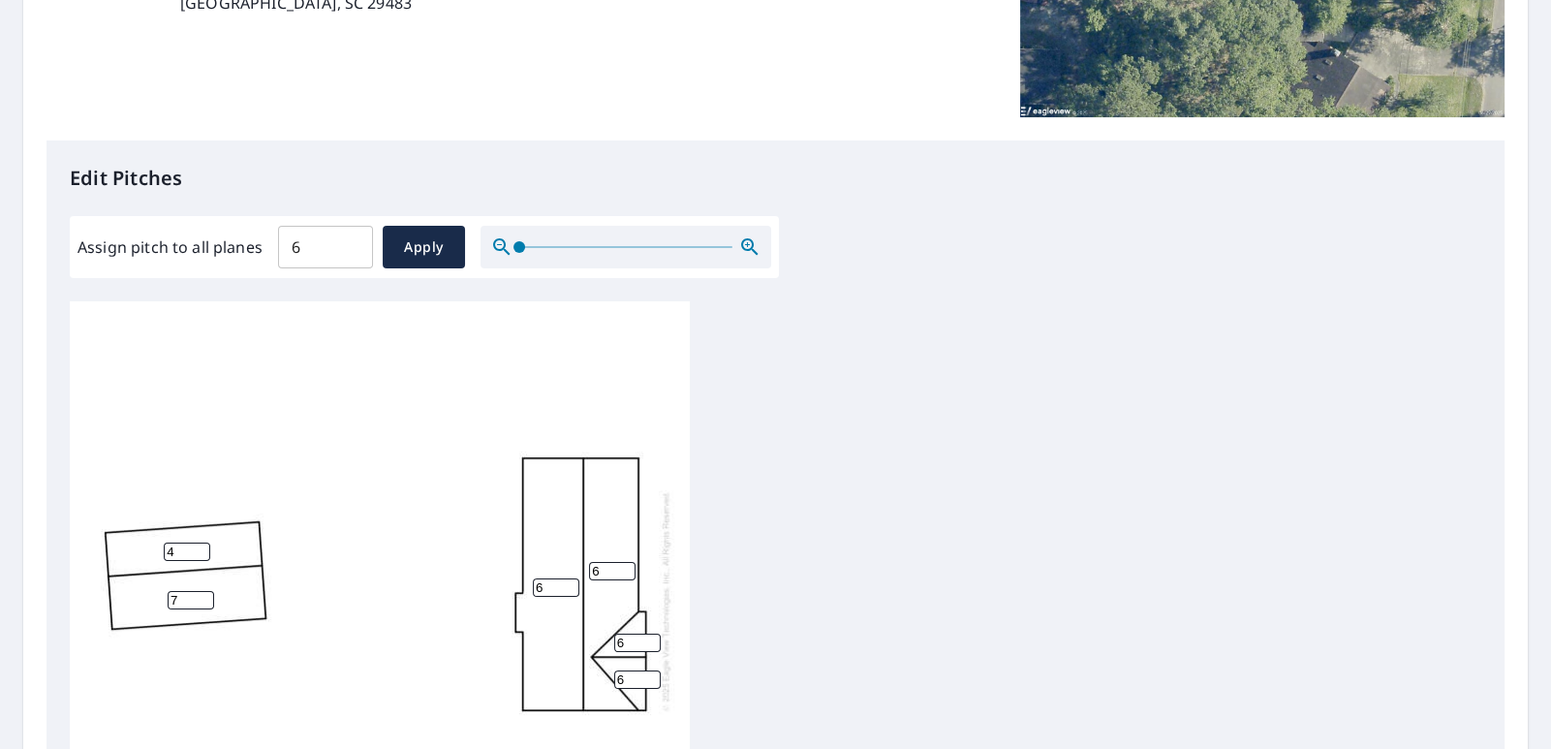
click at [205, 591] on input "7" at bounding box center [191, 600] width 46 height 18
click at [205, 591] on input "6" at bounding box center [191, 600] width 46 height 18
click at [205, 591] on input "5" at bounding box center [191, 600] width 46 height 18
type input "4"
click at [205, 591] on input "4" at bounding box center [191, 600] width 46 height 18
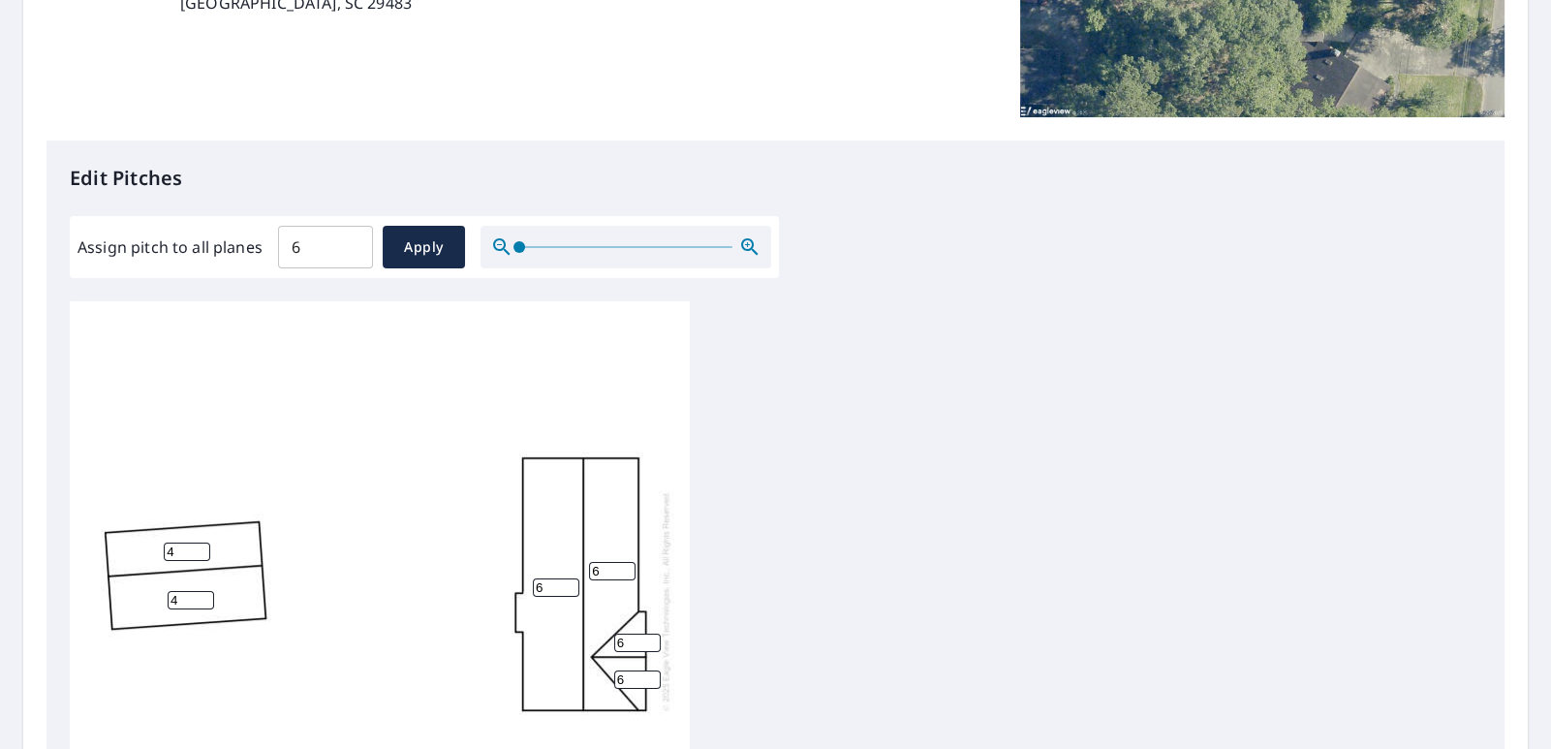
drag, startPoint x: 300, startPoint y: 608, endPoint x: 379, endPoint y: 532, distance: 109.6
click at [379, 532] on div "6 6 4 4 6 6" at bounding box center [380, 600] width 620 height 608
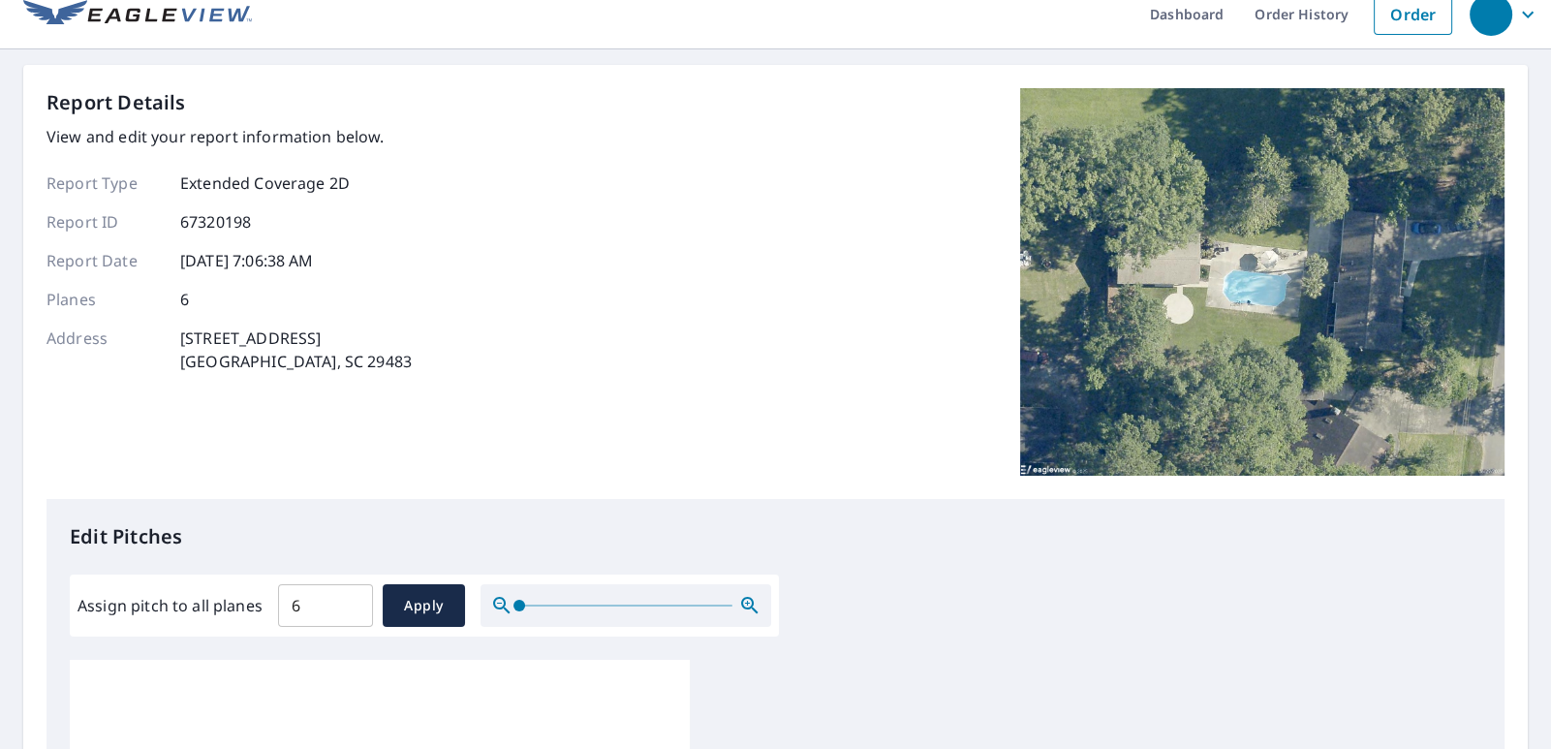
scroll to position [0, 0]
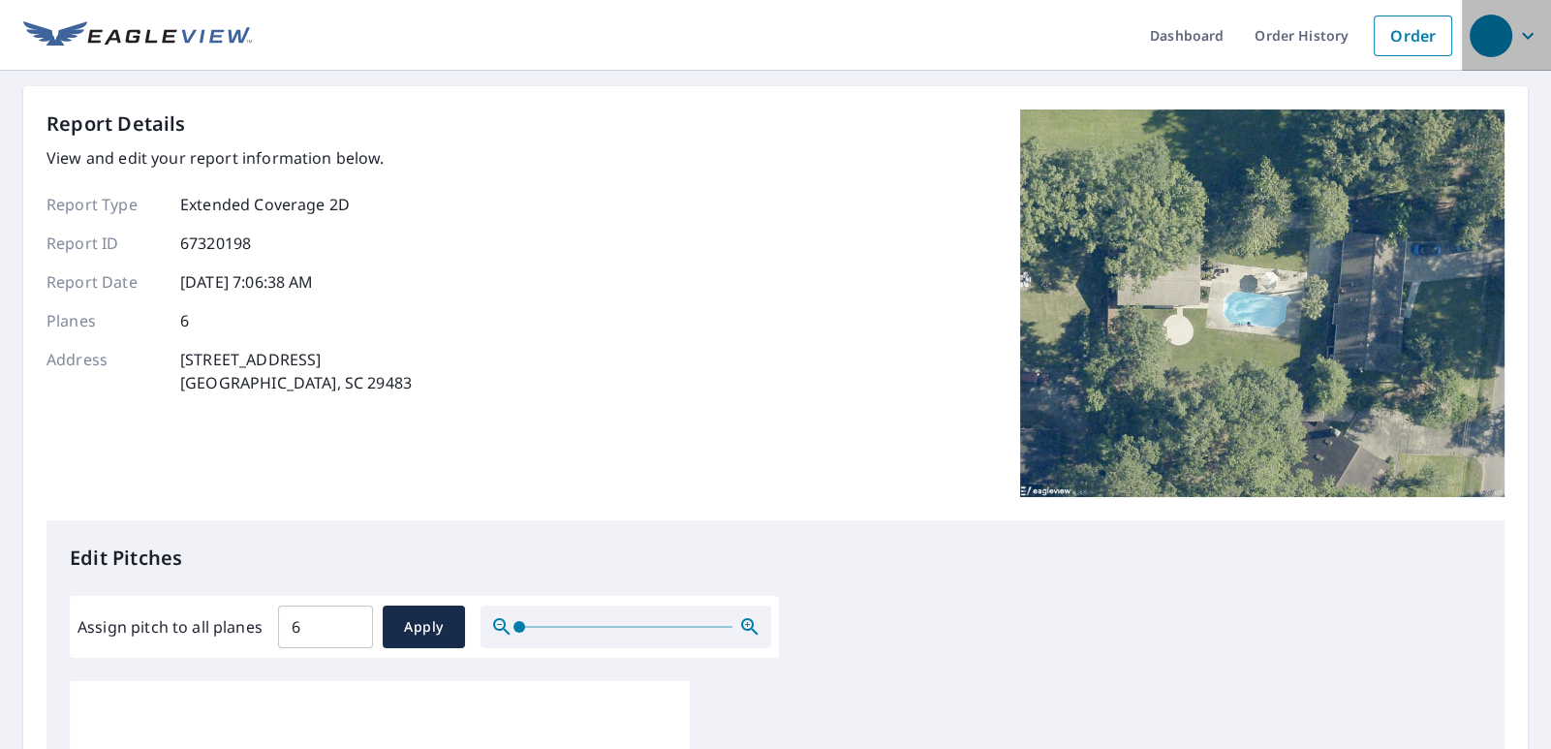
click at [1520, 34] on icon "button" at bounding box center [1527, 35] width 23 height 23
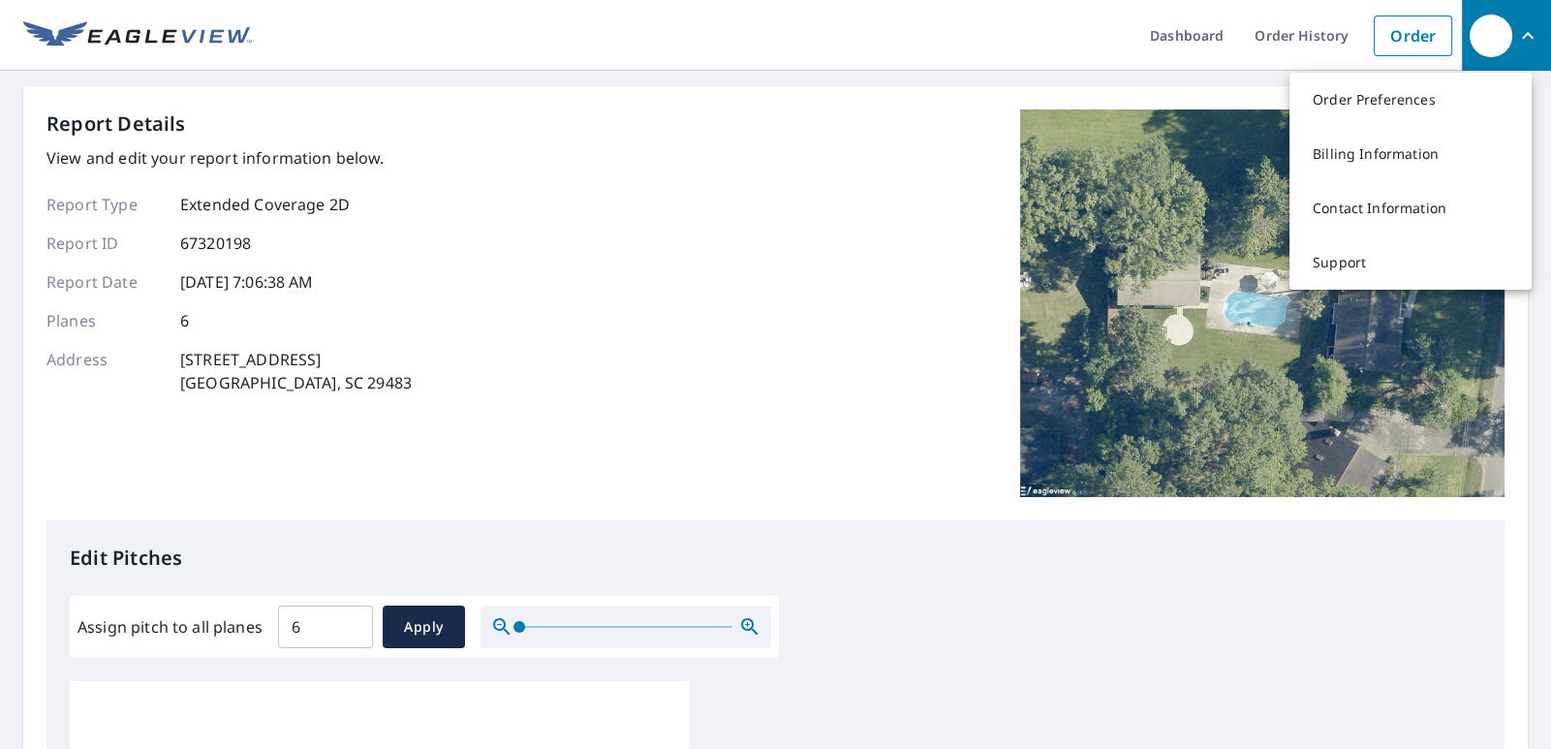
click at [482, 139] on div "Report Details View and edit your report information below. Report Type Extende…" at bounding box center [775, 314] width 1458 height 411
